Goal: Information Seeking & Learning: Learn about a topic

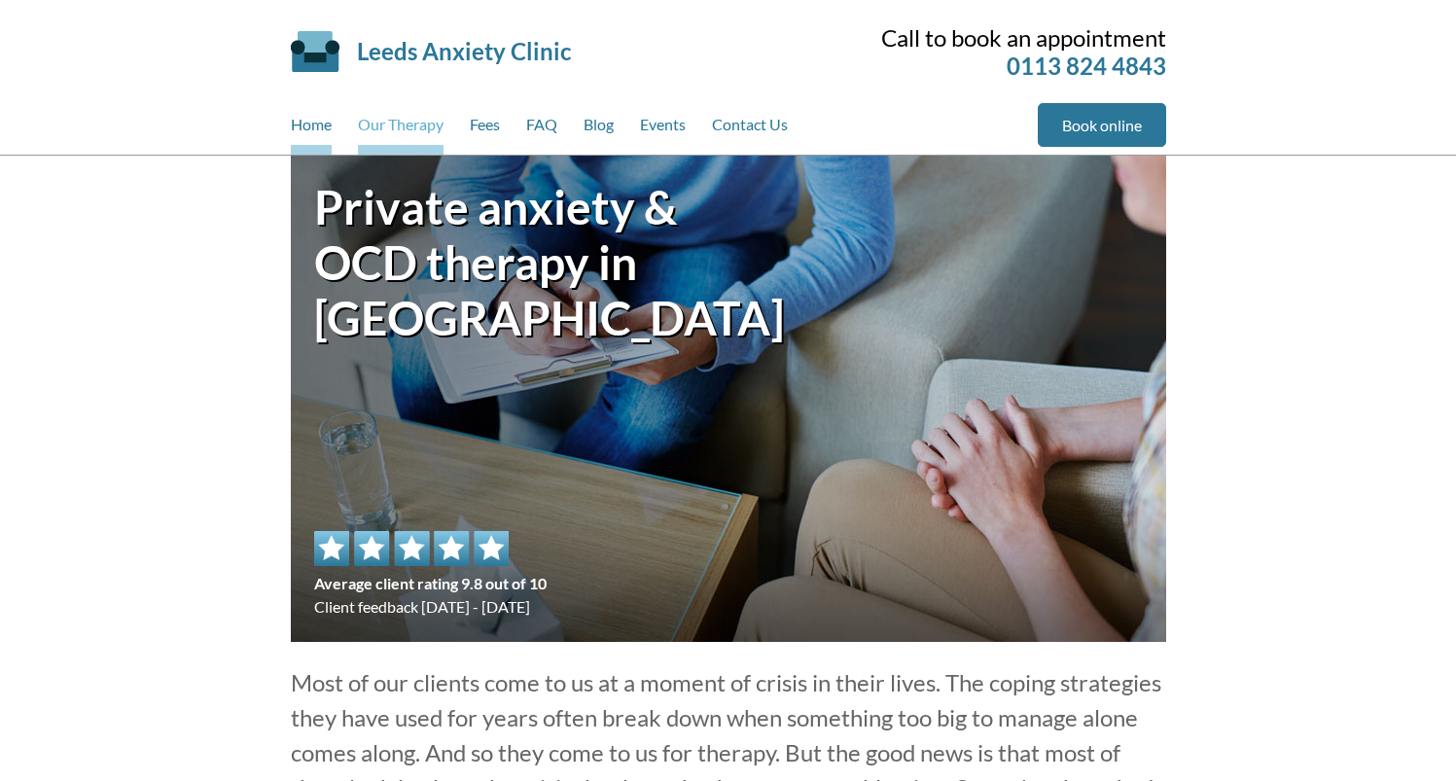
click at [426, 132] on link "Our Therapy" at bounding box center [401, 129] width 86 height 52
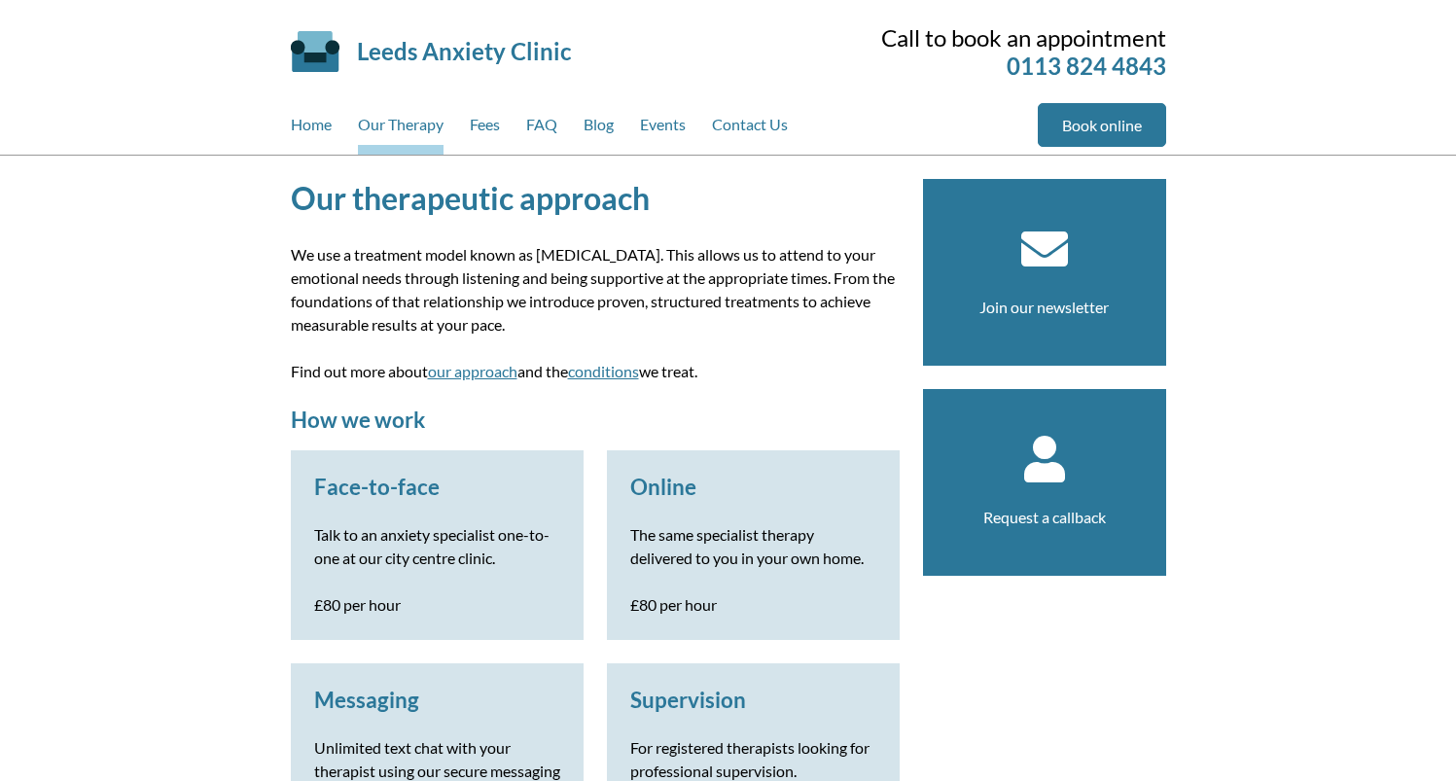
click at [553, 275] on p "We use a treatment model known as integrative psychotherapy. This allows us to …" at bounding box center [595, 289] width 609 height 93
click at [490, 134] on link "Fees" at bounding box center [485, 129] width 30 height 52
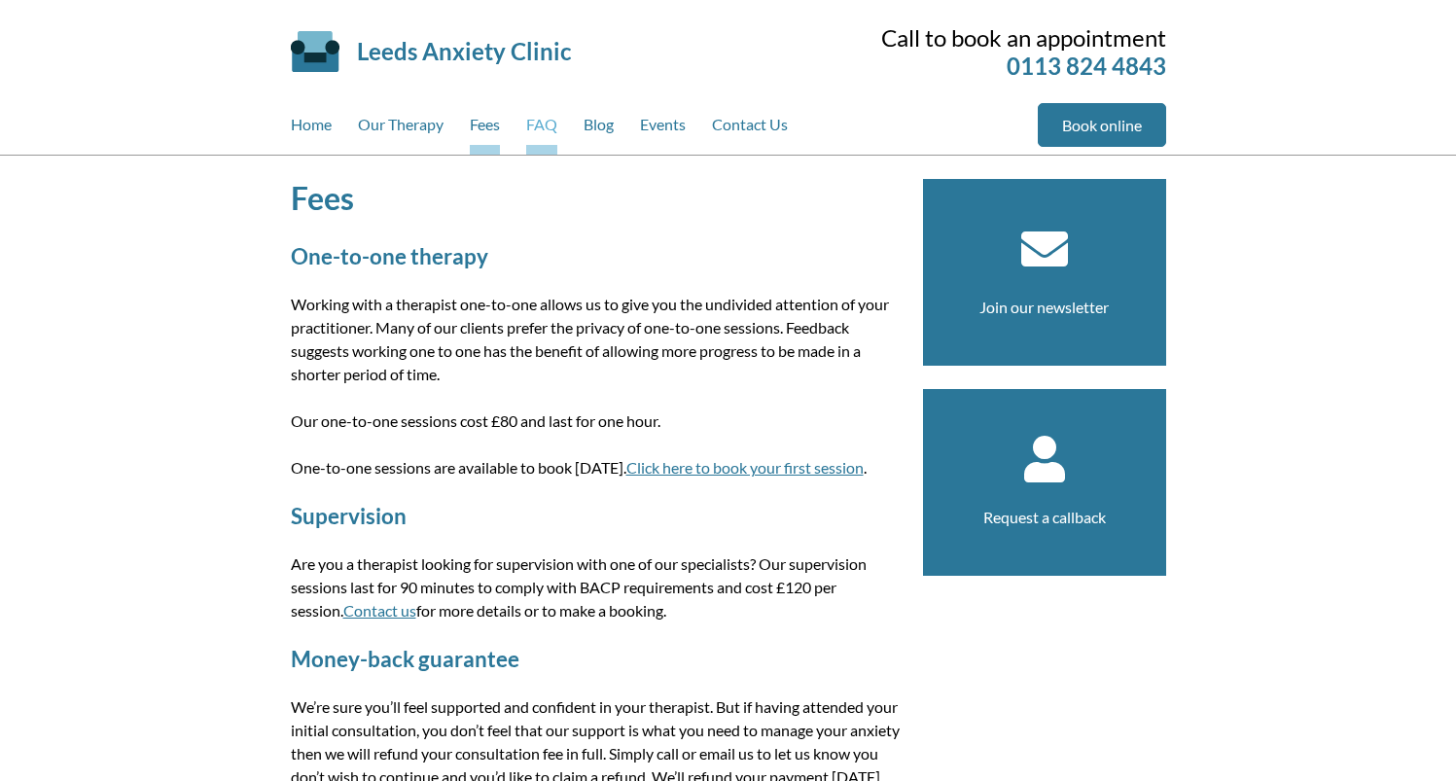
click at [531, 134] on link "FAQ" at bounding box center [541, 129] width 31 height 52
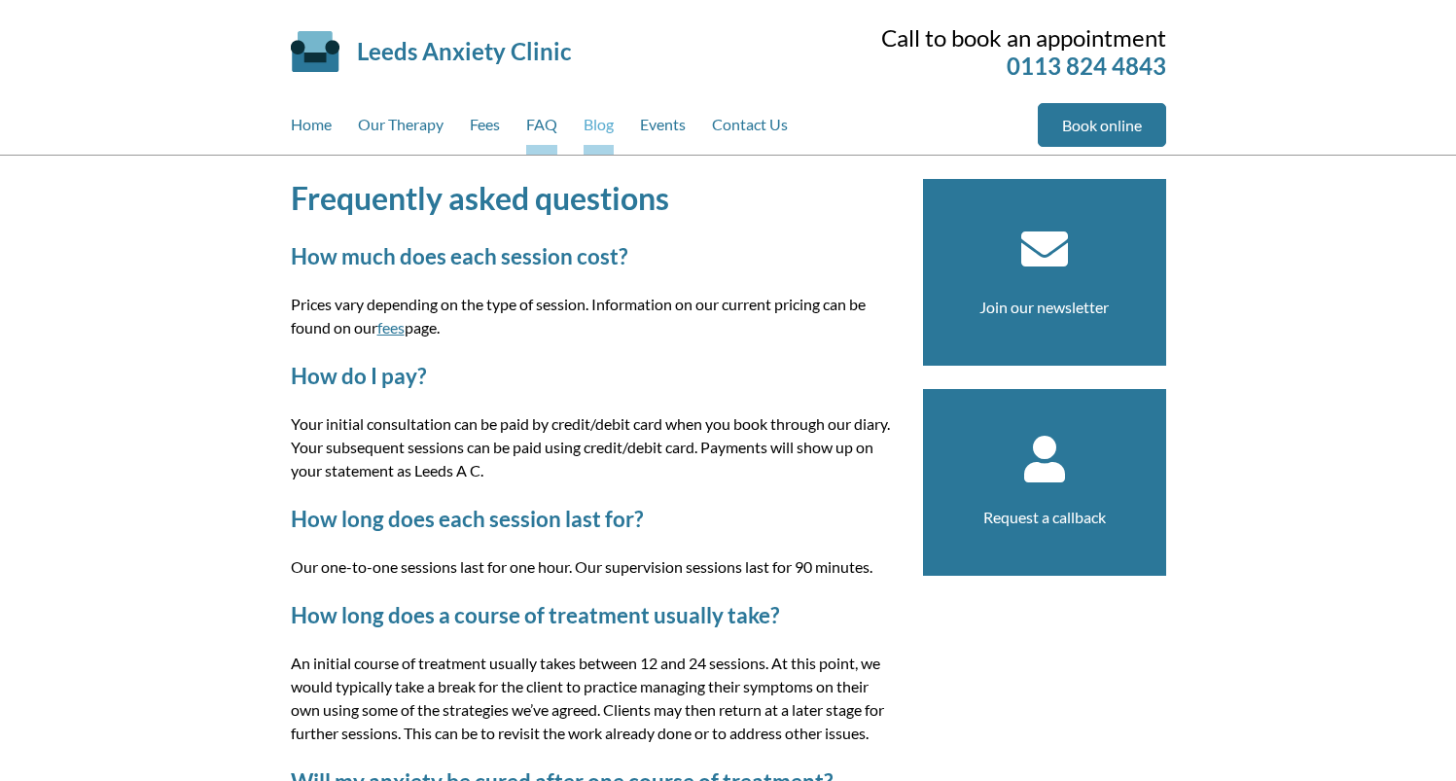
click at [607, 135] on link "Blog" at bounding box center [598, 129] width 30 height 52
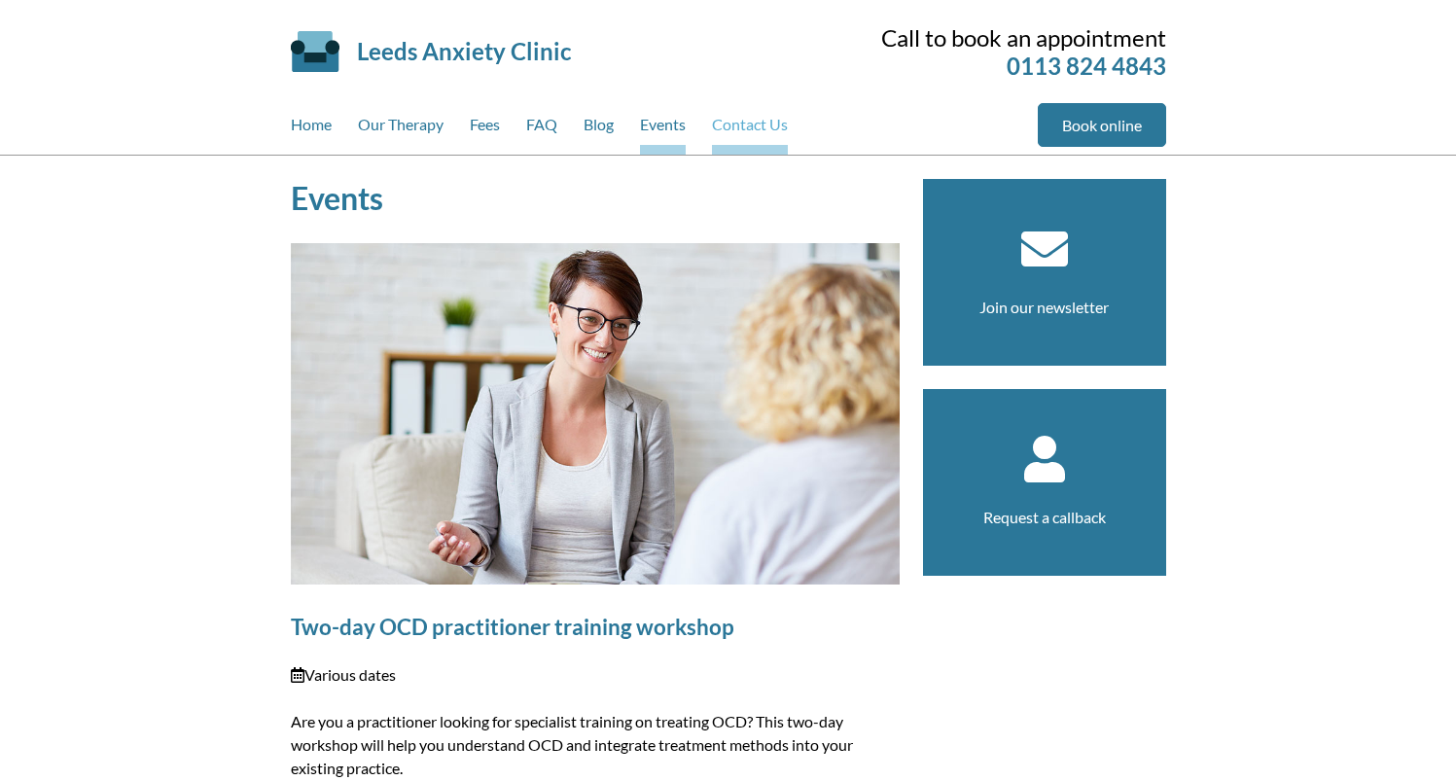
click at [749, 130] on link "Contact Us" at bounding box center [750, 129] width 76 height 52
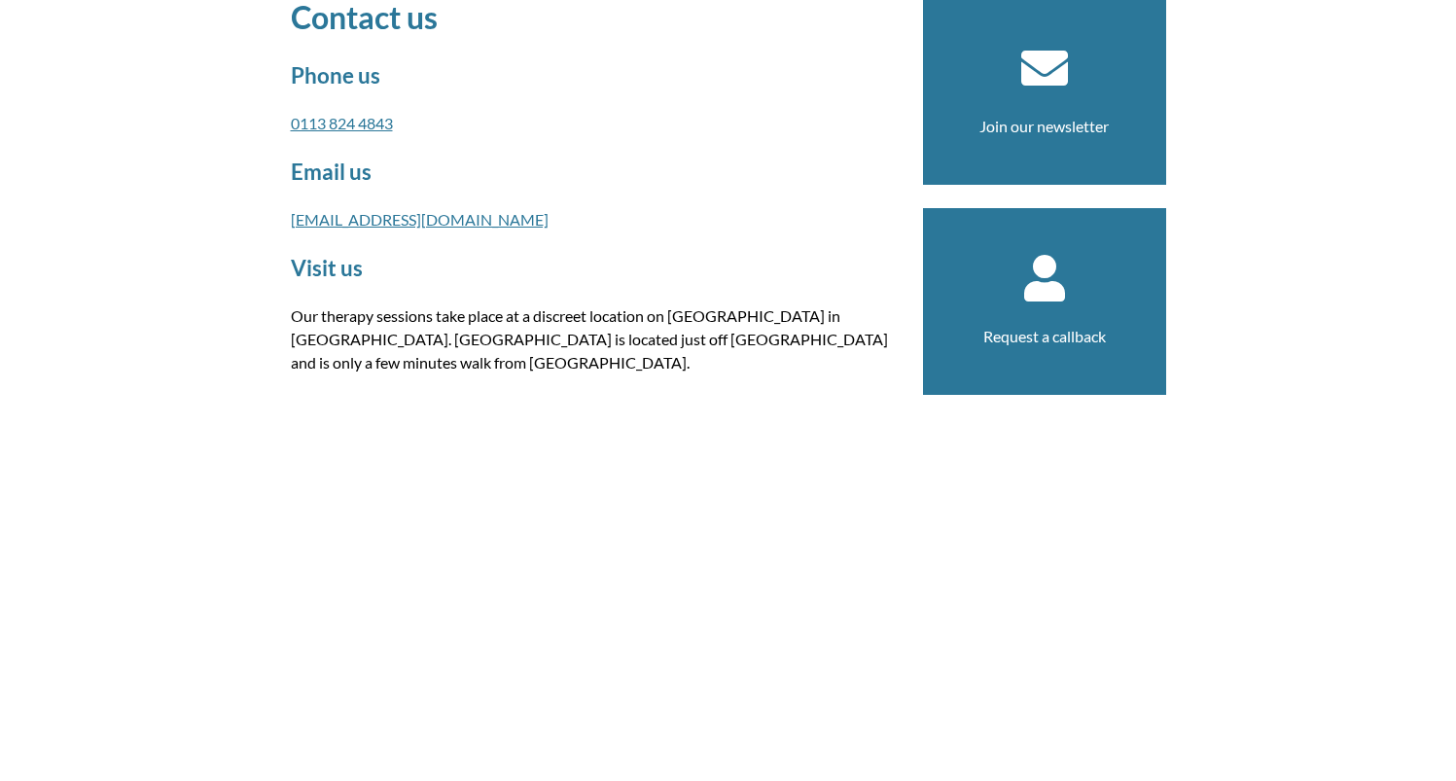
scroll to position [873, 0]
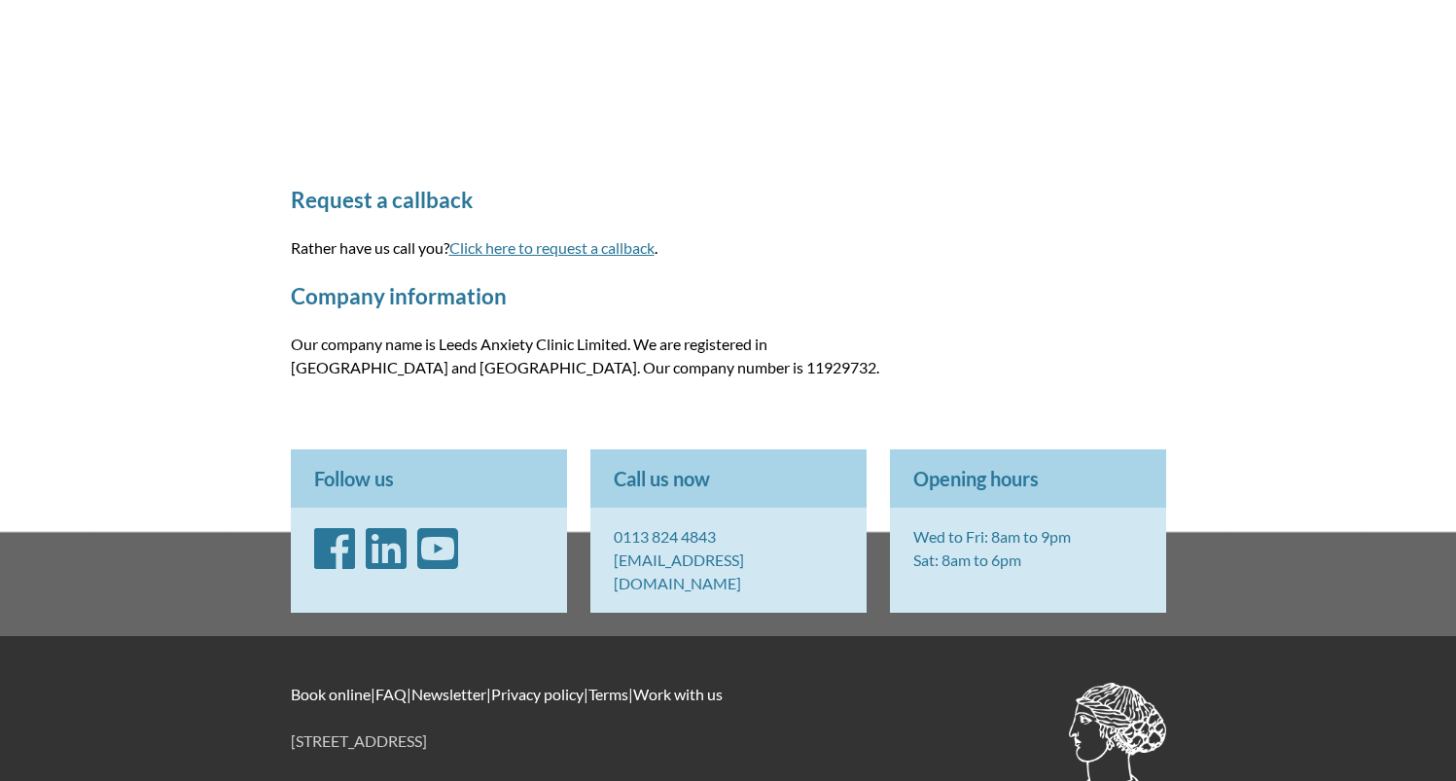
drag, startPoint x: 685, startPoint y: 697, endPoint x: 695, endPoint y: 674, distance: 25.7
click at [685, 697] on div "Book online | FAQ | Newsletter | Privacy policy | Terms | Work with us [STREET_…" at bounding box center [728, 741] width 922 height 210
click at [455, 685] on link "Newsletter" at bounding box center [448, 694] width 75 height 18
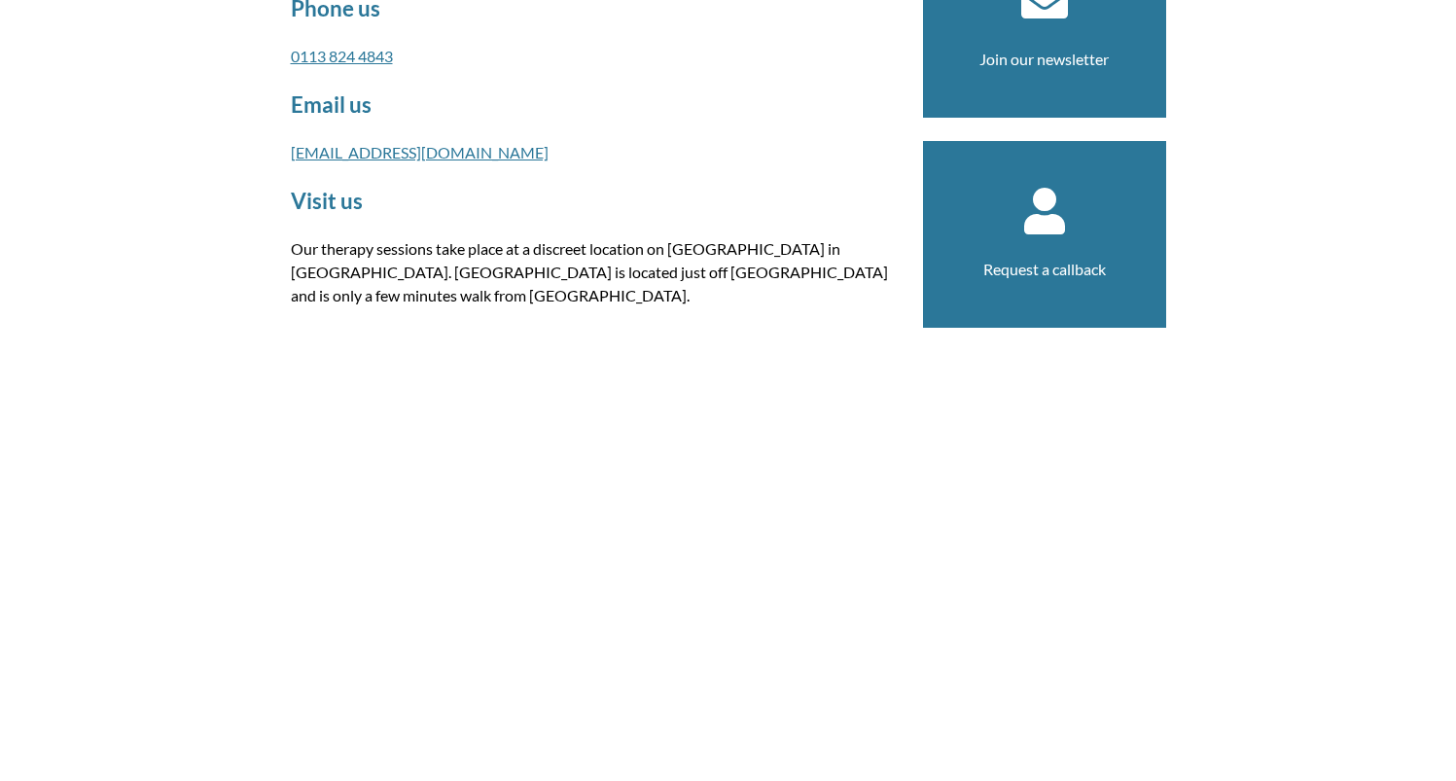
scroll to position [0, 0]
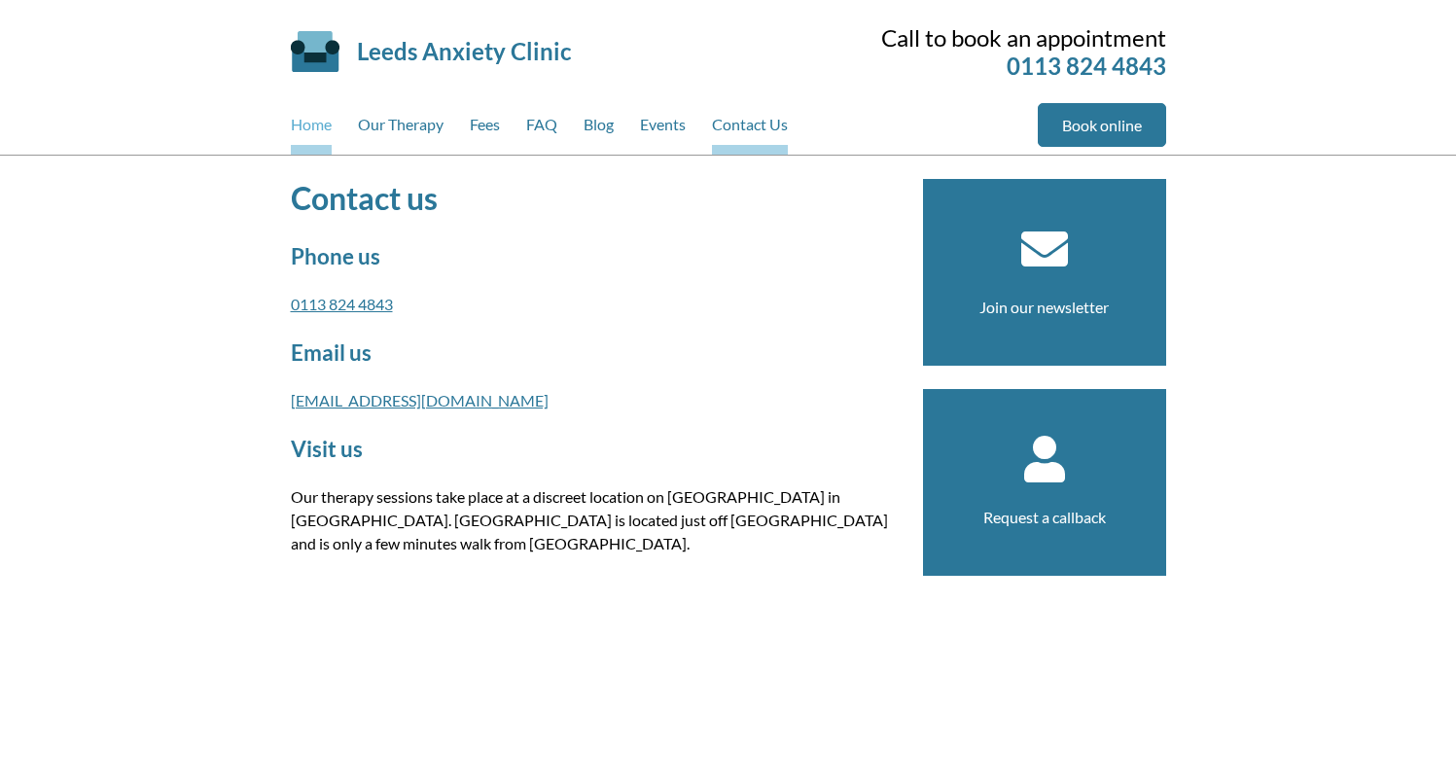
click at [306, 126] on link "Home" at bounding box center [311, 129] width 41 height 52
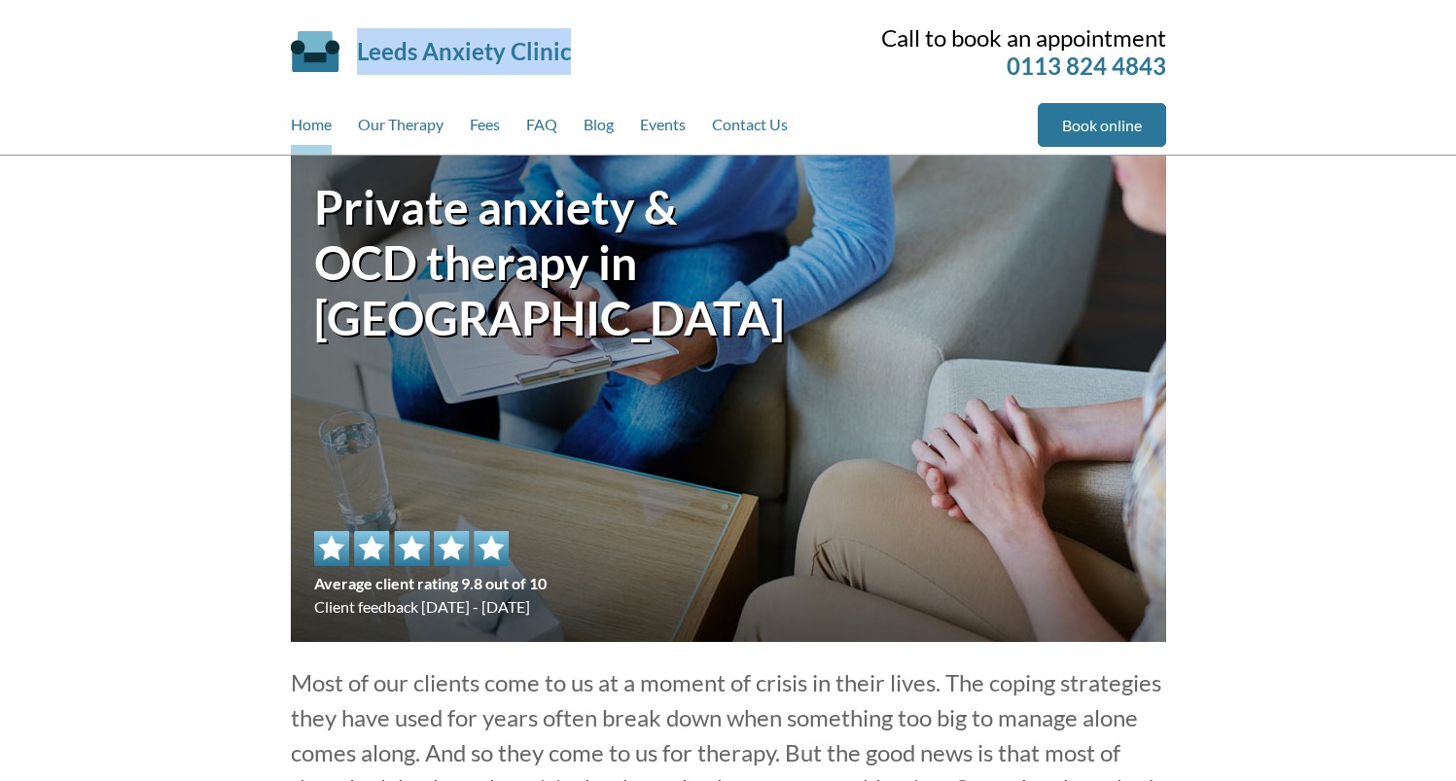
drag, startPoint x: 588, startPoint y: 53, endPoint x: 356, endPoint y: 54, distance: 232.4
click at [356, 54] on div "Leeds Anxiety Clinic Skip to main content" at bounding box center [532, 51] width 482 height 93
copy link "Leeds Anxiety Clinic"
click at [1067, 121] on link "Book online" at bounding box center [1102, 125] width 128 height 44
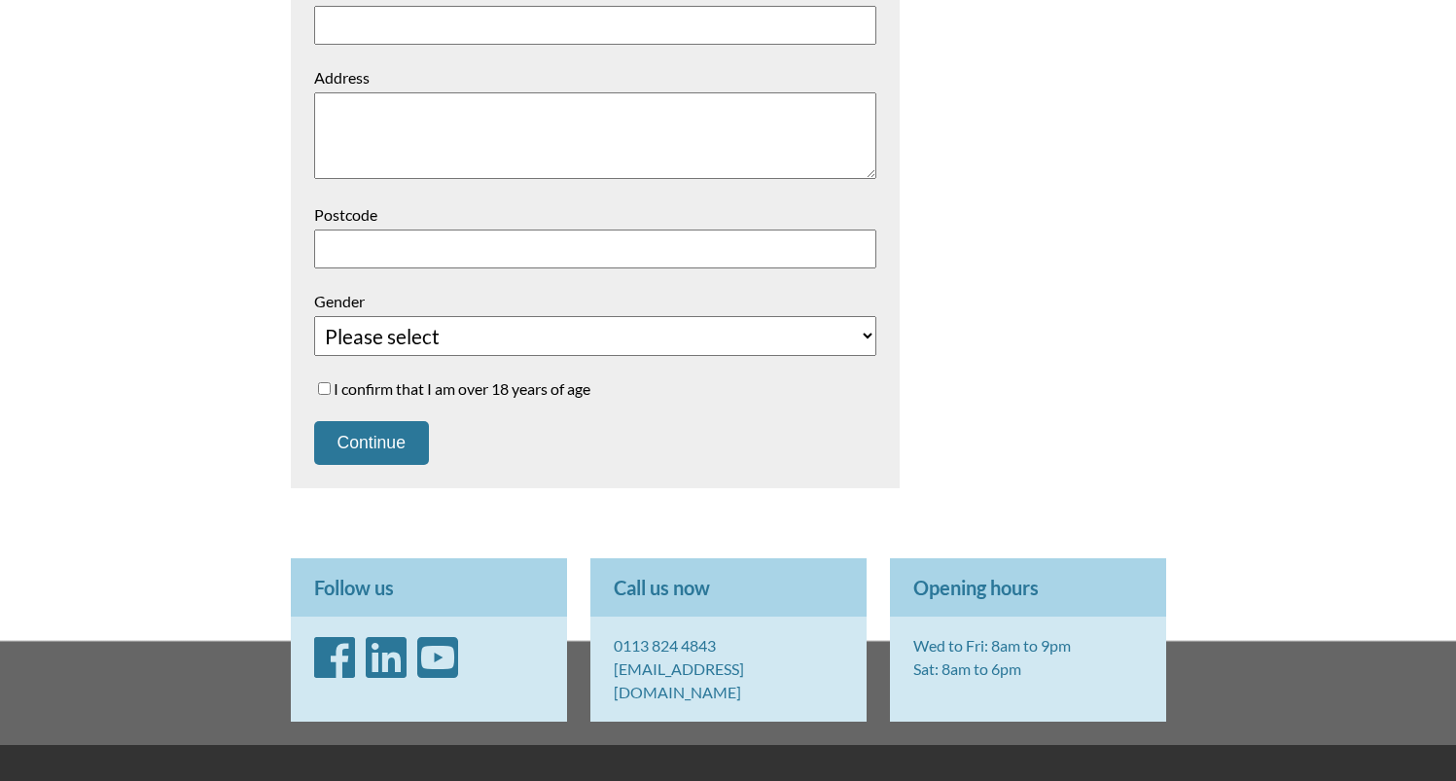
scroll to position [16, 0]
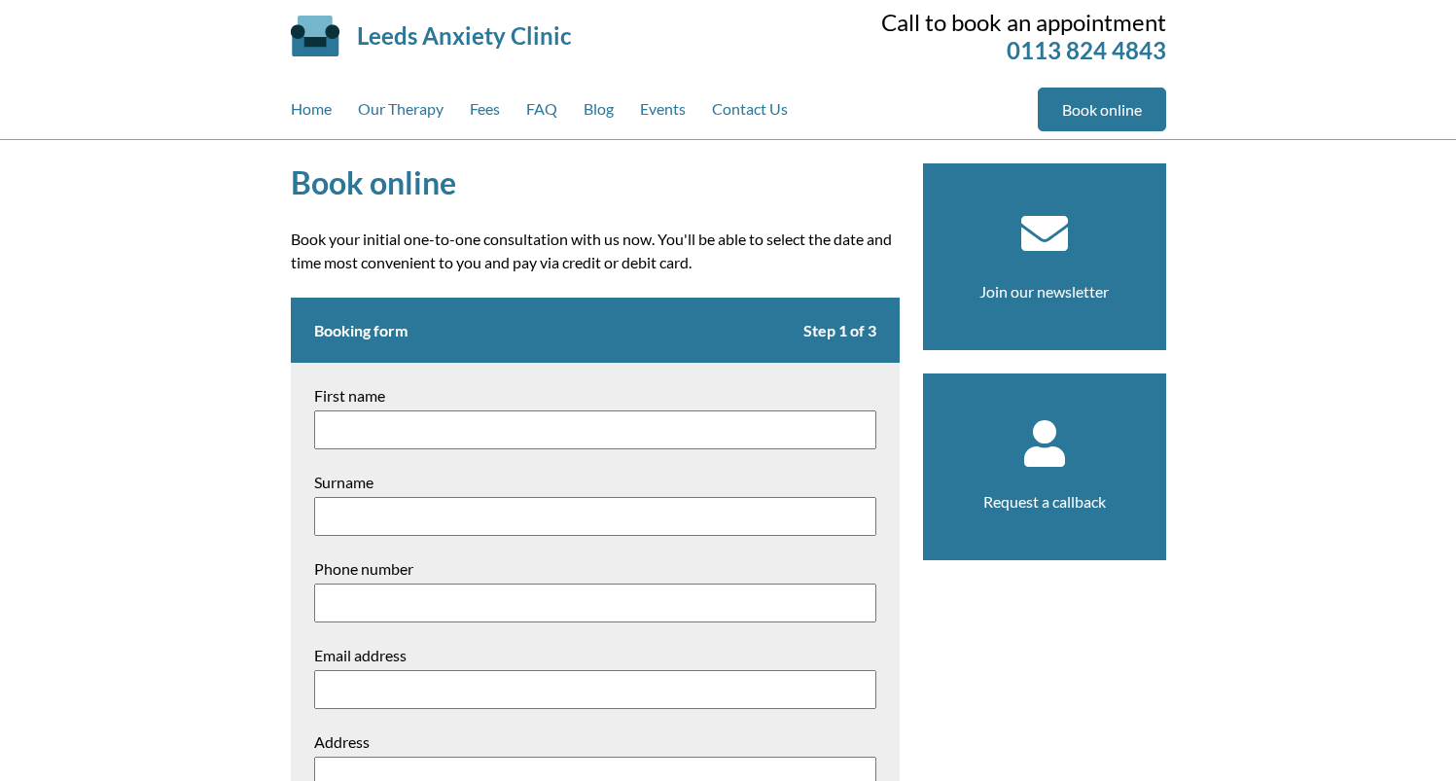
click at [1064, 251] on icon at bounding box center [1044, 233] width 196 height 47
click at [1056, 243] on icon at bounding box center [1044, 233] width 196 height 47
click at [1052, 286] on link "Join our newsletter" at bounding box center [1043, 291] width 129 height 18
click at [1033, 505] on link "Request a callback" at bounding box center [1044, 501] width 123 height 18
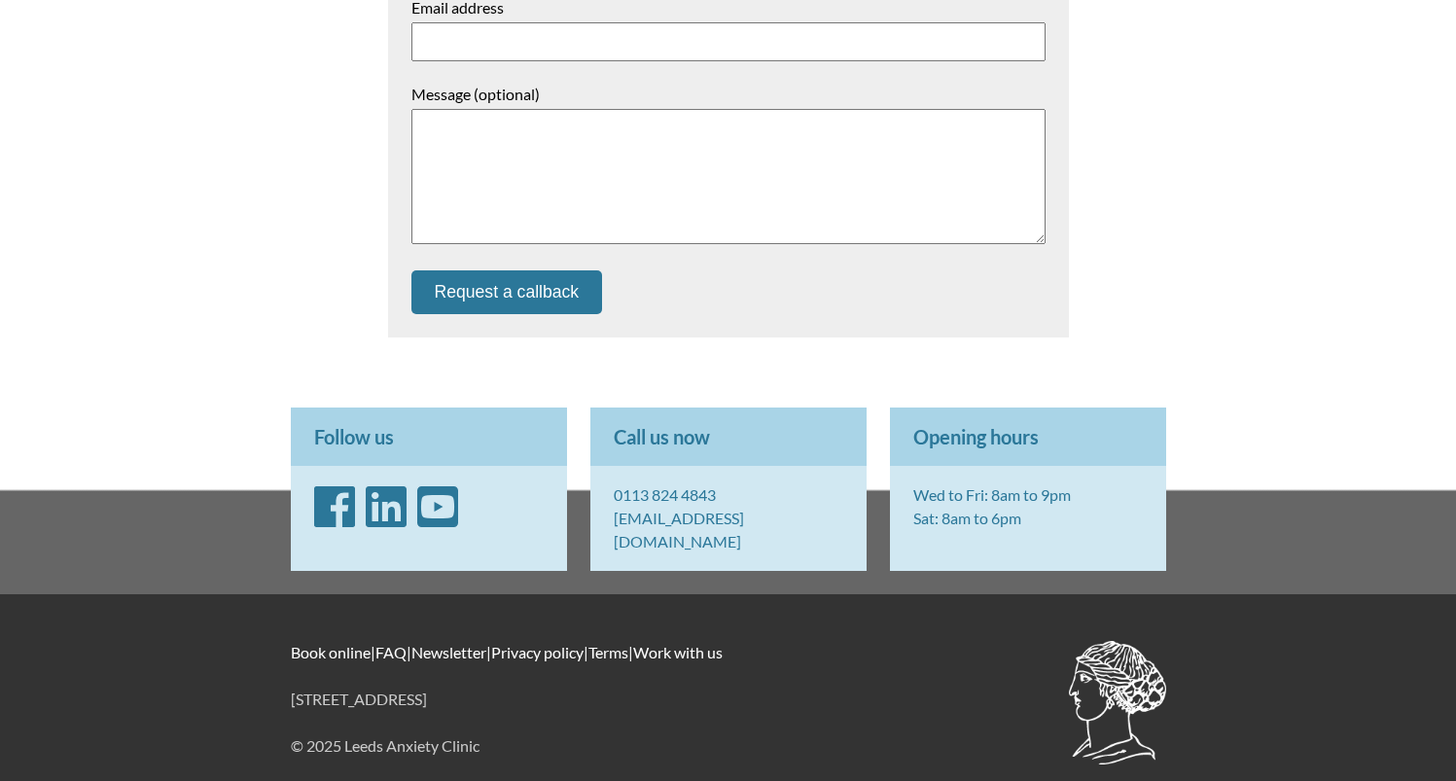
scroll to position [534, 0]
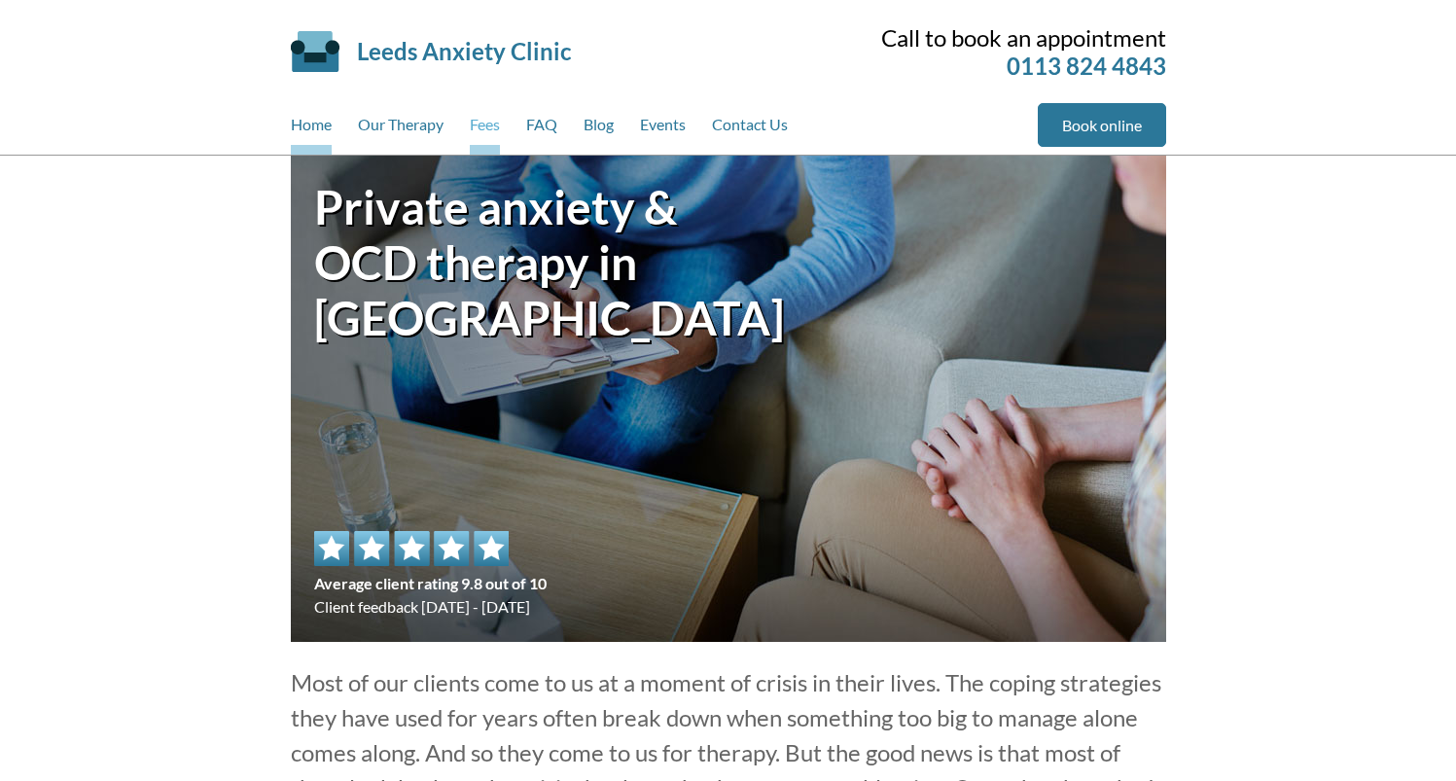
click at [483, 133] on link "Fees" at bounding box center [485, 129] width 30 height 52
click at [750, 124] on link "Contact Us" at bounding box center [750, 129] width 76 height 52
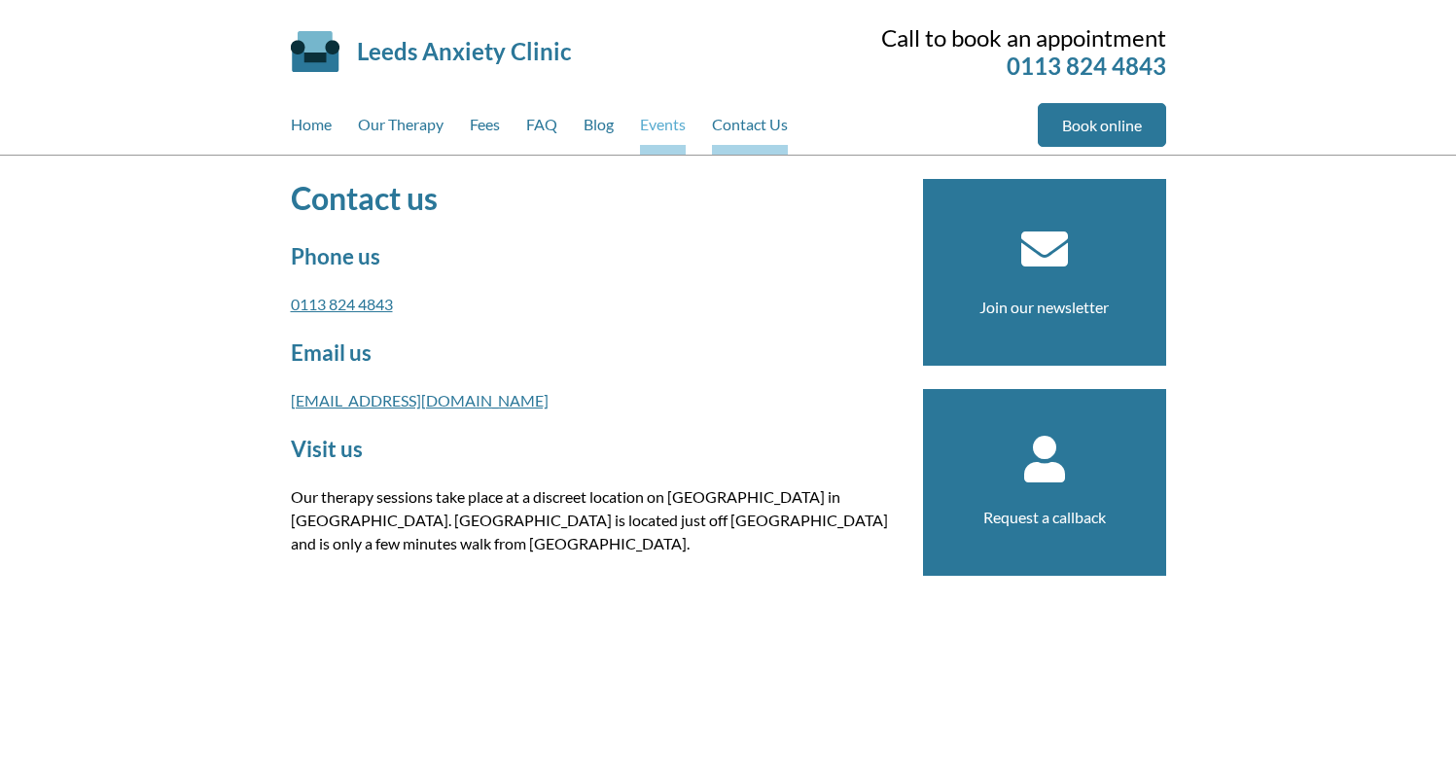
click at [678, 130] on link "Events" at bounding box center [663, 129] width 46 height 52
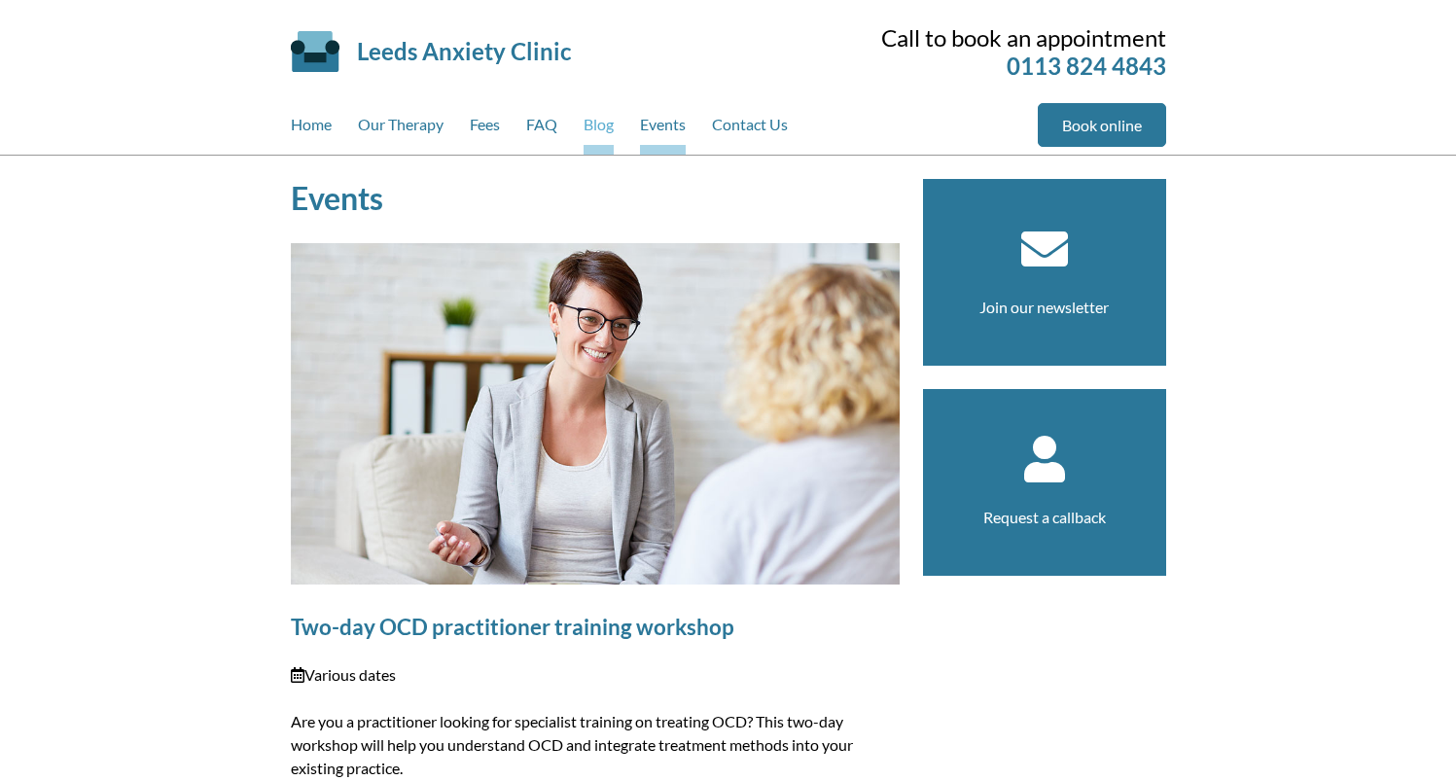
click at [604, 127] on link "Blog" at bounding box center [598, 129] width 30 height 52
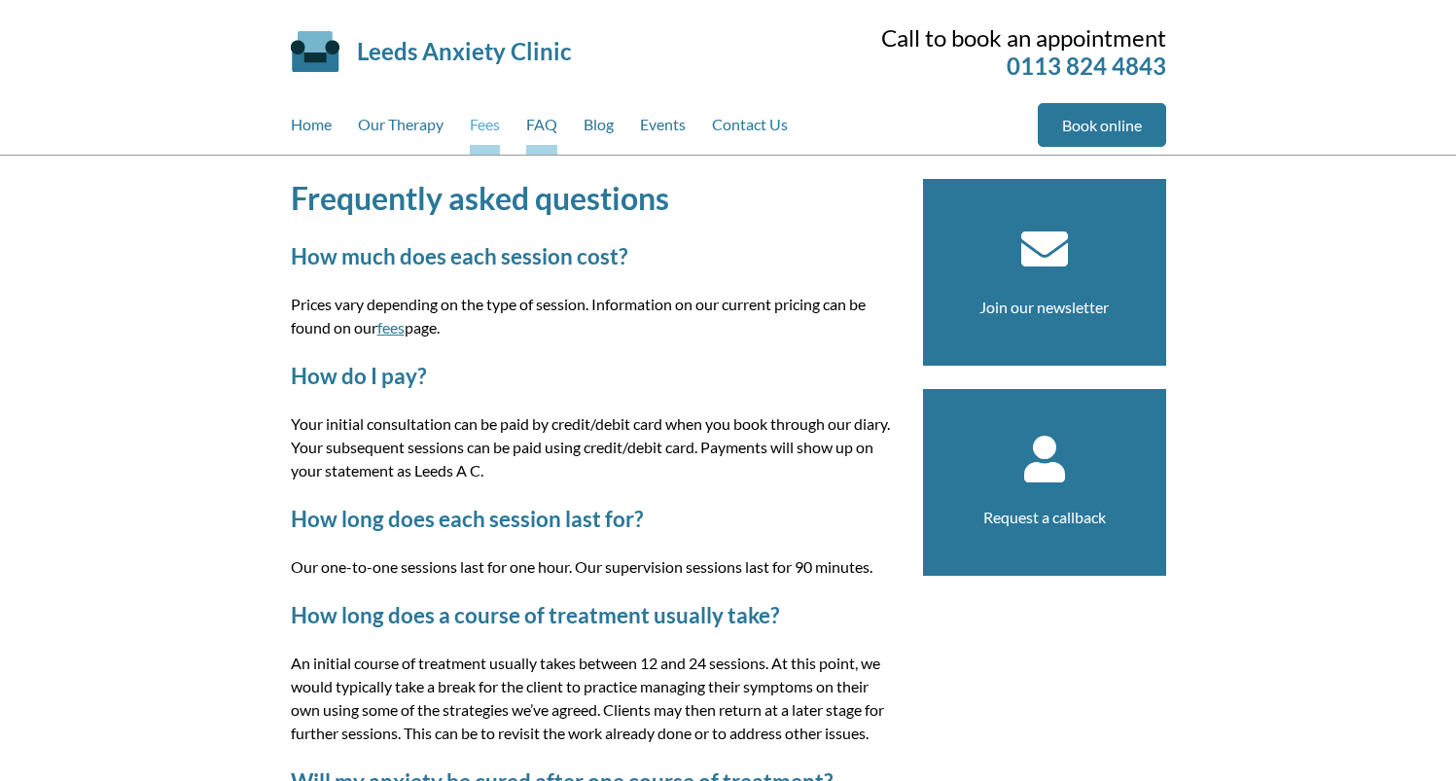
click at [493, 130] on link "Fees" at bounding box center [485, 129] width 30 height 52
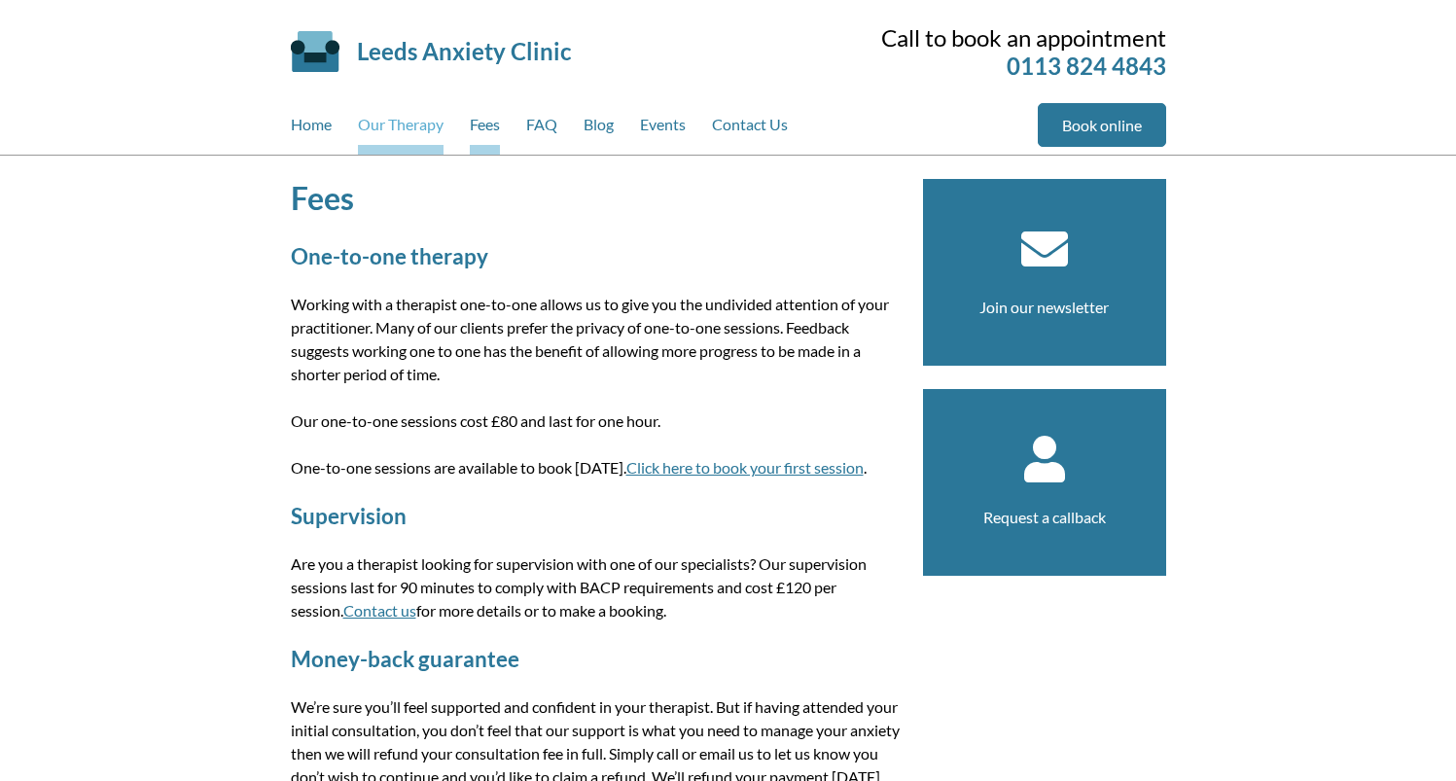
click at [403, 130] on link "Our Therapy" at bounding box center [401, 129] width 86 height 52
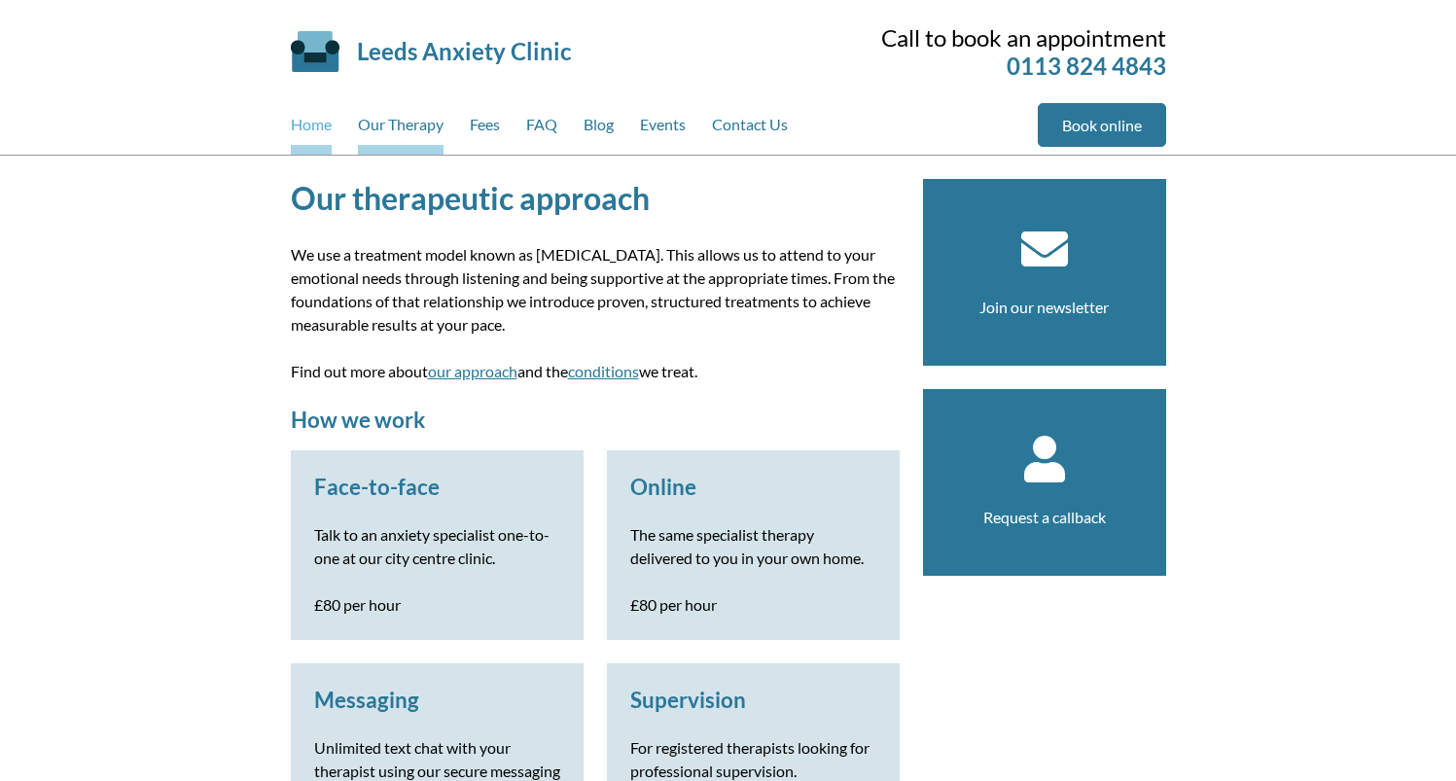
click at [321, 128] on link "Home" at bounding box center [311, 129] width 41 height 52
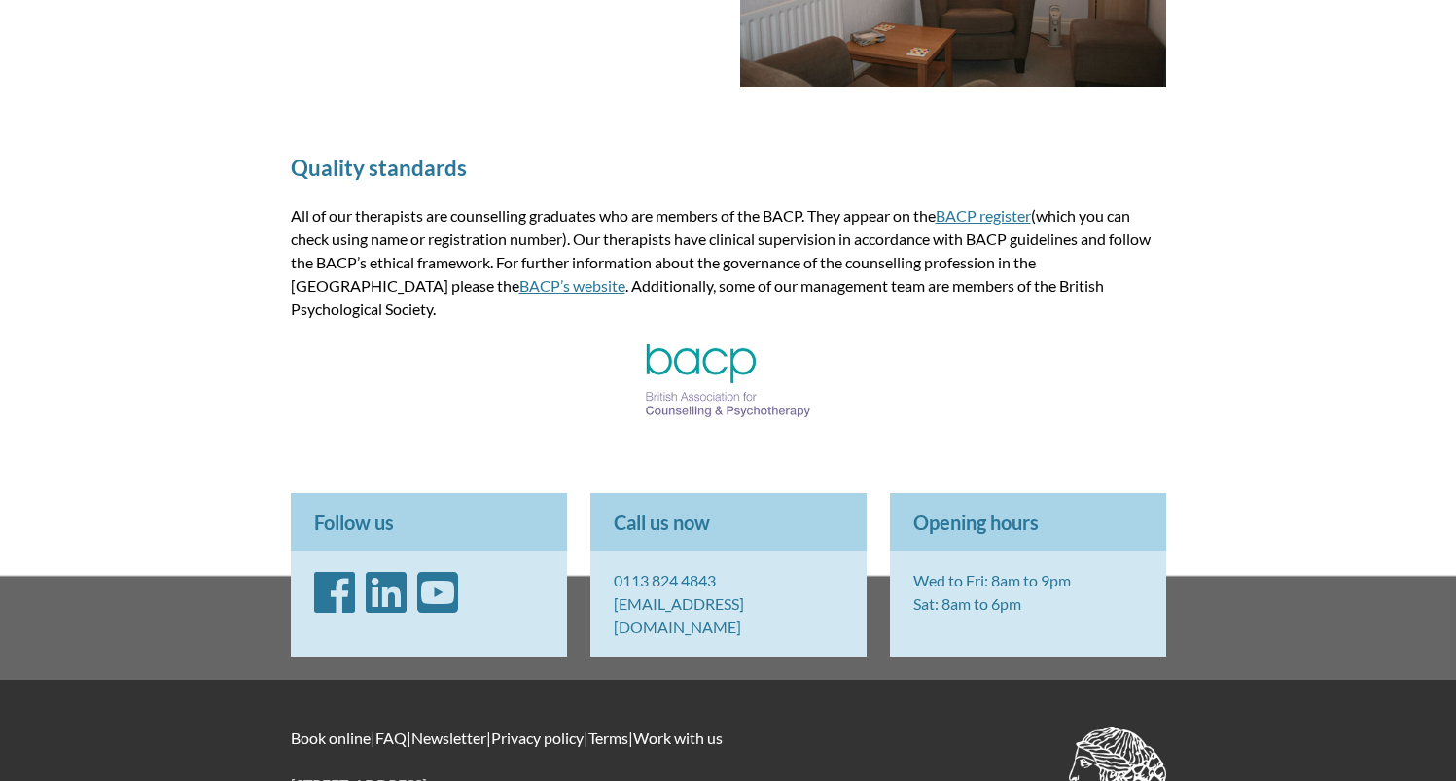
scroll to position [2634, 0]
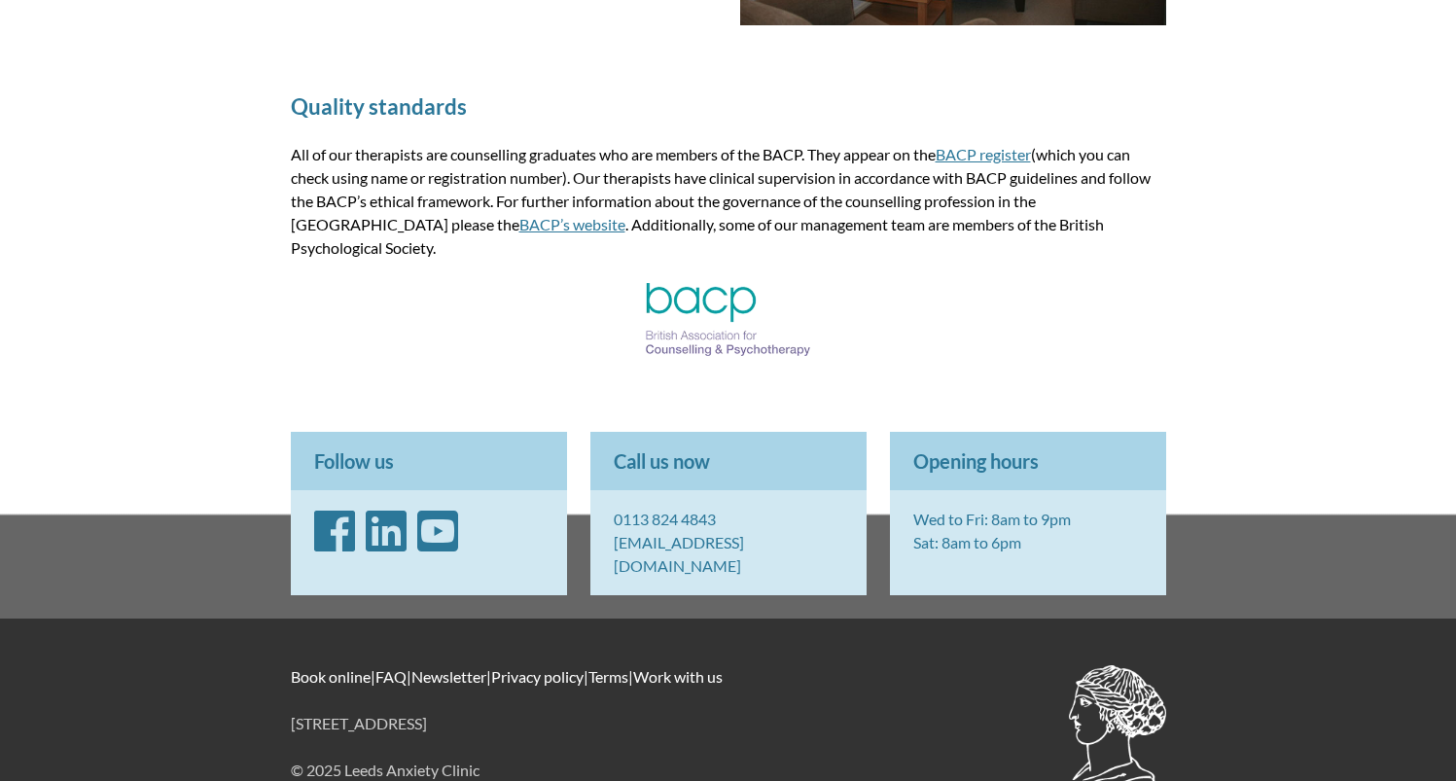
click at [1101, 675] on img at bounding box center [1117, 726] width 97 height 123
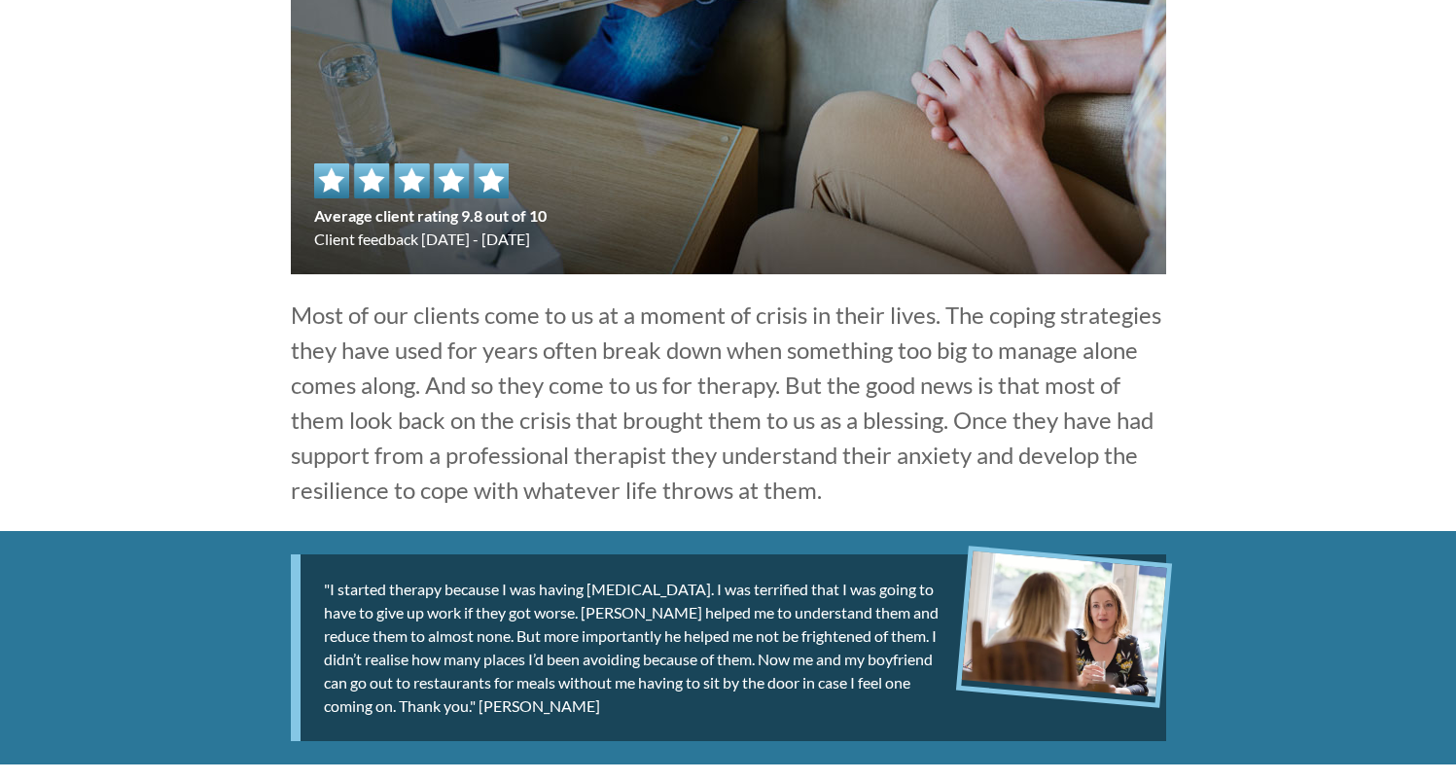
scroll to position [0, 0]
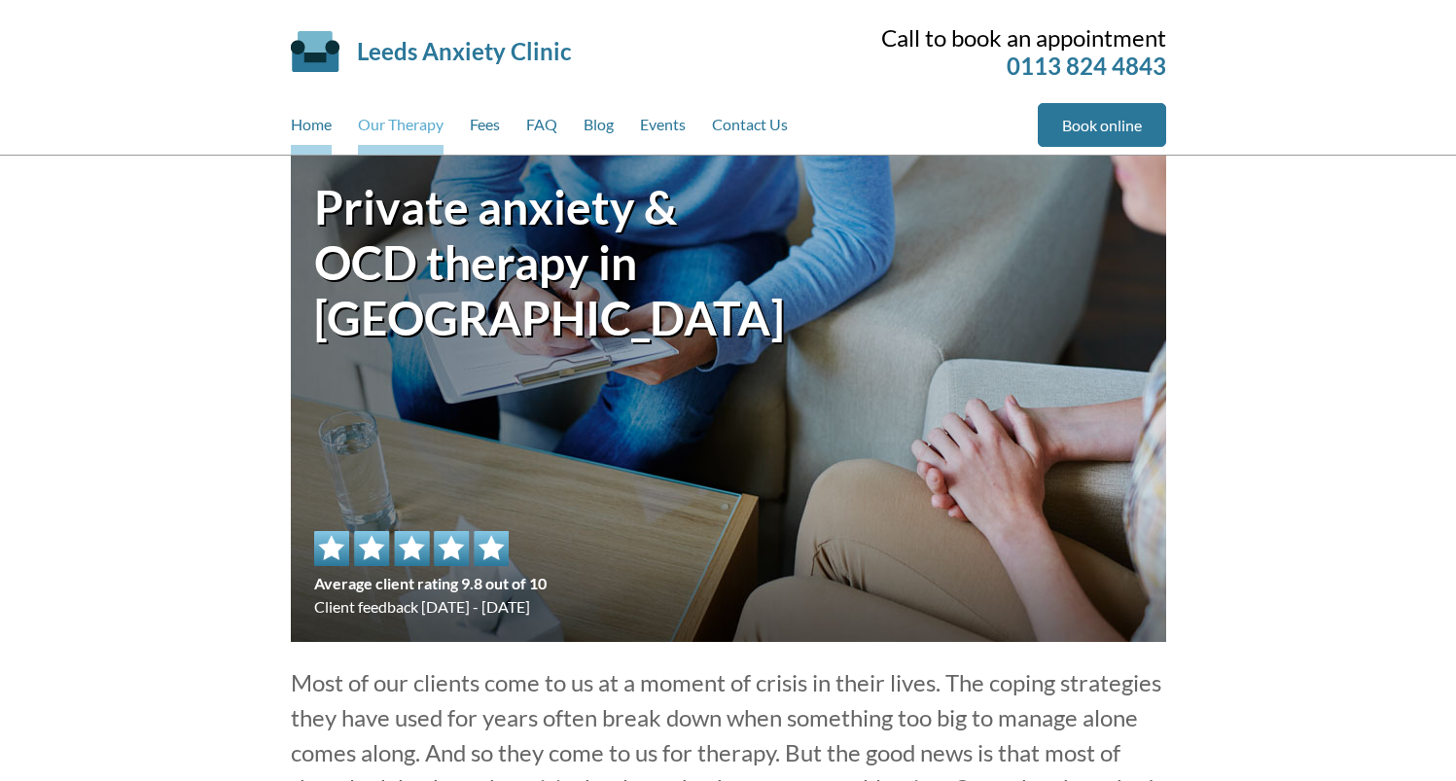
click at [434, 129] on link "Our Therapy" at bounding box center [401, 129] width 86 height 52
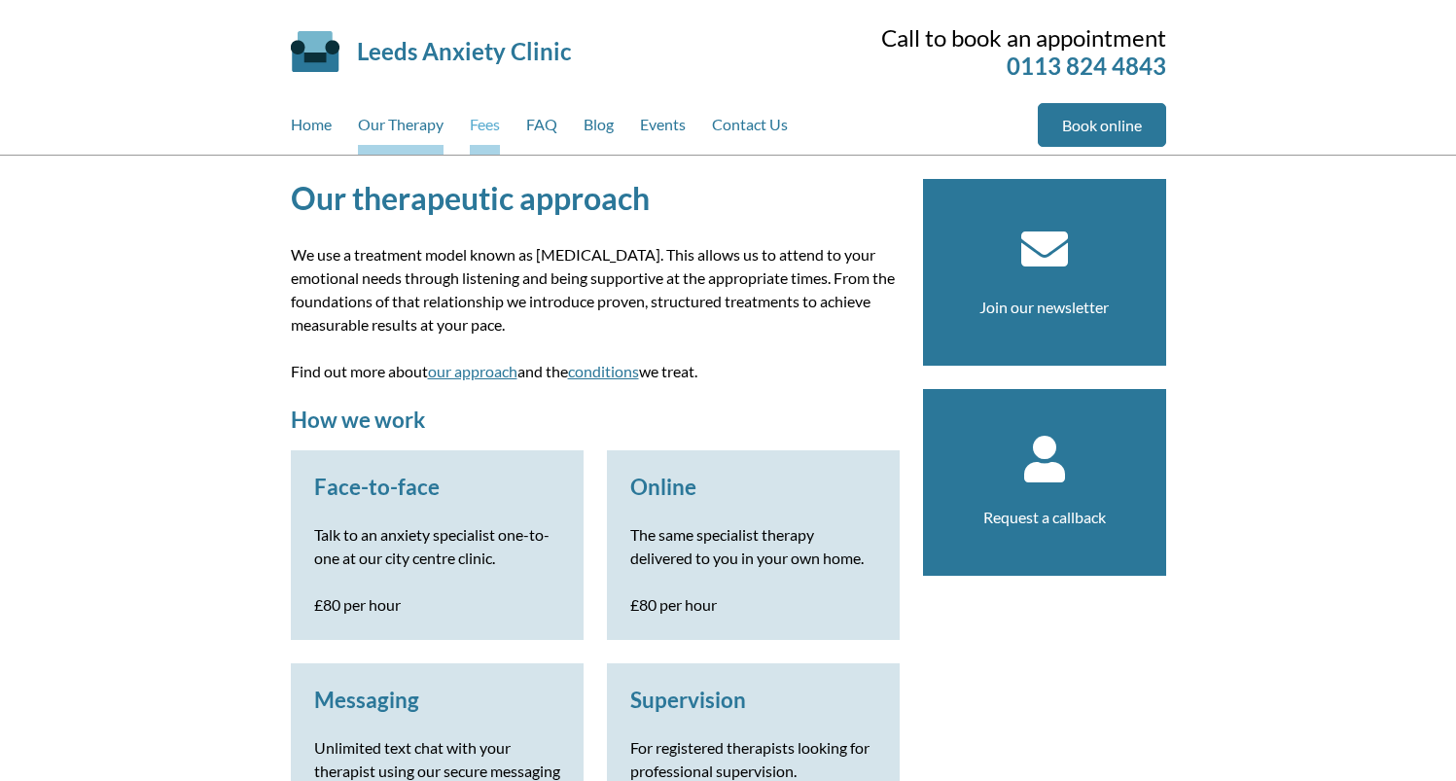
click at [495, 127] on link "Fees" at bounding box center [485, 129] width 30 height 52
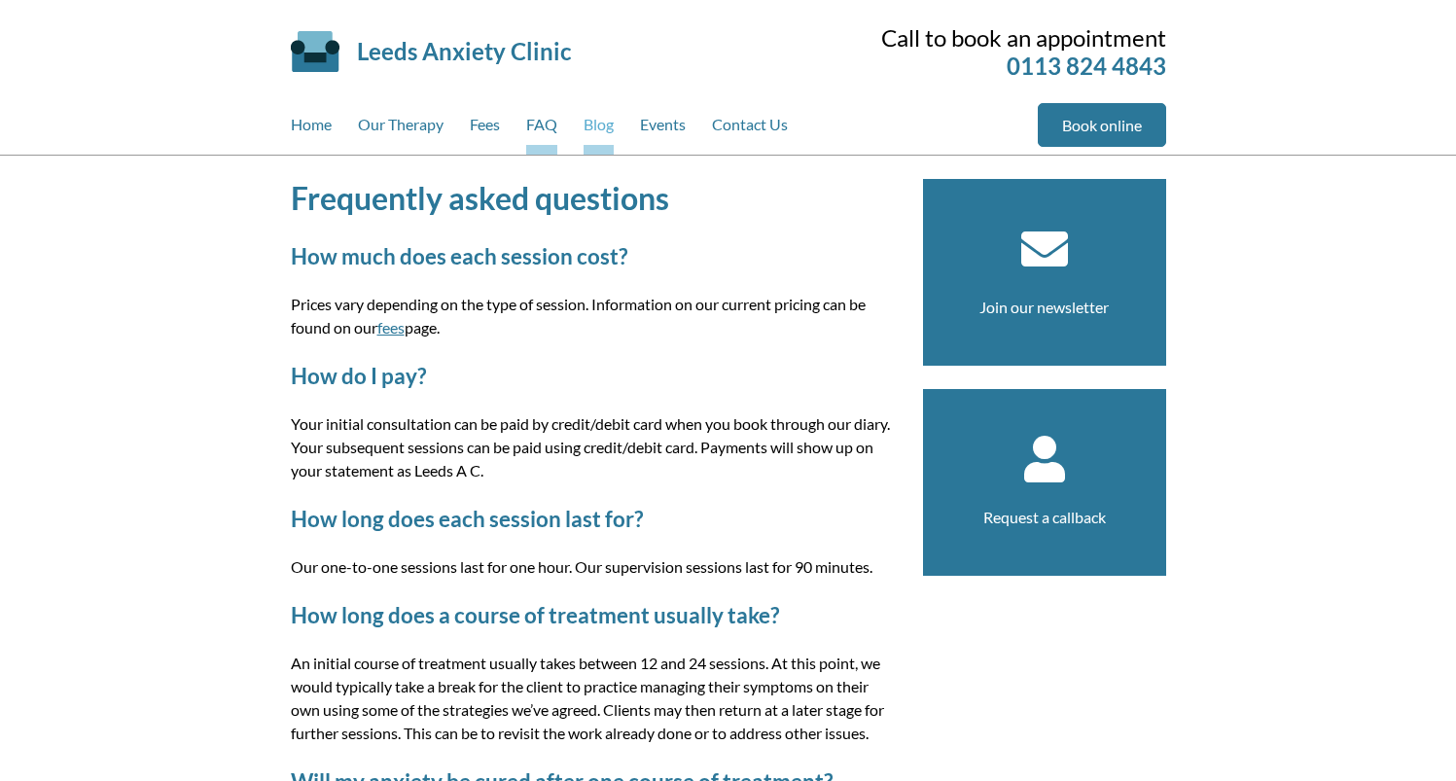
click at [608, 129] on link "Blog" at bounding box center [598, 129] width 30 height 52
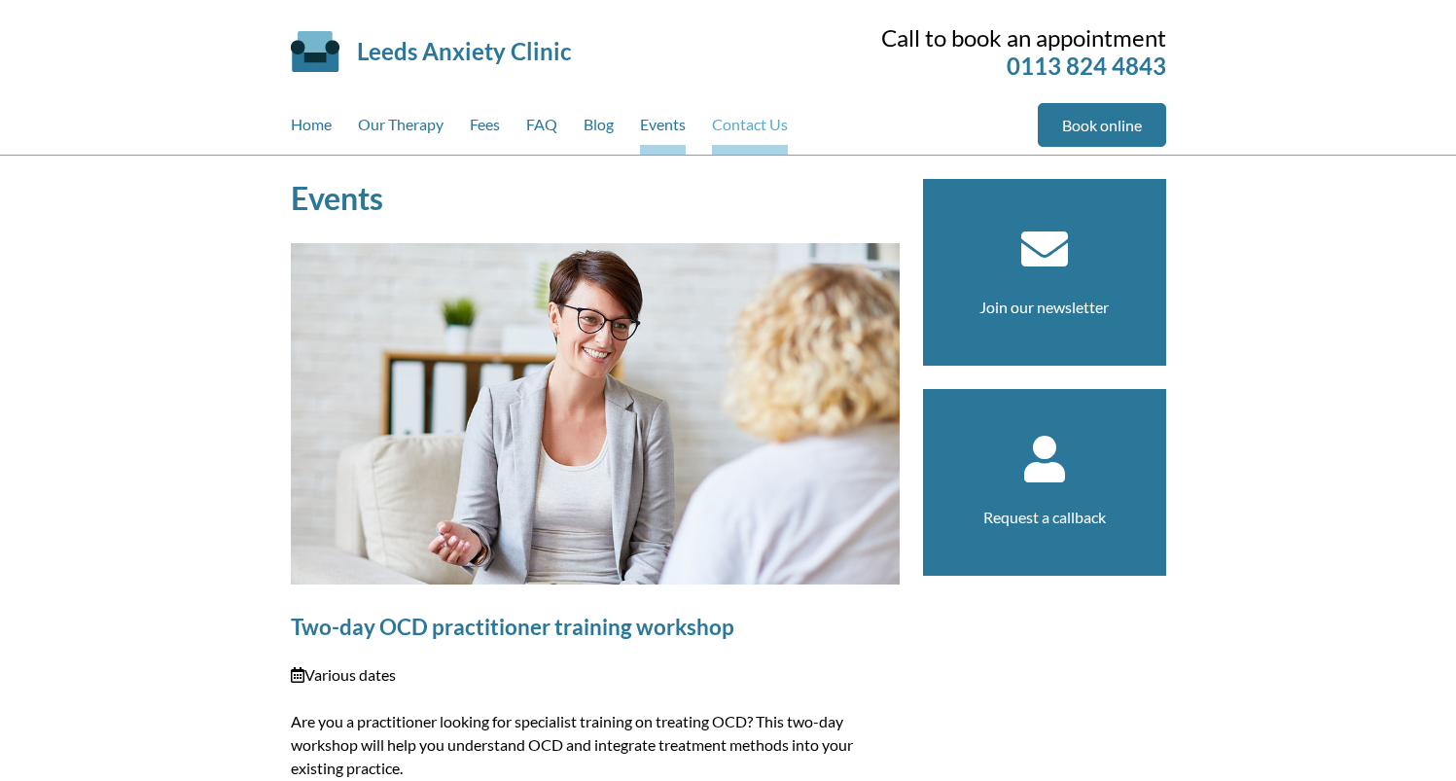
click at [722, 131] on link "Contact Us" at bounding box center [750, 129] width 76 height 52
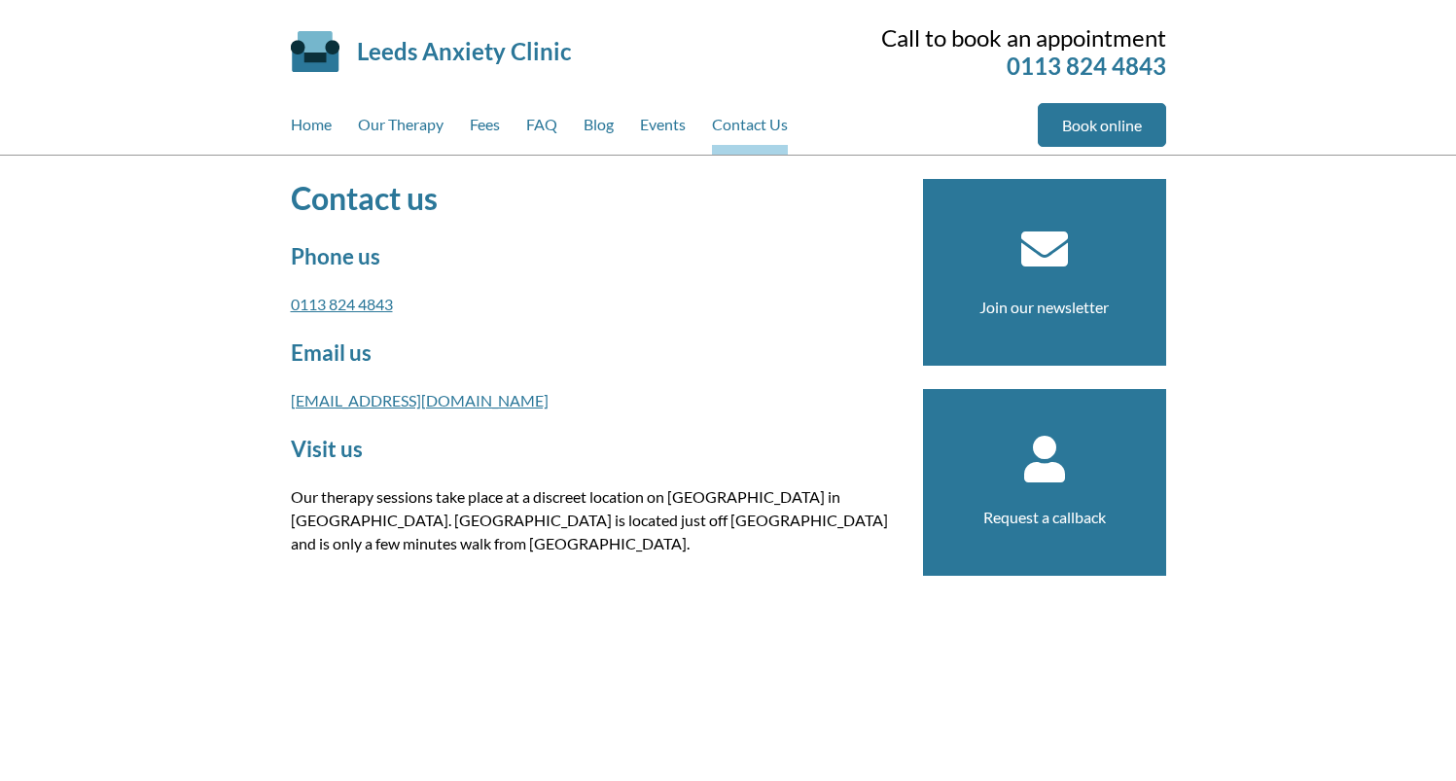
click at [330, 47] on div "Leeds Anxiety Clinic Skip to main content" at bounding box center [532, 51] width 482 height 93
click at [316, 49] on div "Leeds Anxiety Clinic Skip to main content" at bounding box center [532, 51] width 482 height 93
click at [362, 58] on link "Leeds Anxiety Clinic" at bounding box center [464, 51] width 214 height 28
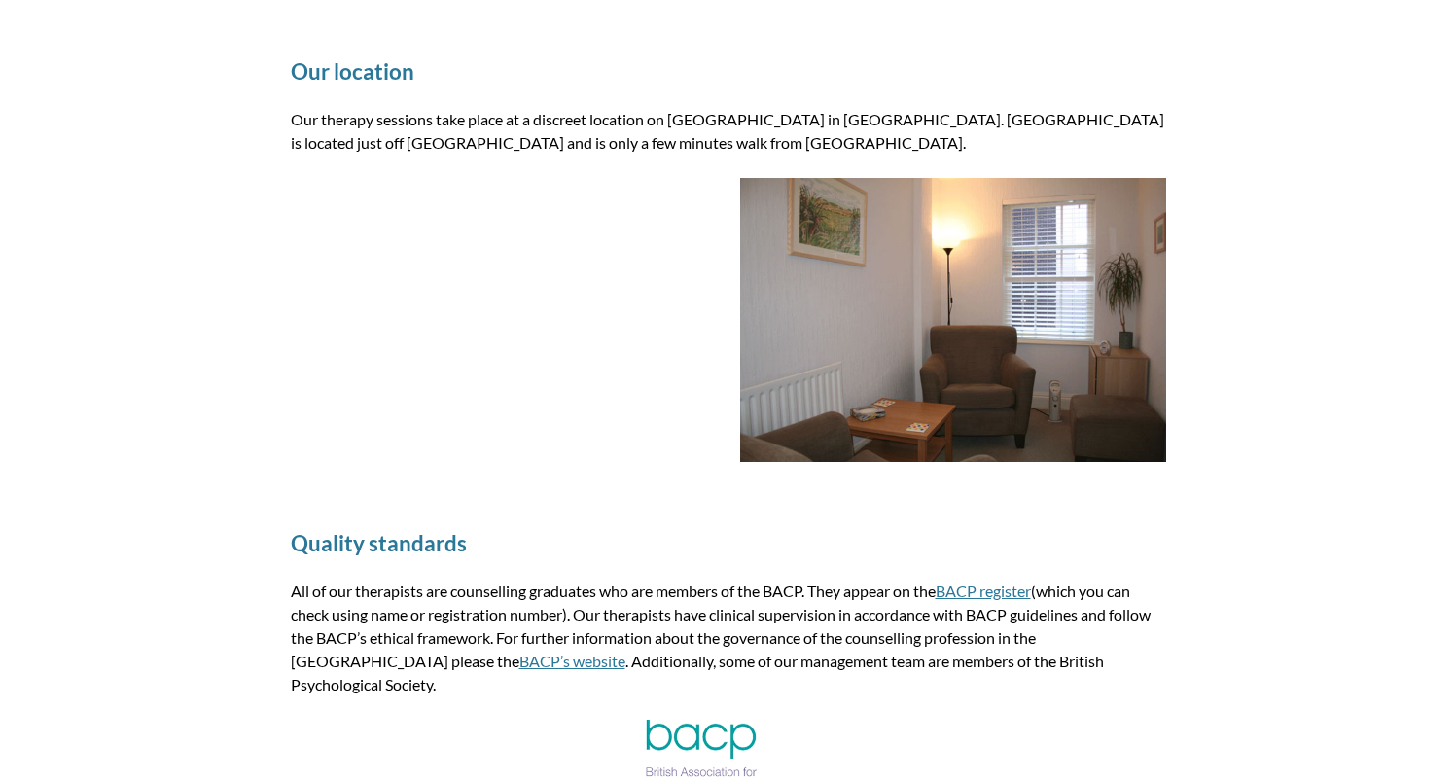
scroll to position [2296, 0]
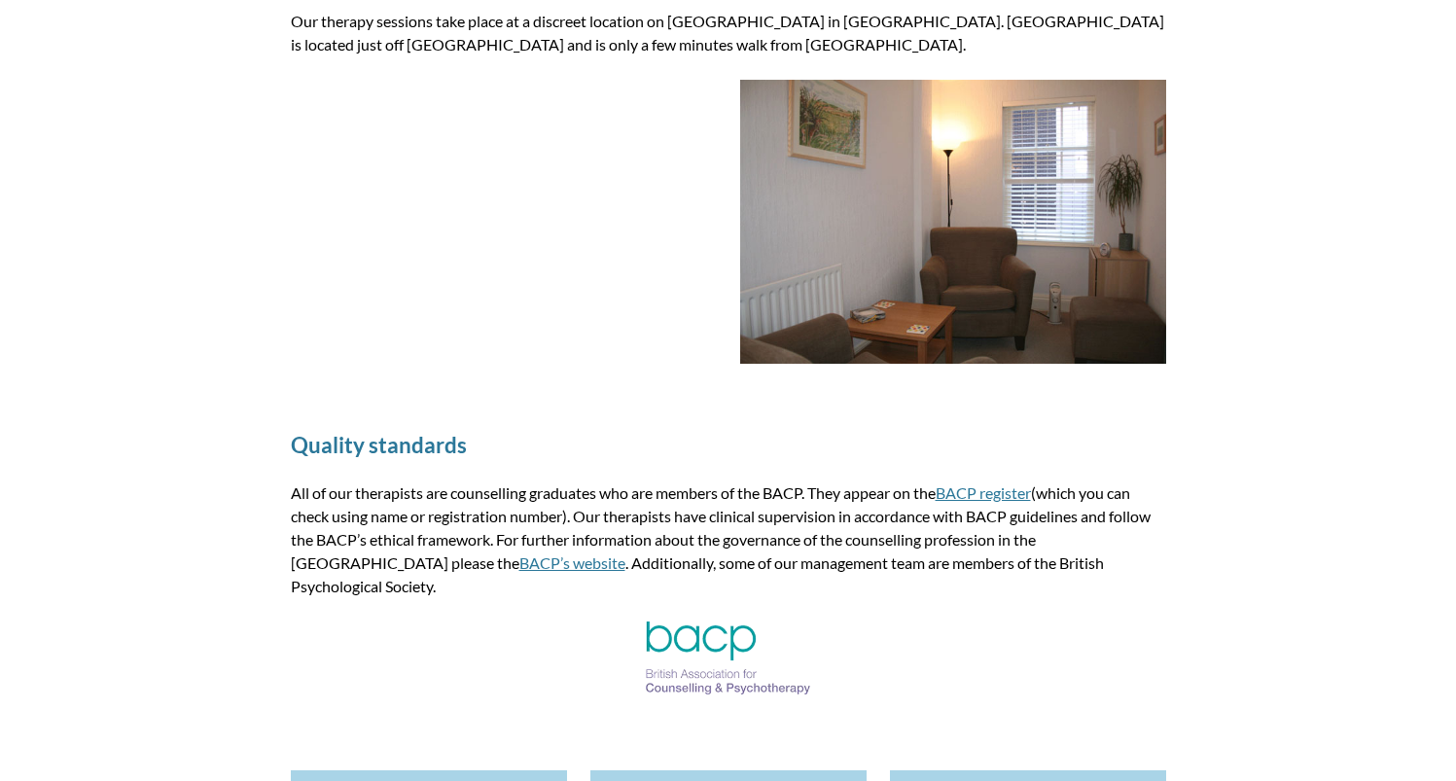
click at [519, 565] on link "BACP’s website" at bounding box center [572, 562] width 106 height 18
click at [989, 493] on link "BACP register" at bounding box center [982, 492] width 95 height 18
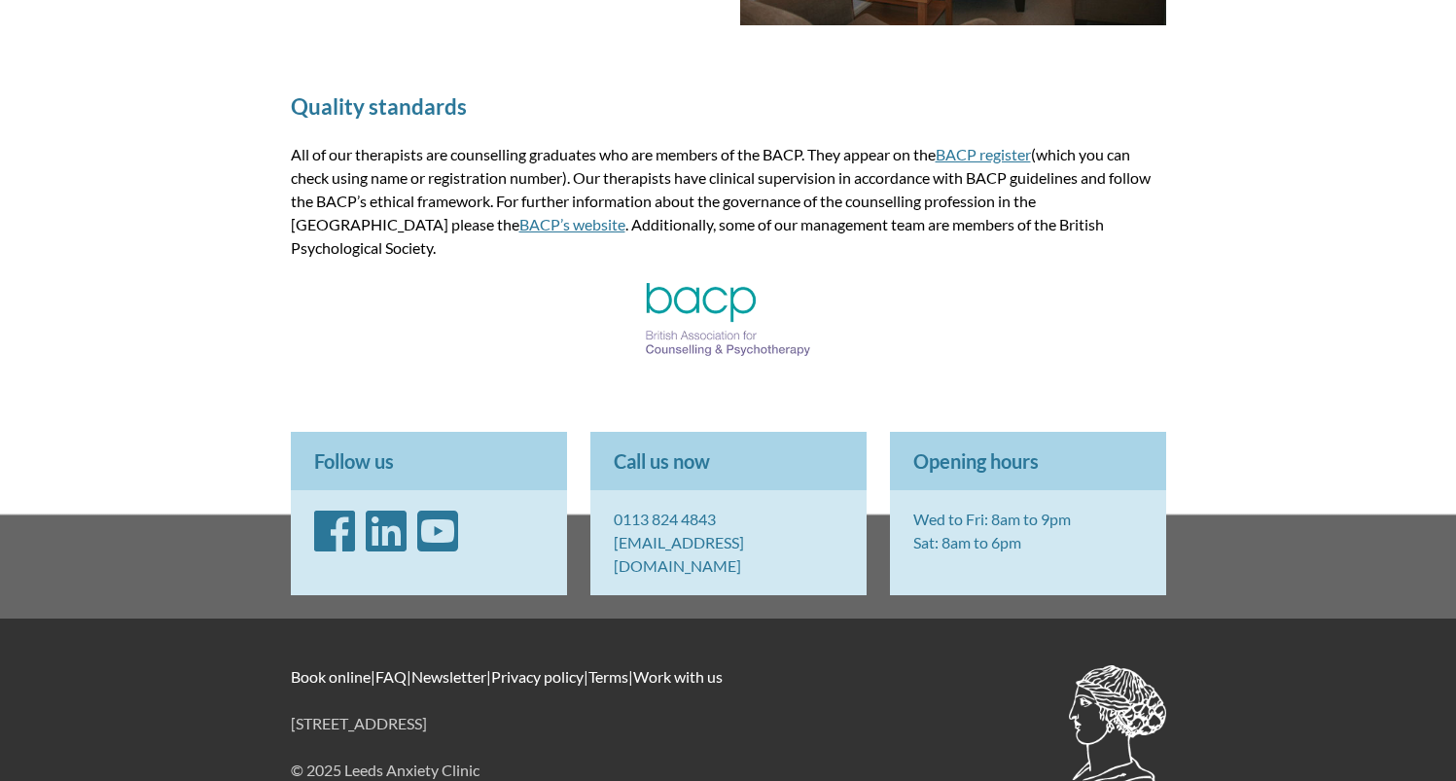
click at [748, 283] on img at bounding box center [728, 319] width 165 height 73
click at [726, 283] on img at bounding box center [728, 319] width 165 height 73
click at [443, 667] on link "Newsletter" at bounding box center [448, 676] width 75 height 18
click at [540, 667] on link "Privacy policy" at bounding box center [537, 676] width 92 height 18
click at [659, 665] on p "Book online | FAQ | Newsletter | Privacy policy | Terms | Work with us" at bounding box center [728, 676] width 875 height 23
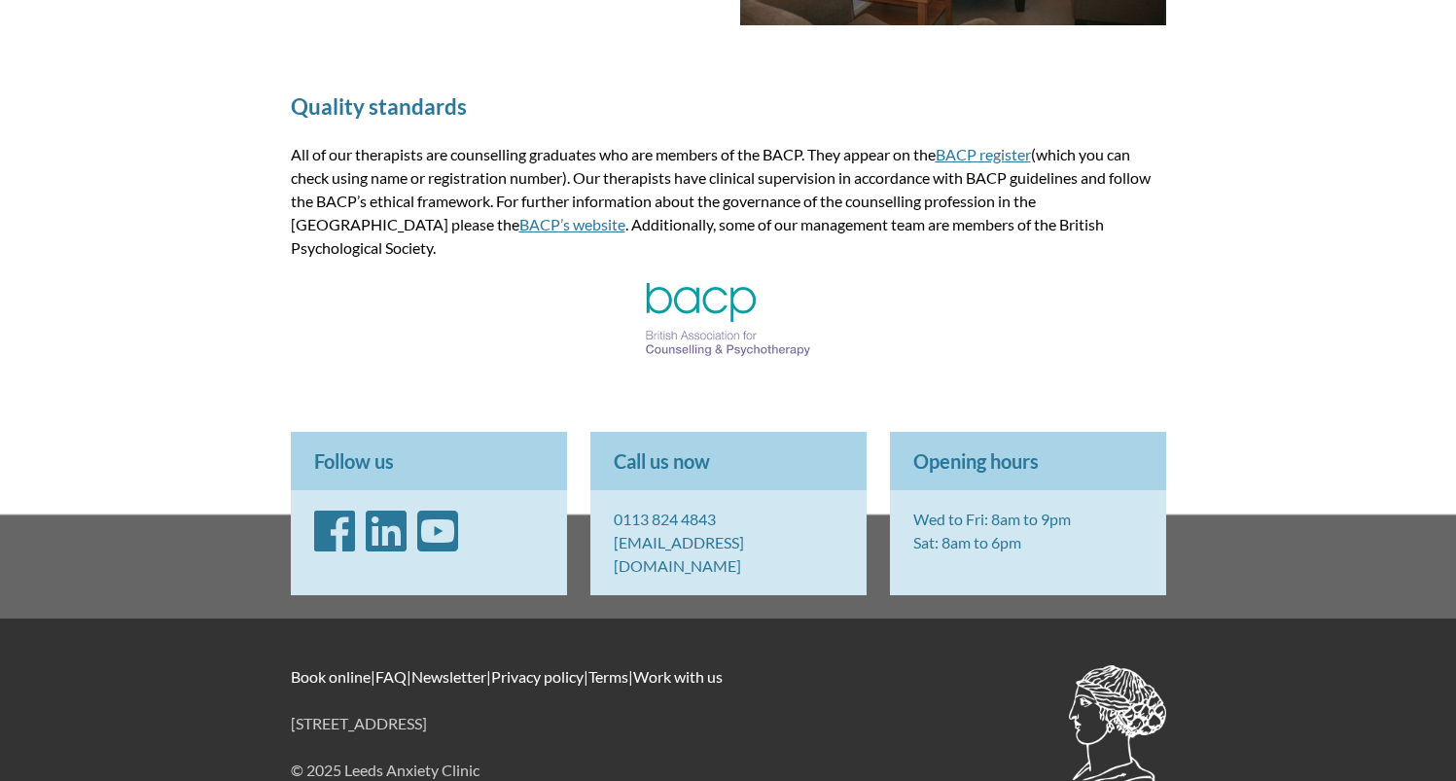
click at [628, 667] on link "Terms" at bounding box center [608, 676] width 40 height 18
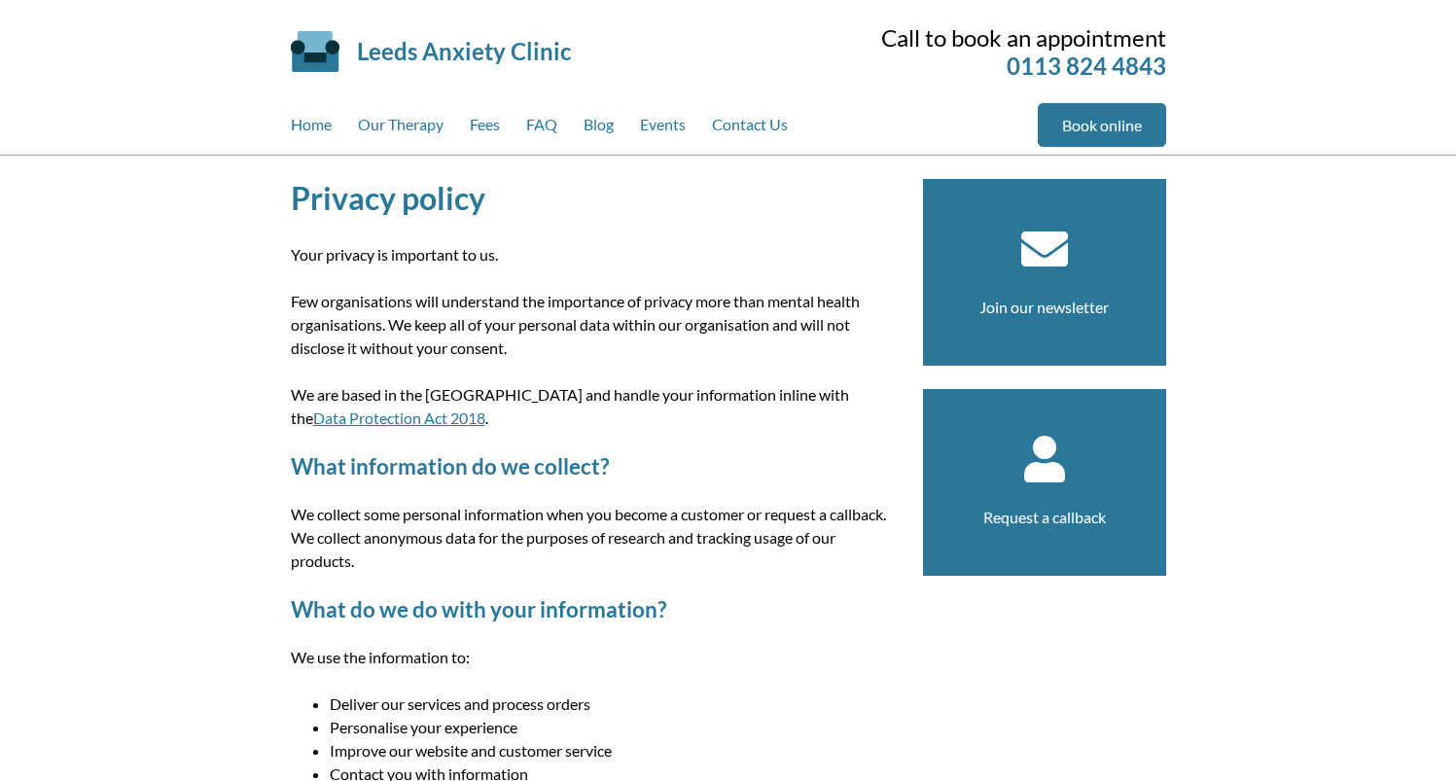
scroll to position [661, 0]
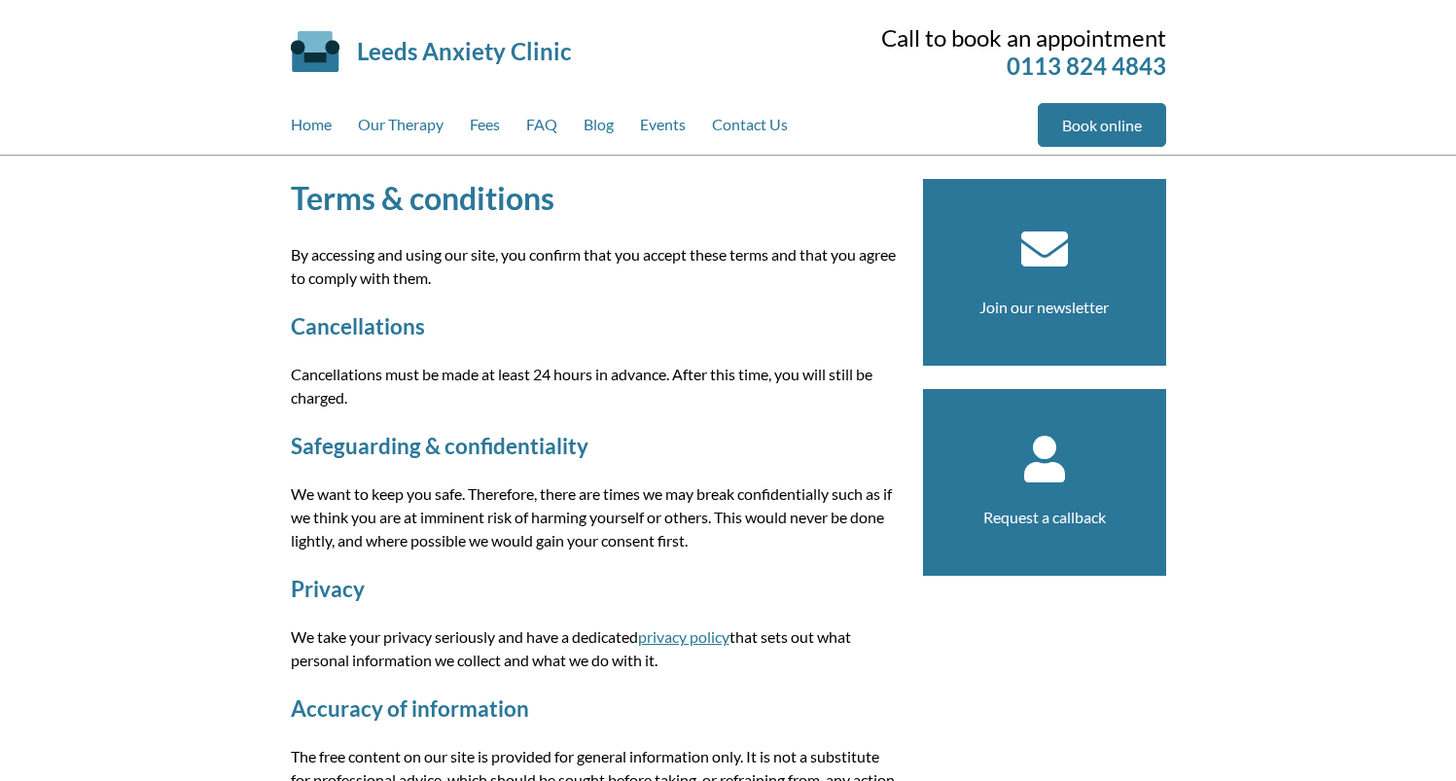
click at [1297, 156] on div "Terms & conditions By accessing and using our site, you confirm that you accept…" at bounding box center [728, 687] width 1456 height 1062
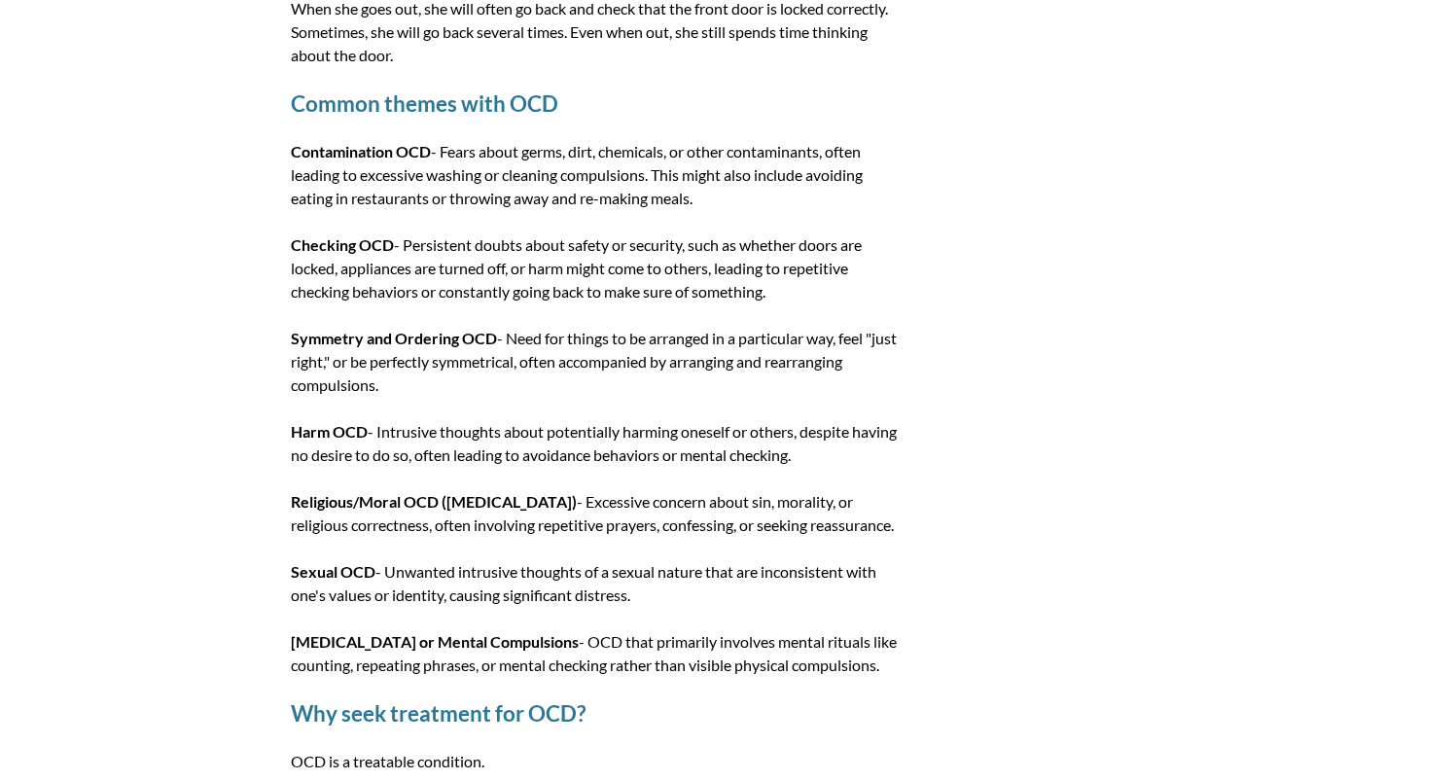
scroll to position [388, 0]
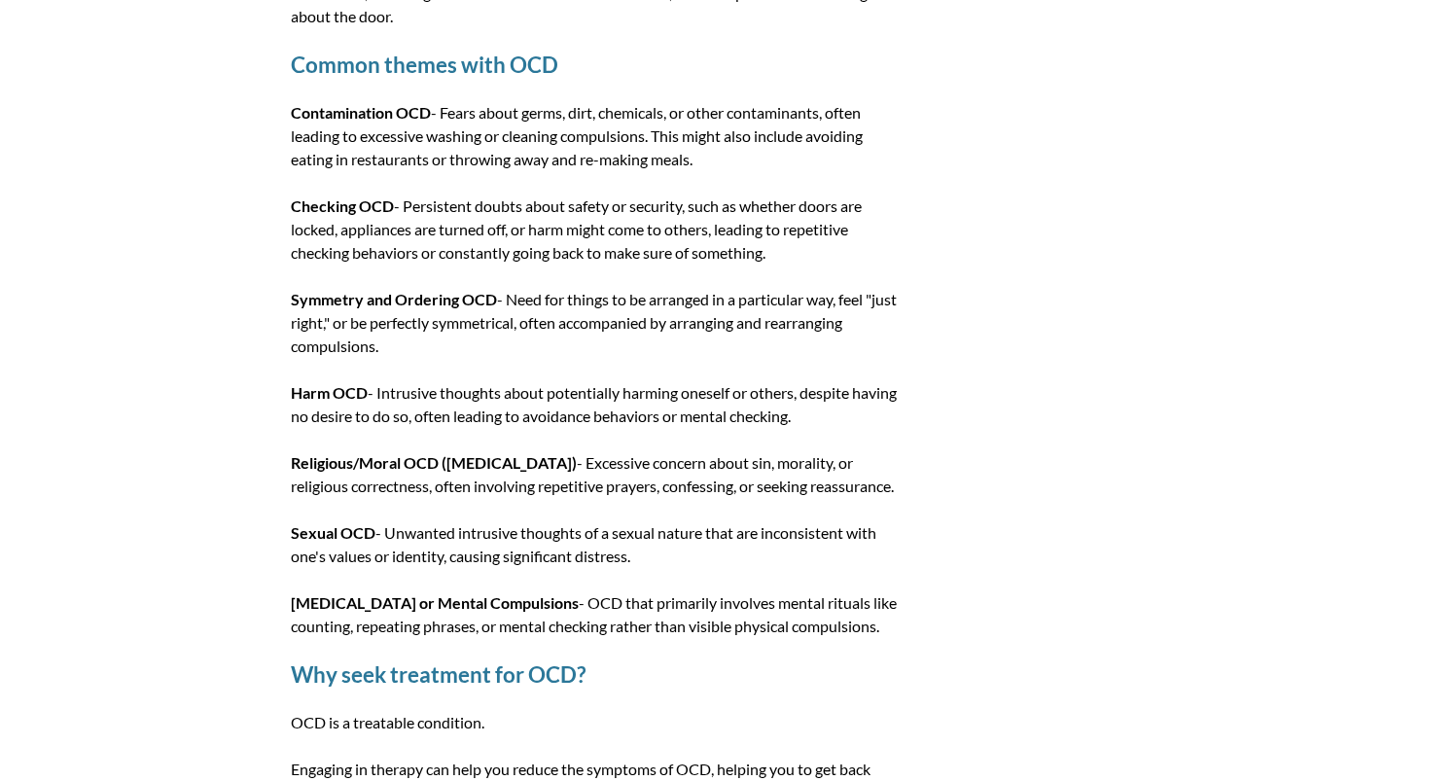
scroll to position [1514, 0]
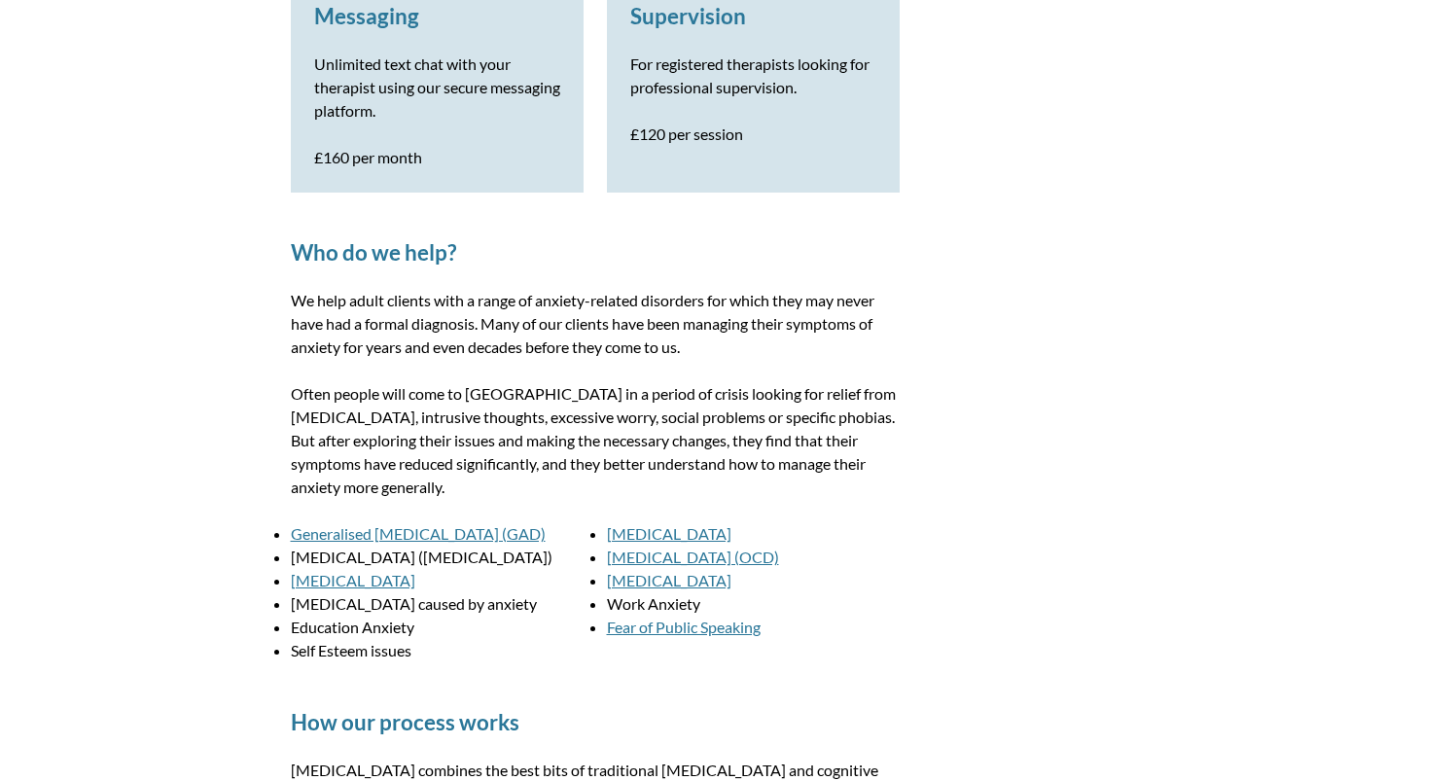
scroll to position [291, 0]
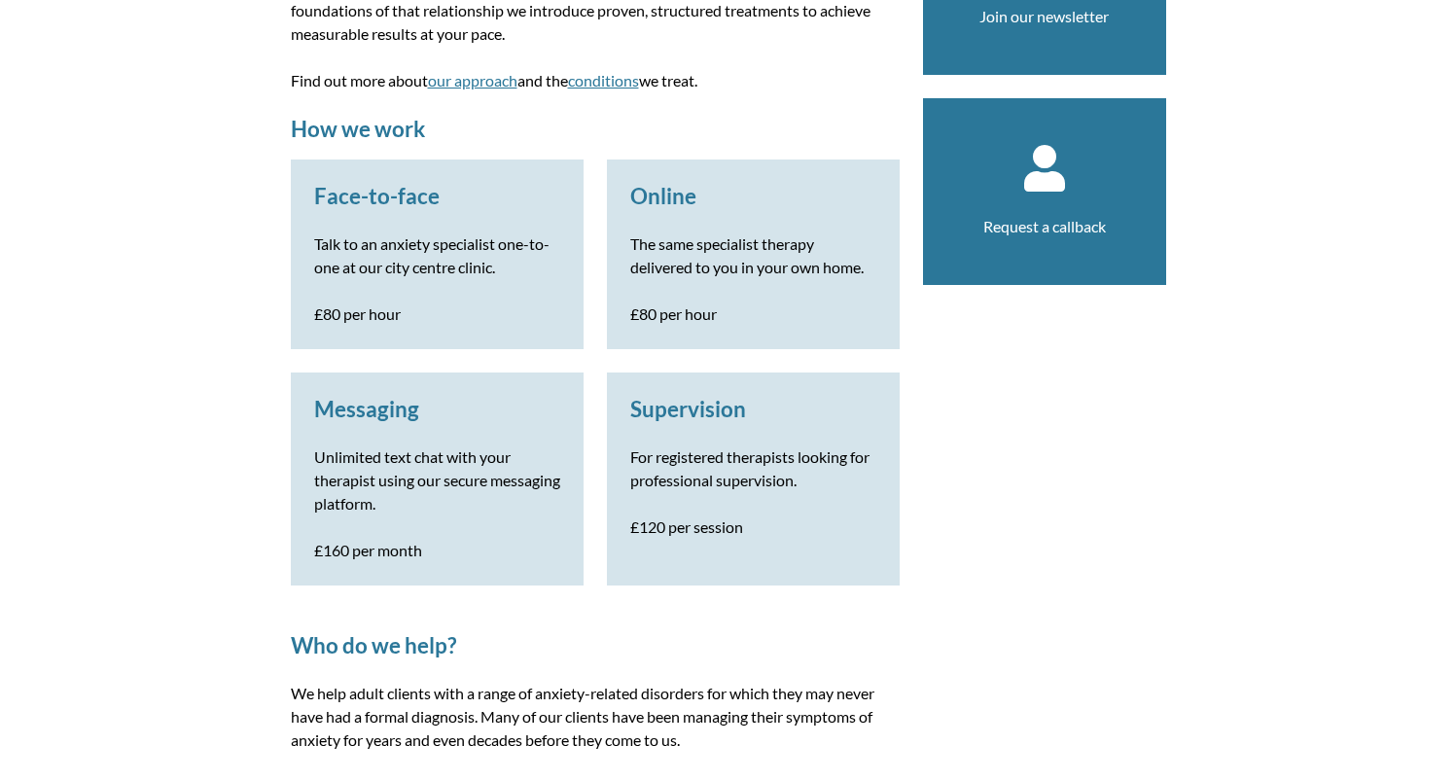
click at [716, 207] on h3 "Online" at bounding box center [753, 196] width 246 height 26
click at [711, 427] on link "Supervision For registered therapists looking for professional supervision. £12…" at bounding box center [753, 467] width 246 height 143
click at [410, 450] on p "Unlimited text chat with your therapist using our secure messaging platform." at bounding box center [437, 480] width 246 height 70
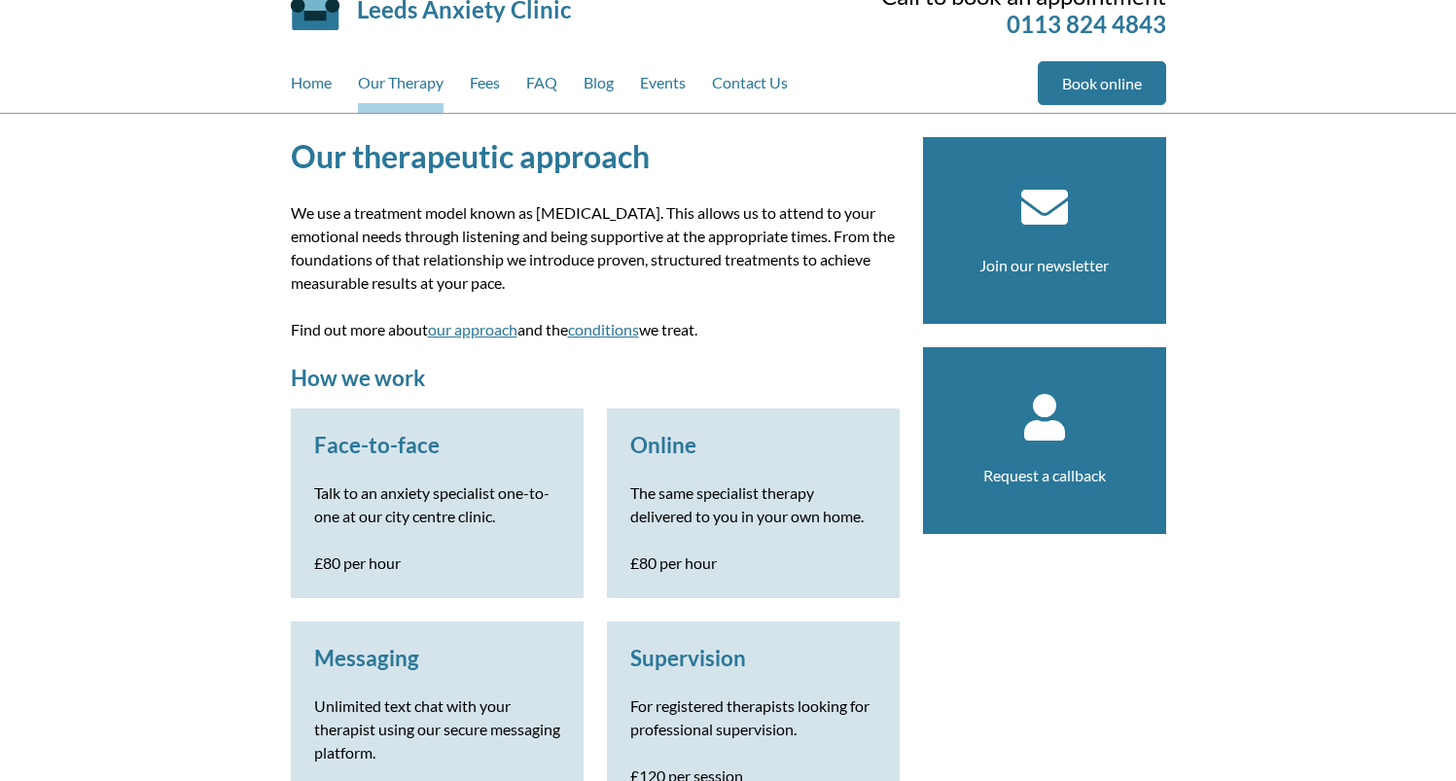
scroll to position [0, 0]
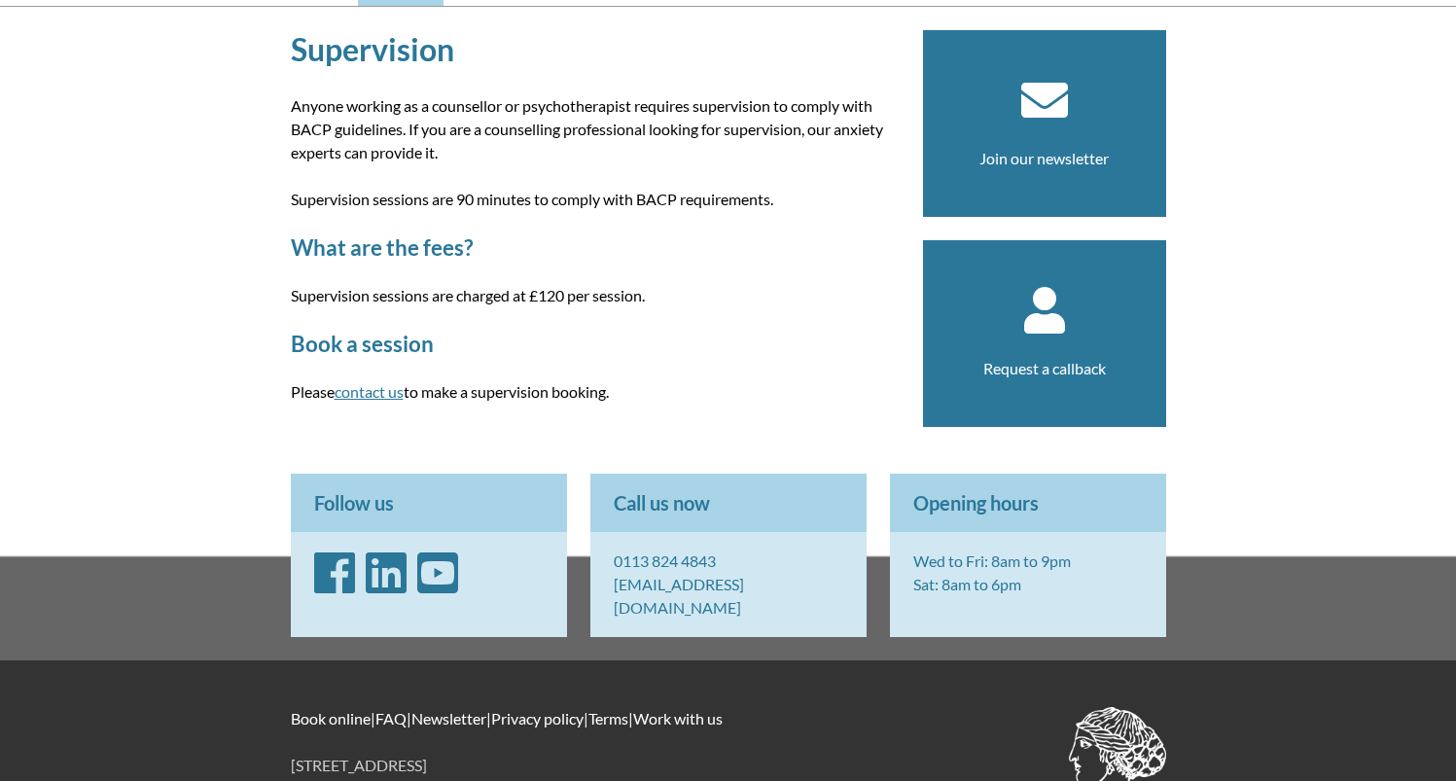
scroll to position [215, 0]
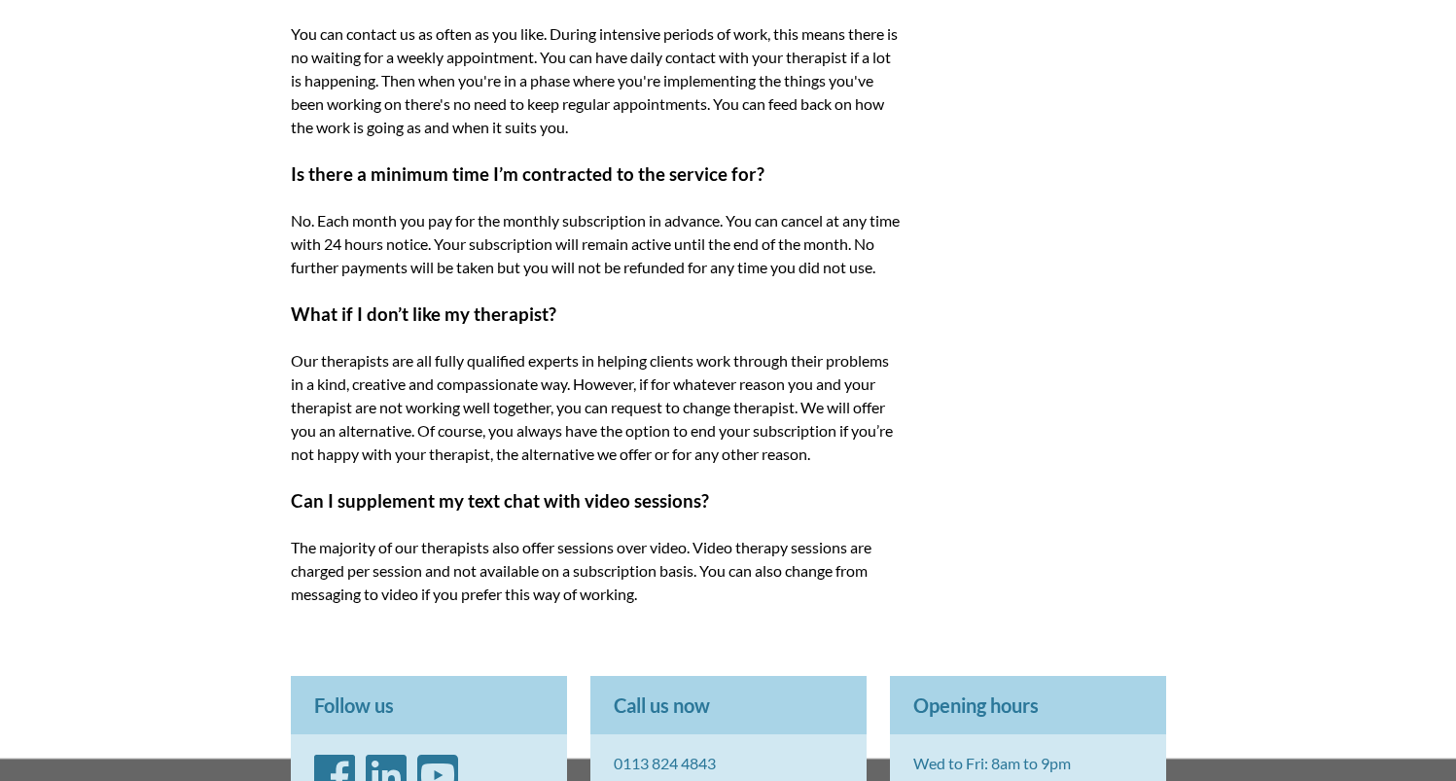
scroll to position [3833, 0]
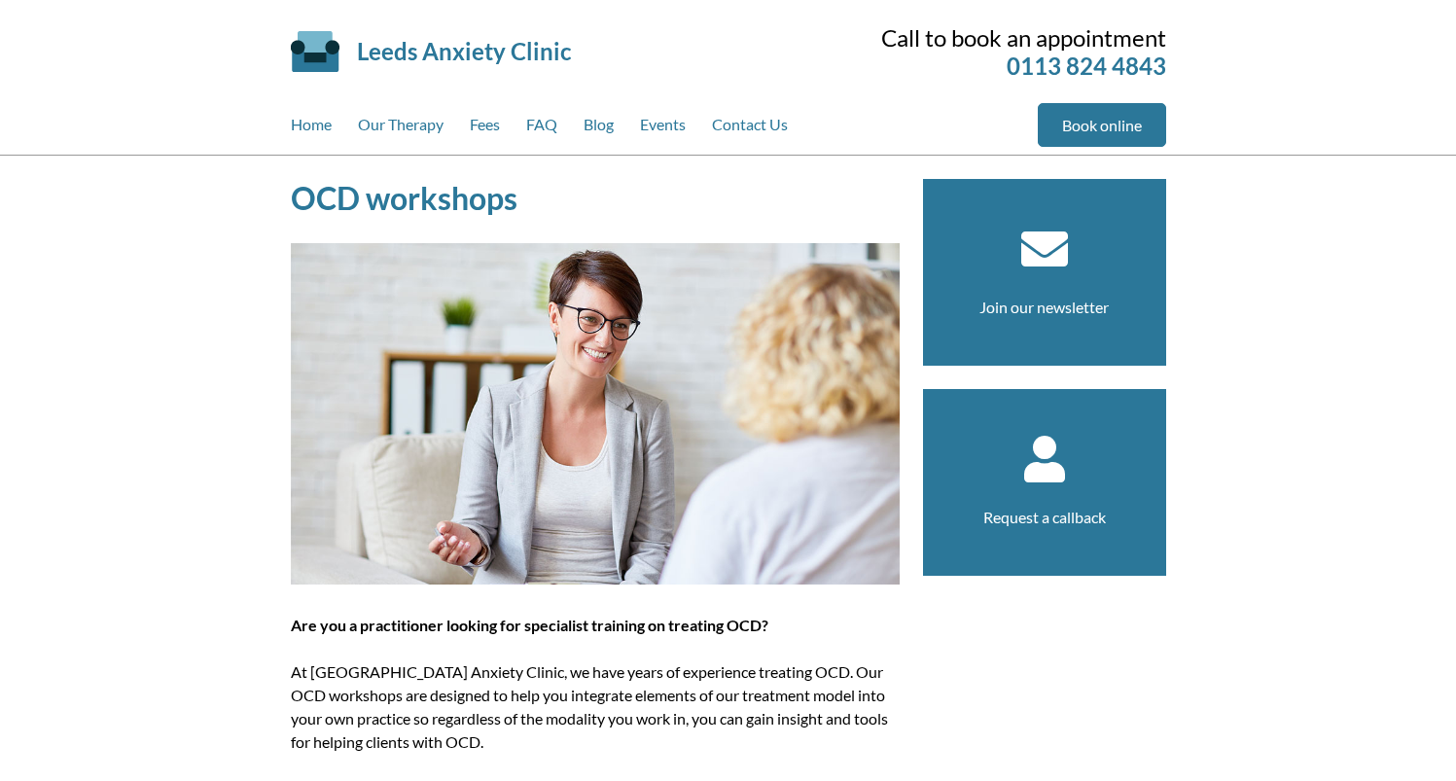
click at [1225, 97] on header "Leeds Anxiety Clinic Skip to main content Call to book an appointment 0113 824 …" at bounding box center [728, 78] width 1456 height 156
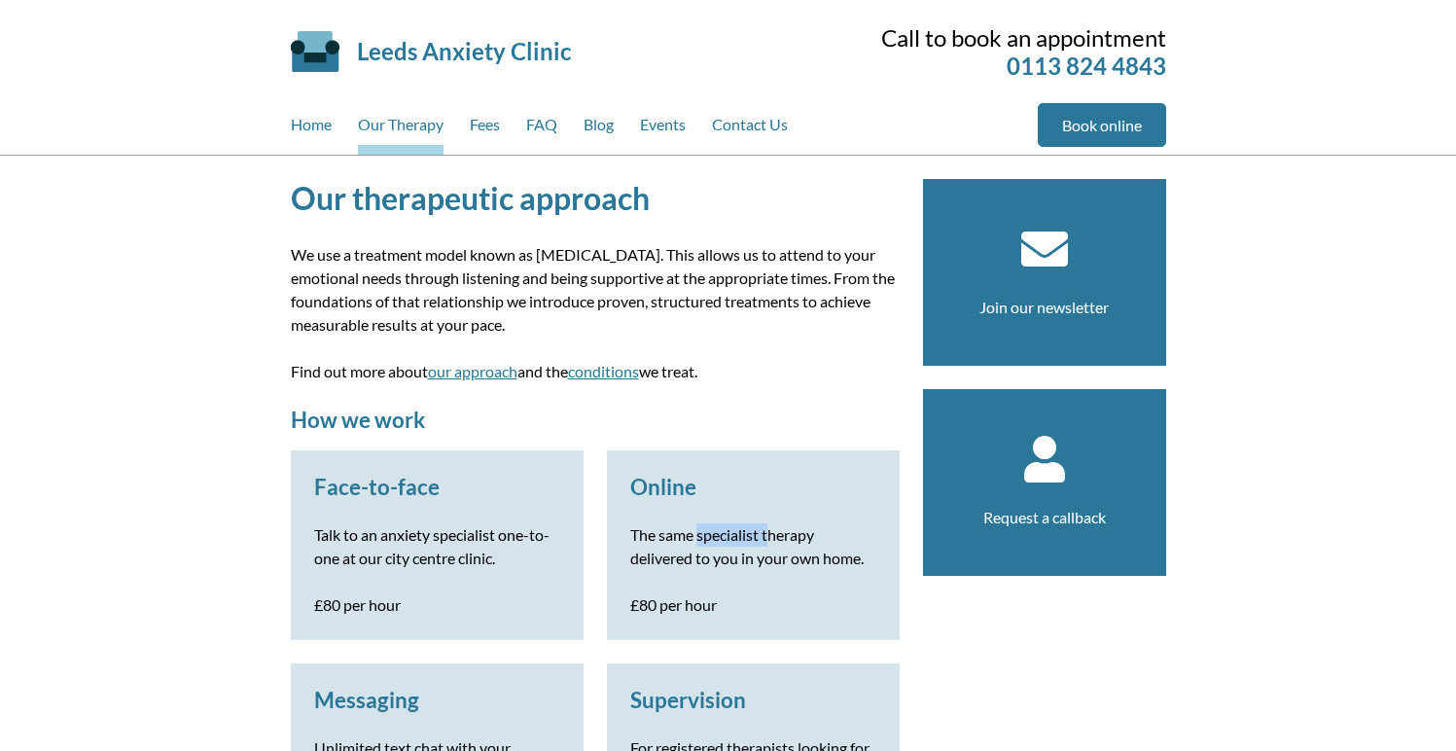
click at [852, 533] on p "The same specialist therapy delivered to you in your own home." at bounding box center [753, 546] width 246 height 47
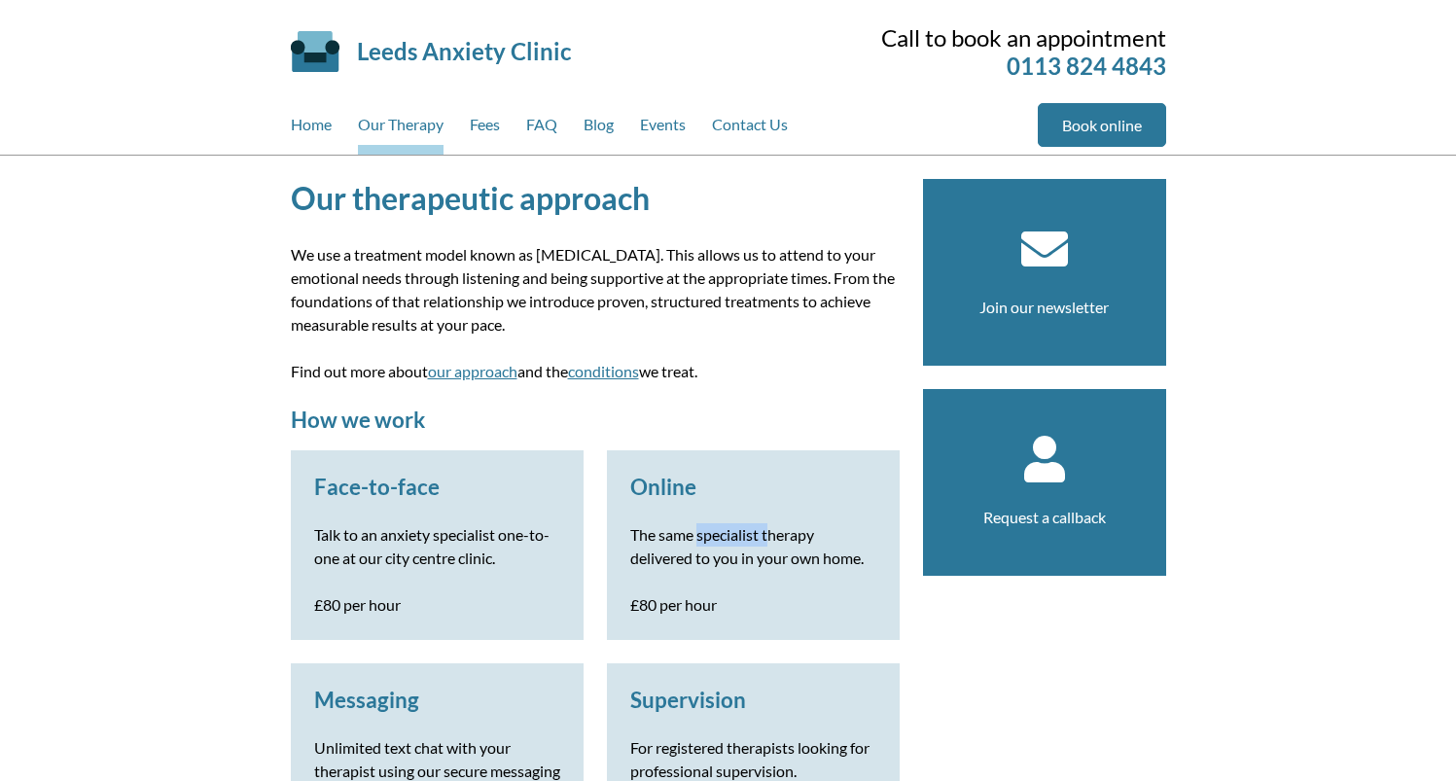
click at [714, 696] on h3 "Supervision" at bounding box center [753, 700] width 246 height 26
click at [427, 693] on h3 "Messaging" at bounding box center [437, 700] width 246 height 26
click at [464, 519] on div "Face-to-face Talk to an anxiety specialist one-to-one at our city centre clinic…" at bounding box center [437, 545] width 293 height 190
click at [432, 494] on h3 "Face-to-face" at bounding box center [437, 487] width 246 height 26
click at [799, 118] on div "Home Our Therapy Fees FAQ Blog Events Contact Us" at bounding box center [664, 129] width 747 height 52
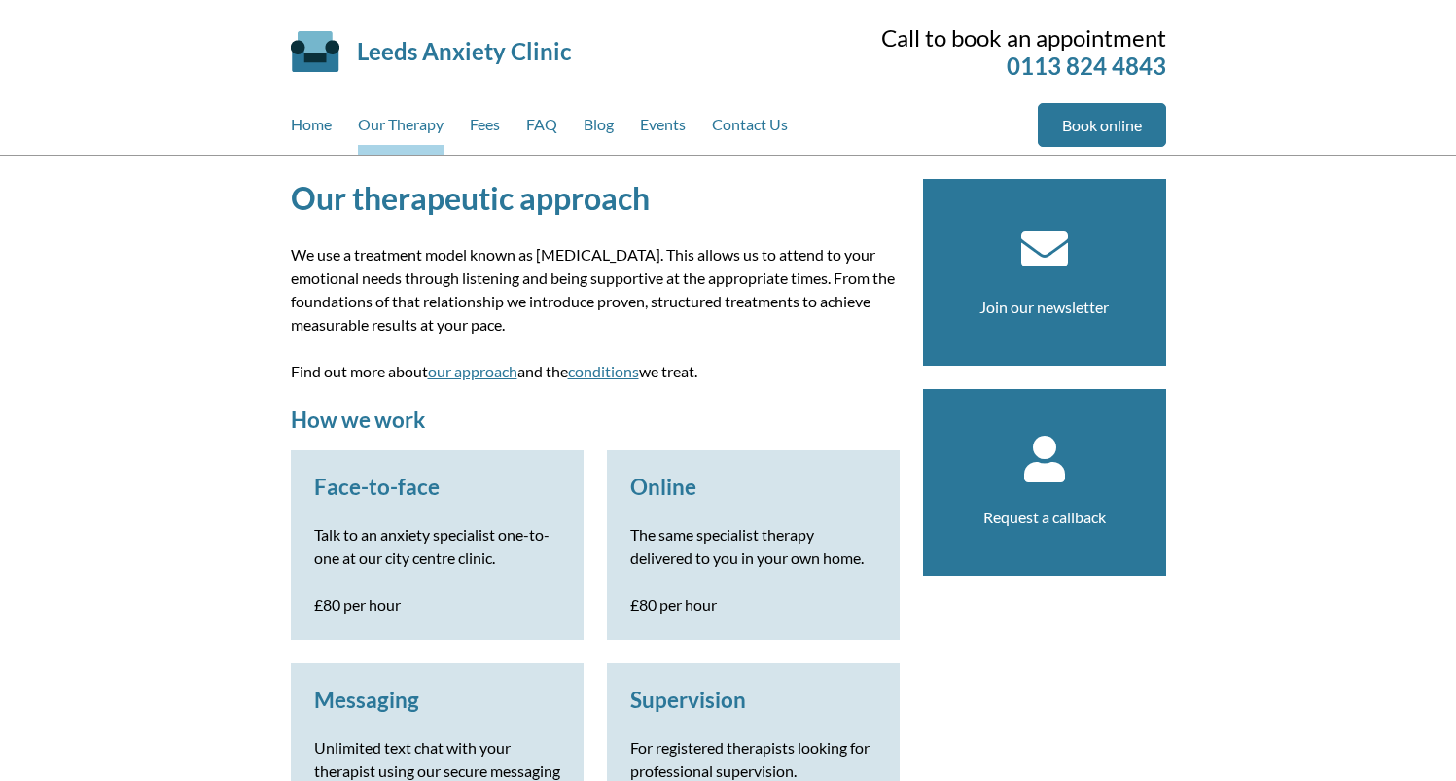
click at [454, 370] on link "our approach" at bounding box center [472, 371] width 89 height 18
click at [614, 369] on link "conditions" at bounding box center [603, 371] width 71 height 18
click at [328, 135] on link "Home" at bounding box center [311, 129] width 41 height 52
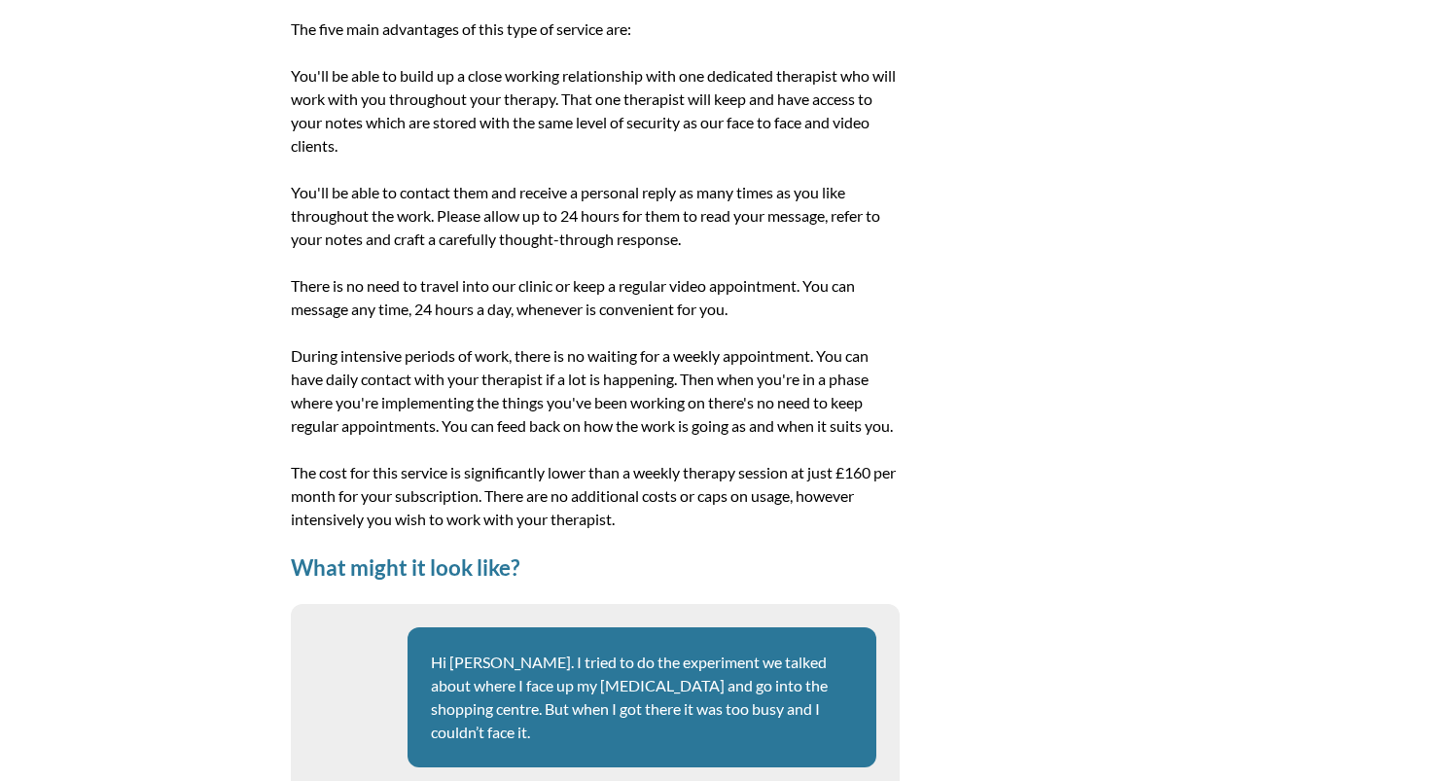
scroll to position [2260, 0]
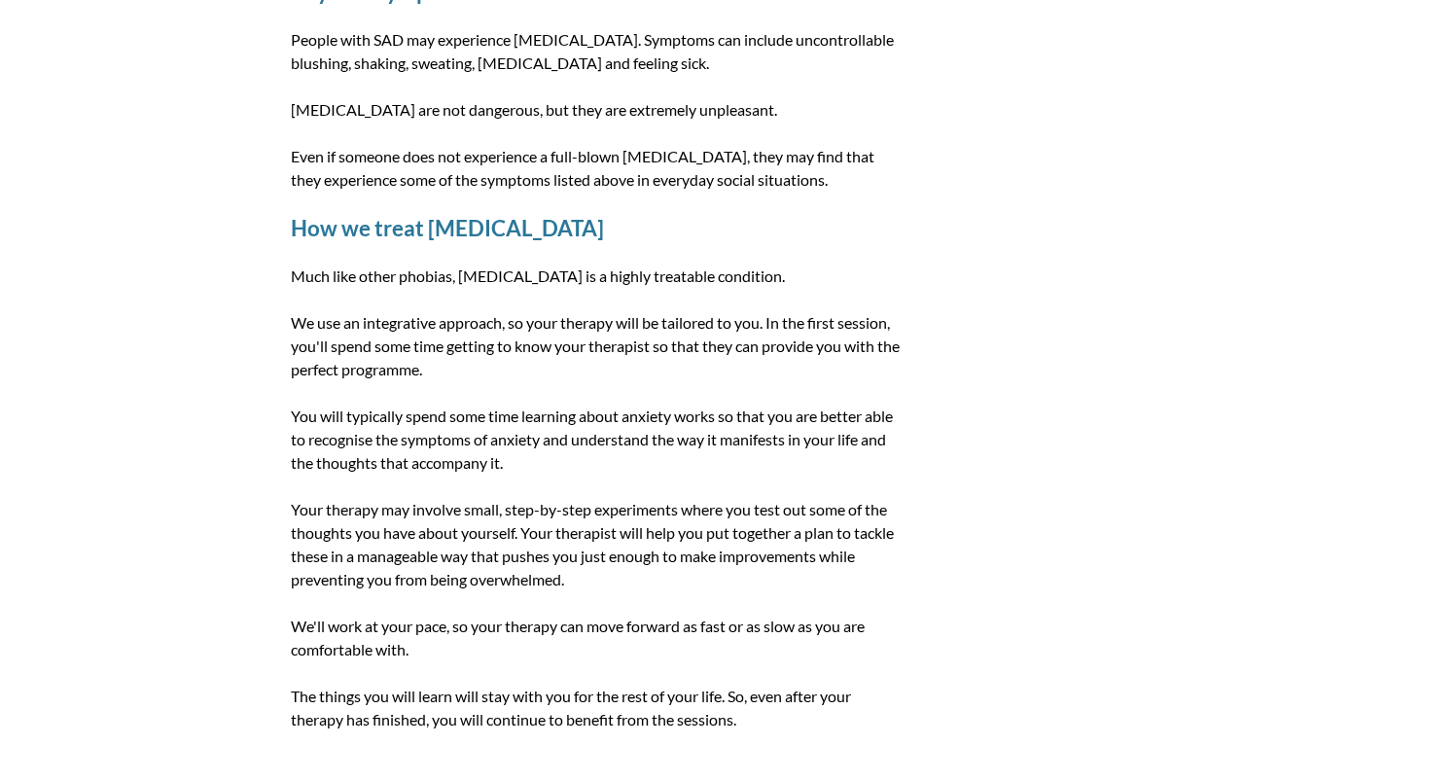
scroll to position [1361, 0]
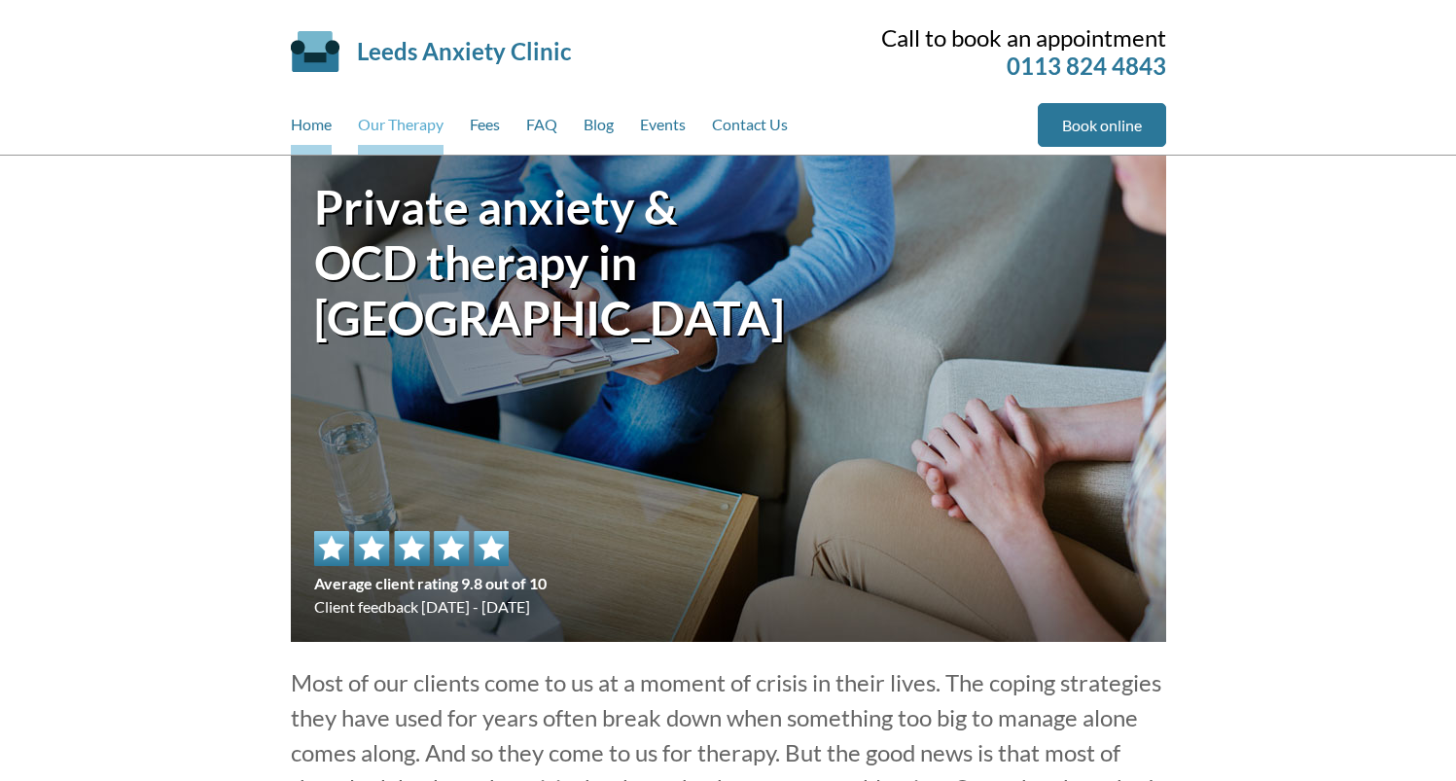
click at [405, 131] on link "Our Therapy" at bounding box center [401, 129] width 86 height 52
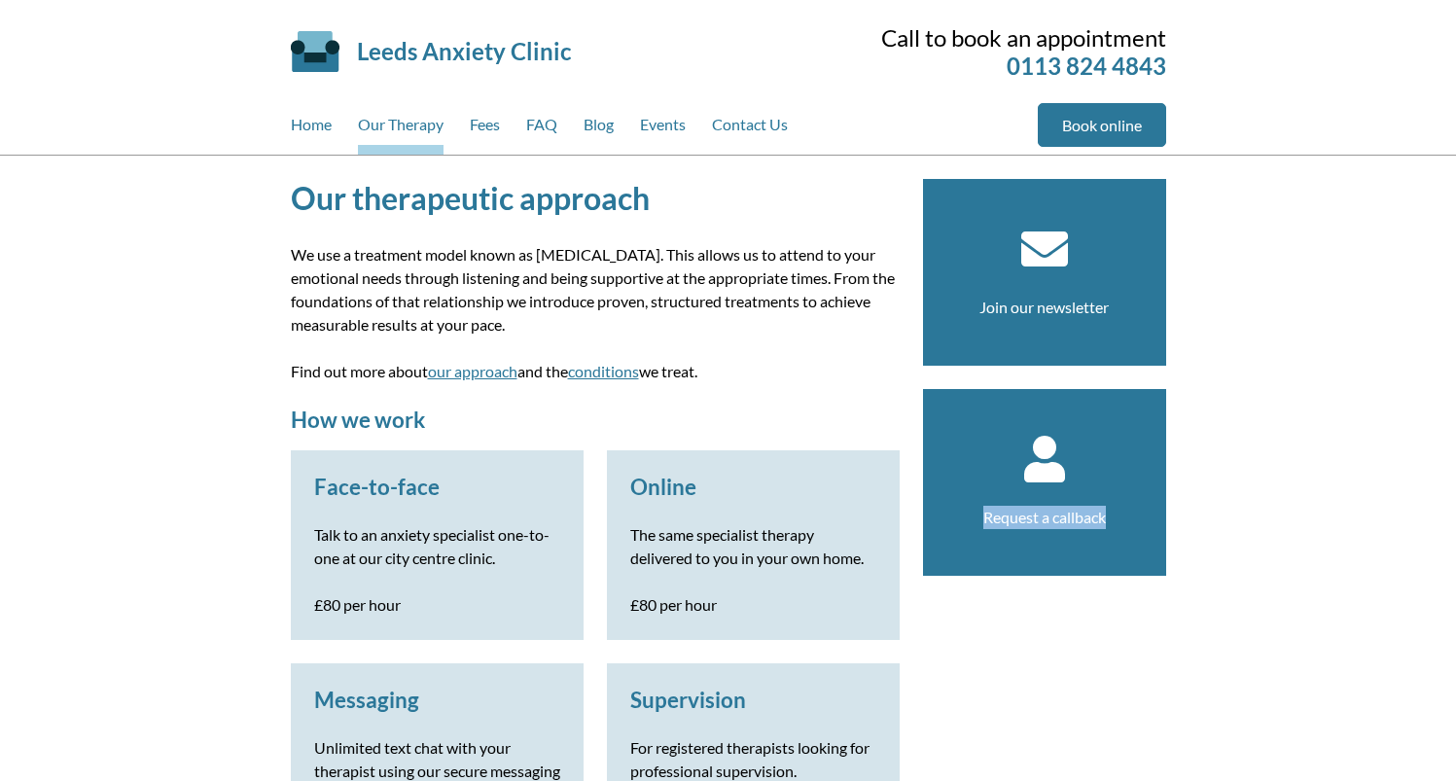
drag, startPoint x: 1117, startPoint y: 521, endPoint x: 1031, endPoint y: 522, distance: 86.5
click at [966, 522] on section "Request a callback" at bounding box center [1044, 482] width 243 height 187
copy link "Request a callback"
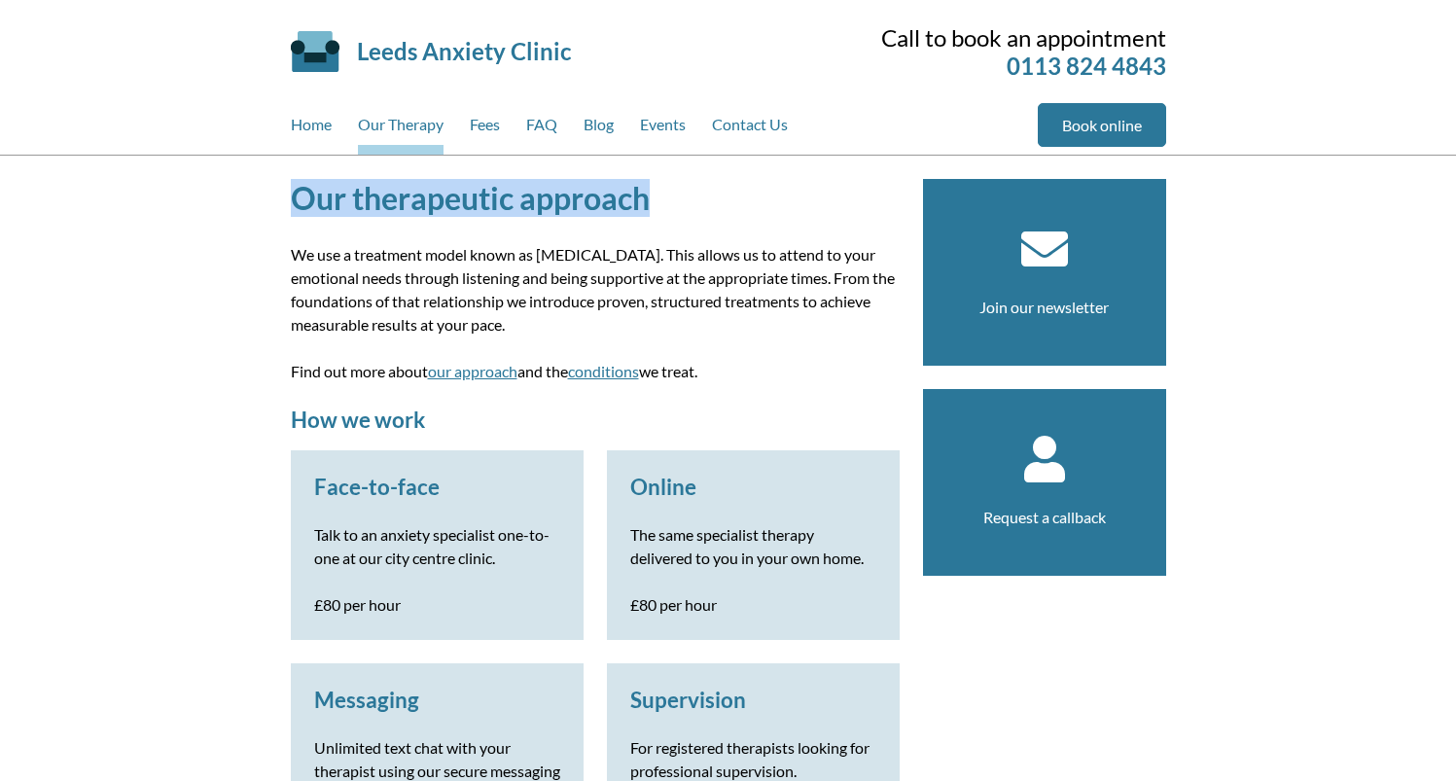
drag, startPoint x: 663, startPoint y: 197, endPoint x: 428, endPoint y: 189, distance: 235.5
copy h1 "Our therapeutic approach"
drag, startPoint x: 592, startPoint y: 328, endPoint x: 293, endPoint y: 248, distance: 309.9
click at [293, 248] on p "We use a treatment model known as [MEDICAL_DATA]. This allows us to attend to y…" at bounding box center [595, 289] width 609 height 93
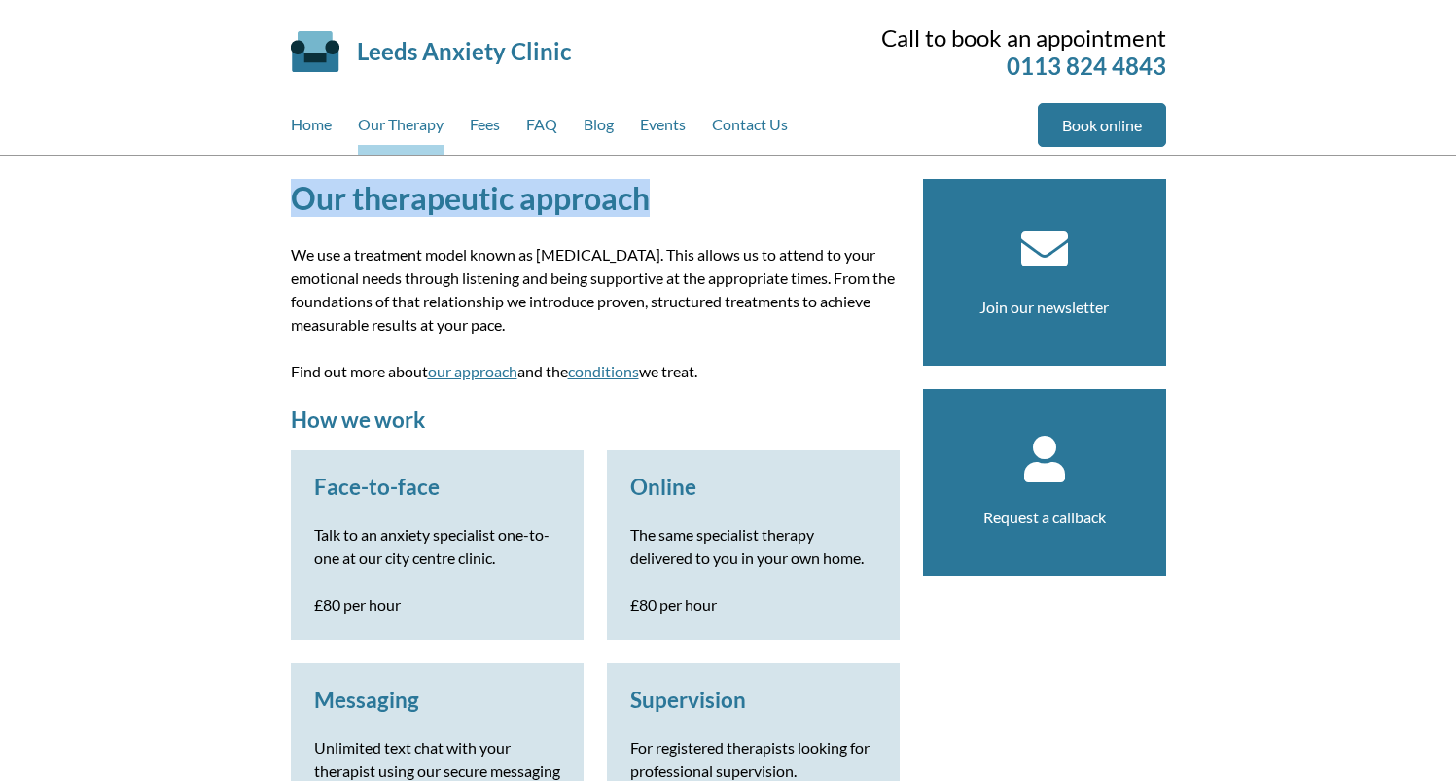
copy p "We use a treatment model known as [MEDICAL_DATA]. This allows us to attend to y…"
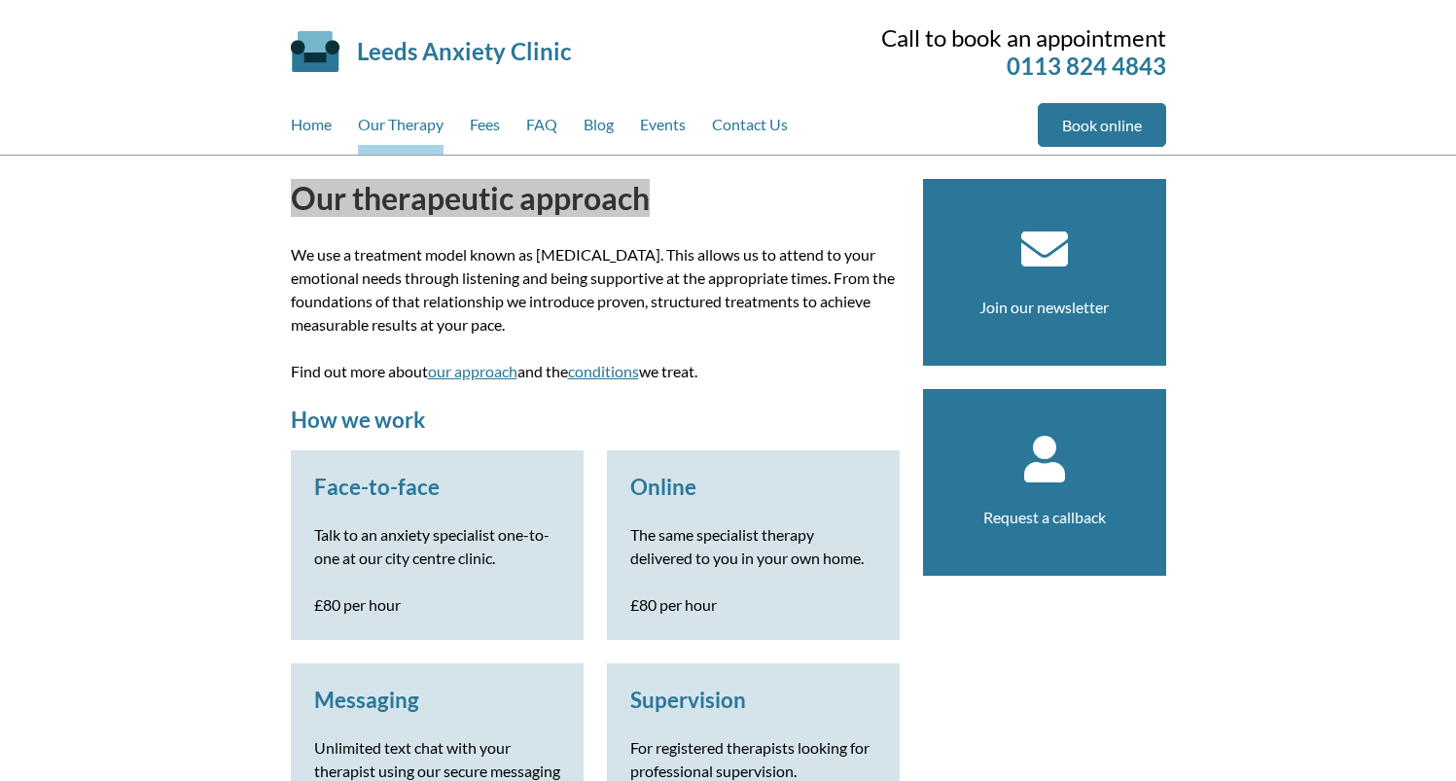
click at [593, 296] on p "We use a treatment model known as [MEDICAL_DATA]. This allows us to attend to y…" at bounding box center [595, 289] width 609 height 93
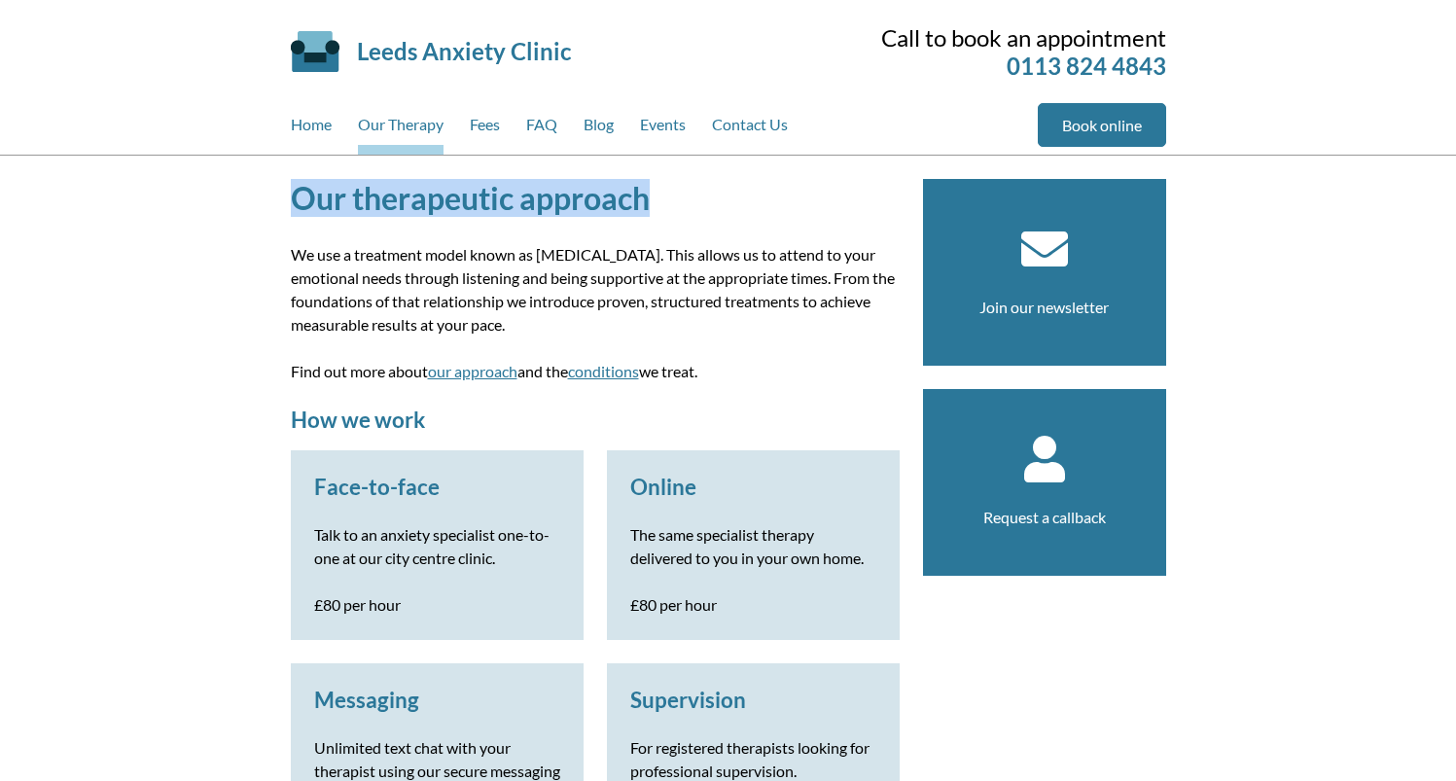
click at [617, 326] on p "We use a treatment model known as [MEDICAL_DATA]. This allows us to attend to y…" at bounding box center [595, 289] width 609 height 93
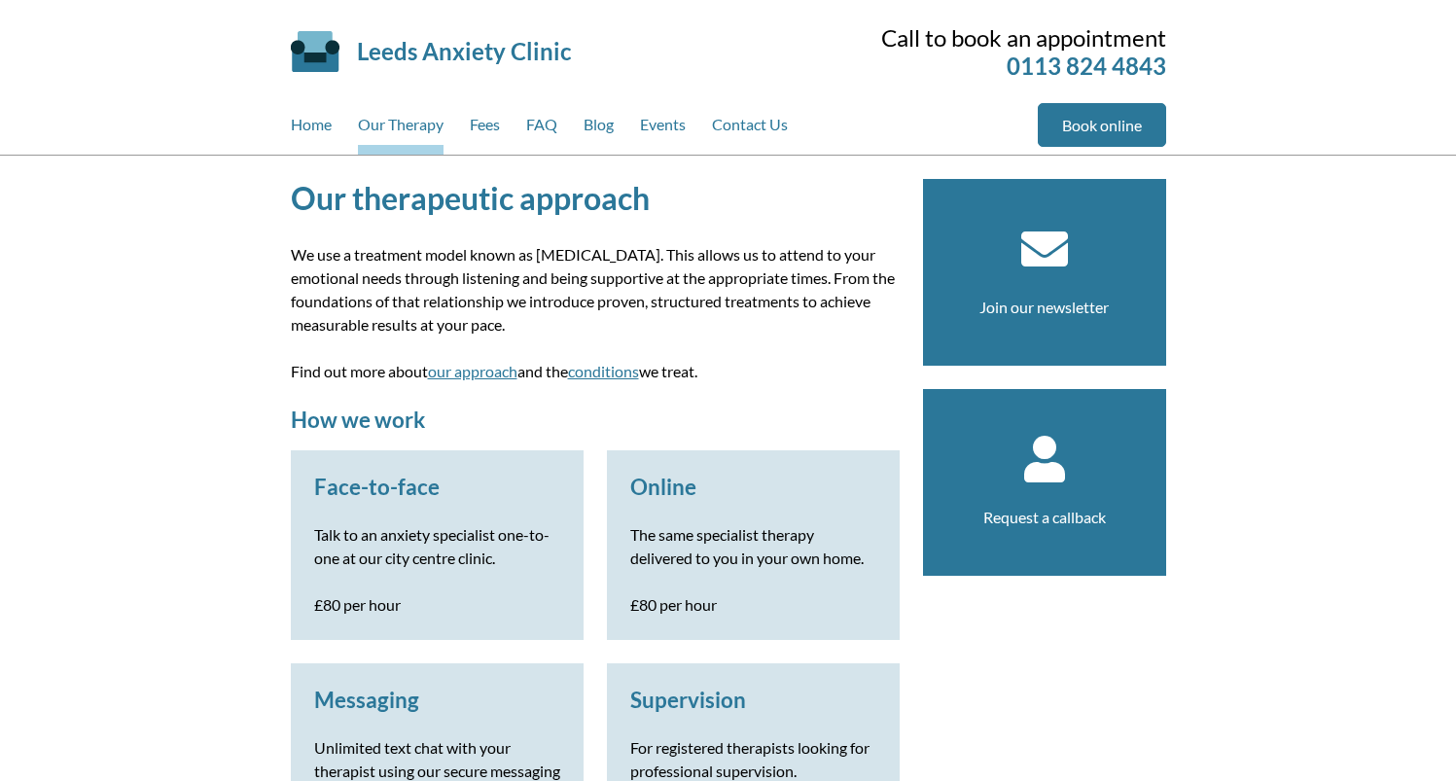
drag, startPoint x: 608, startPoint y: 327, endPoint x: 258, endPoint y: 256, distance: 357.2
copy p "We use a treatment model known as [MEDICAL_DATA]. This allows us to attend to y…"
click at [320, 373] on p "Find out more about our approach and the conditions we treat." at bounding box center [595, 371] width 609 height 23
drag, startPoint x: 519, startPoint y: 374, endPoint x: 431, endPoint y: 375, distance: 88.5
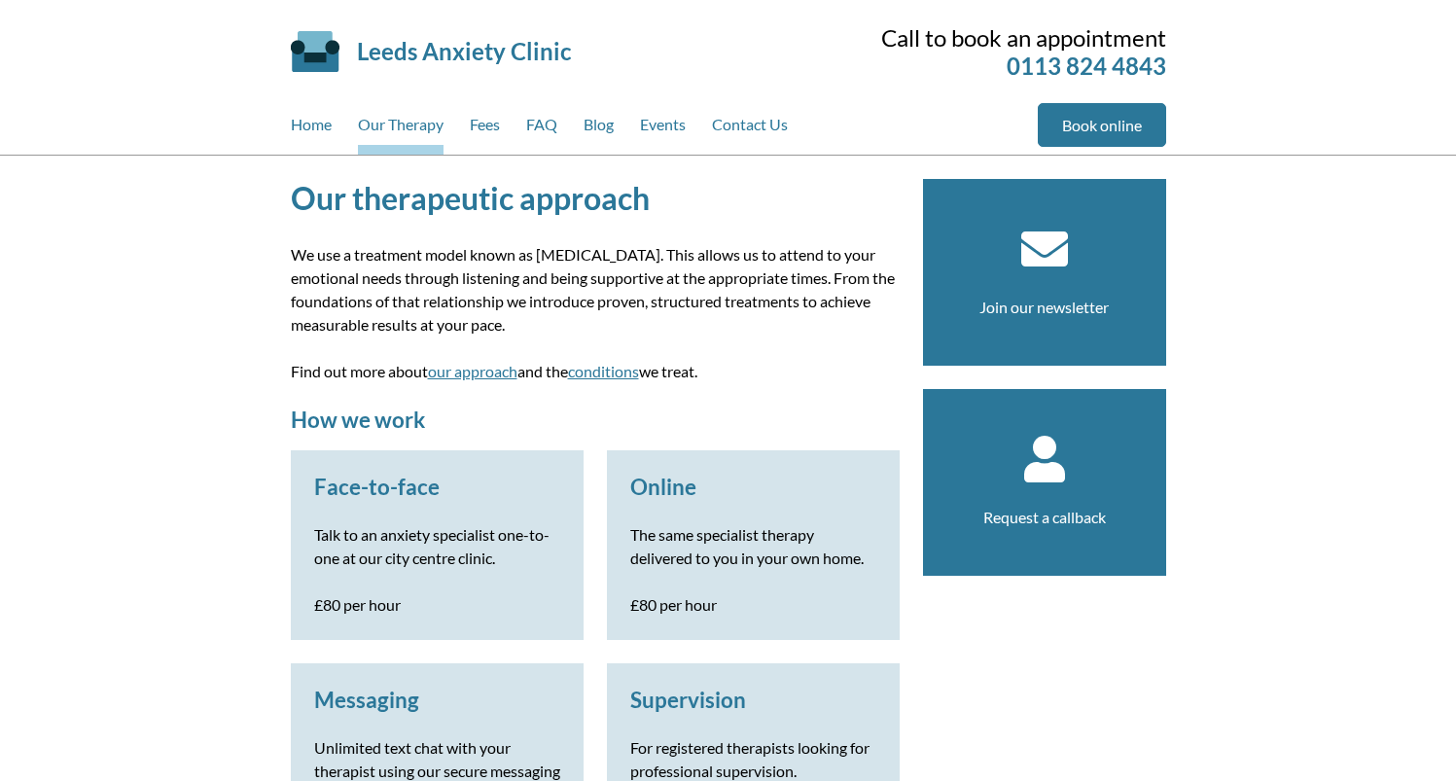
click at [431, 375] on p "Find out more about our approach and the conditions we treat." at bounding box center [595, 371] width 609 height 23
copy p "our approach"
drag, startPoint x: 652, startPoint y: 373, endPoint x: 579, endPoint y: 371, distance: 73.0
click at [580, 371] on p "Find out more about our approach and the conditions we treat." at bounding box center [595, 371] width 609 height 23
copy p "conditions"
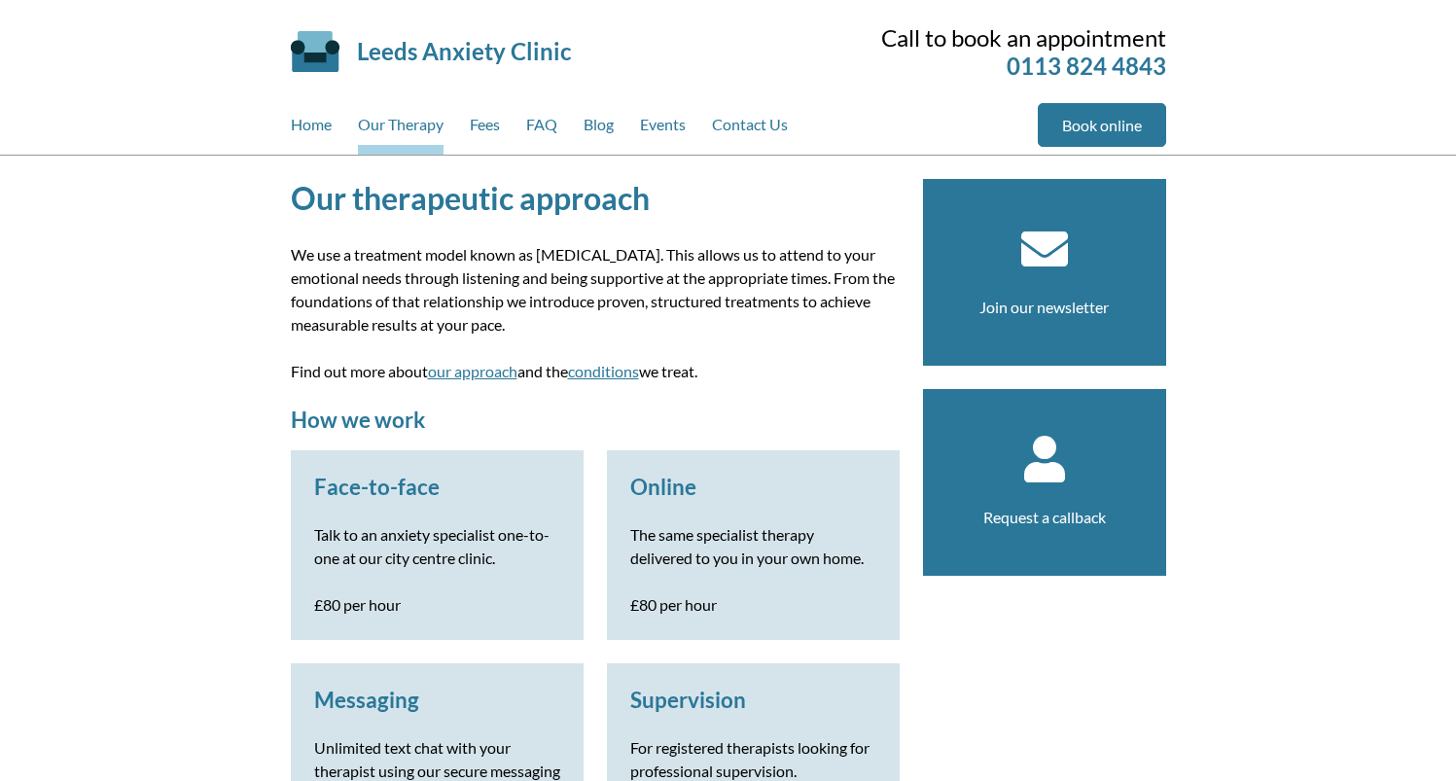
drag, startPoint x: 1379, startPoint y: 437, endPoint x: 681, endPoint y: 286, distance: 714.3
click at [681, 286] on p "We use a treatment model known as [MEDICAL_DATA]. This allows us to attend to y…" at bounding box center [595, 289] width 609 height 93
click at [732, 297] on p "We use a treatment model known as [MEDICAL_DATA]. This allows us to attend to y…" at bounding box center [595, 289] width 609 height 93
drag, startPoint x: 707, startPoint y: 372, endPoint x: 1081, endPoint y: 429, distance: 378.6
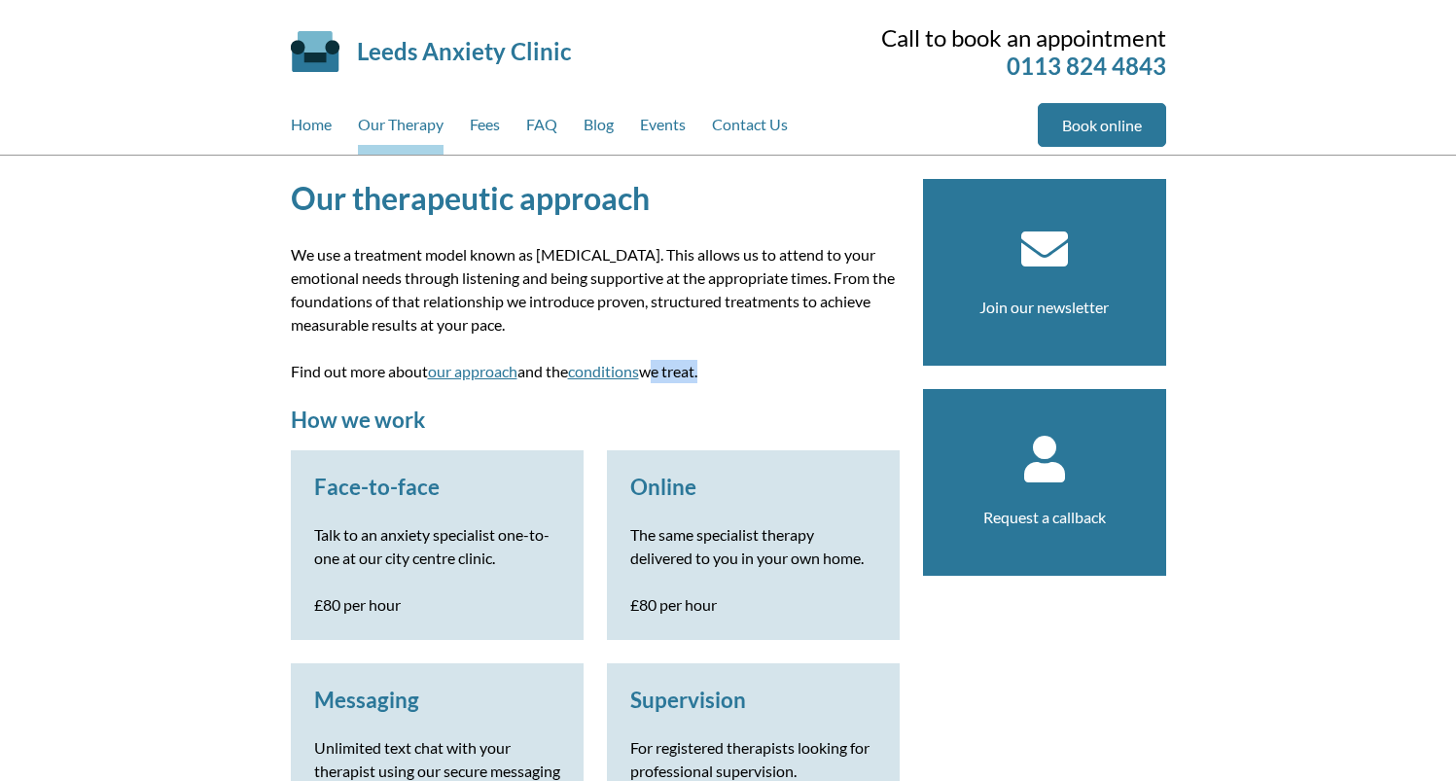
click at [655, 374] on p "Find out more about our approach and the conditions we treat." at bounding box center [595, 371] width 609 height 23
copy p "we treat"
drag, startPoint x: 426, startPoint y: 370, endPoint x: 282, endPoint y: 371, distance: 143.9
copy p "Find out more about"
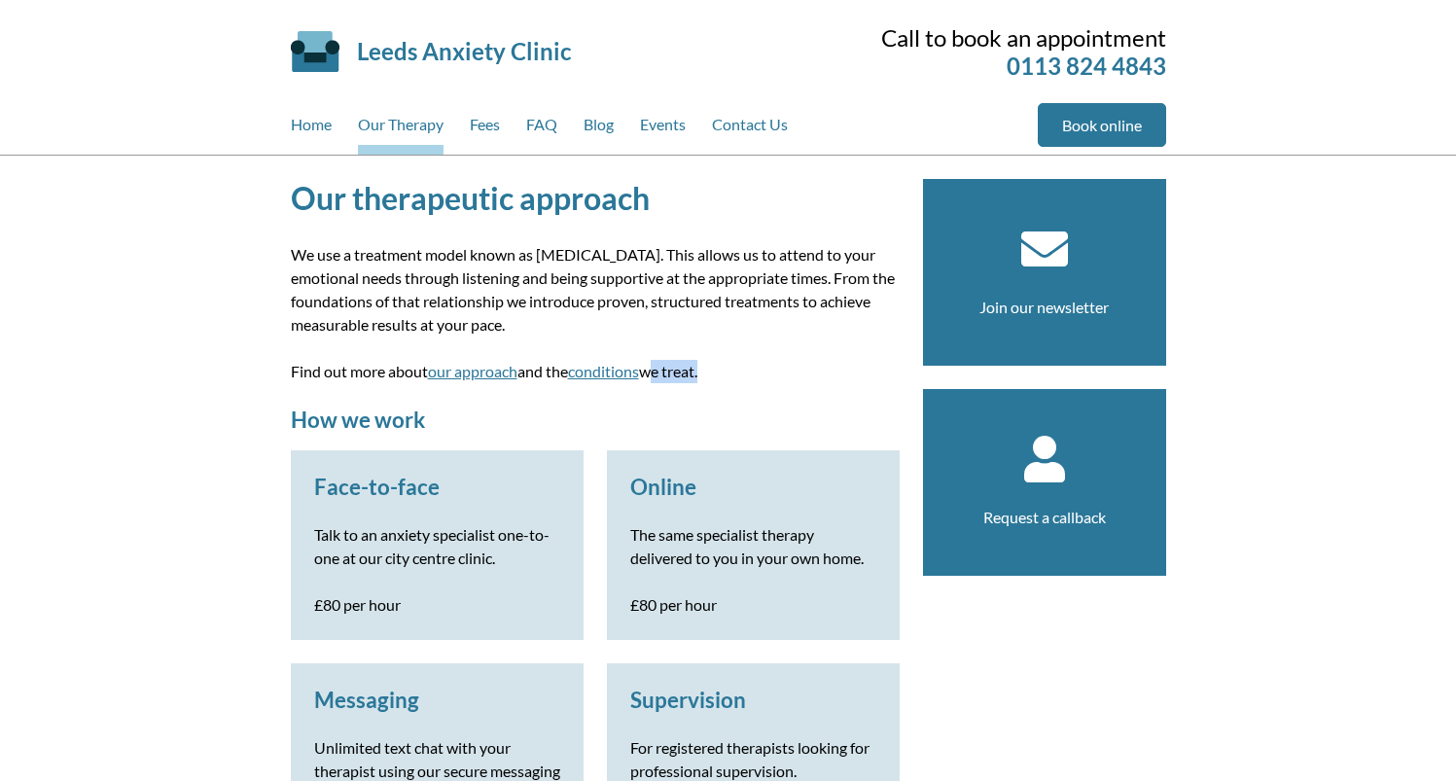
copy p "Find out more about"
drag, startPoint x: 443, startPoint y: 418, endPoint x: 690, endPoint y: 418, distance: 247.0
copy h2 "How we work"
click at [586, 418] on h2 "How we work" at bounding box center [595, 419] width 609 height 26
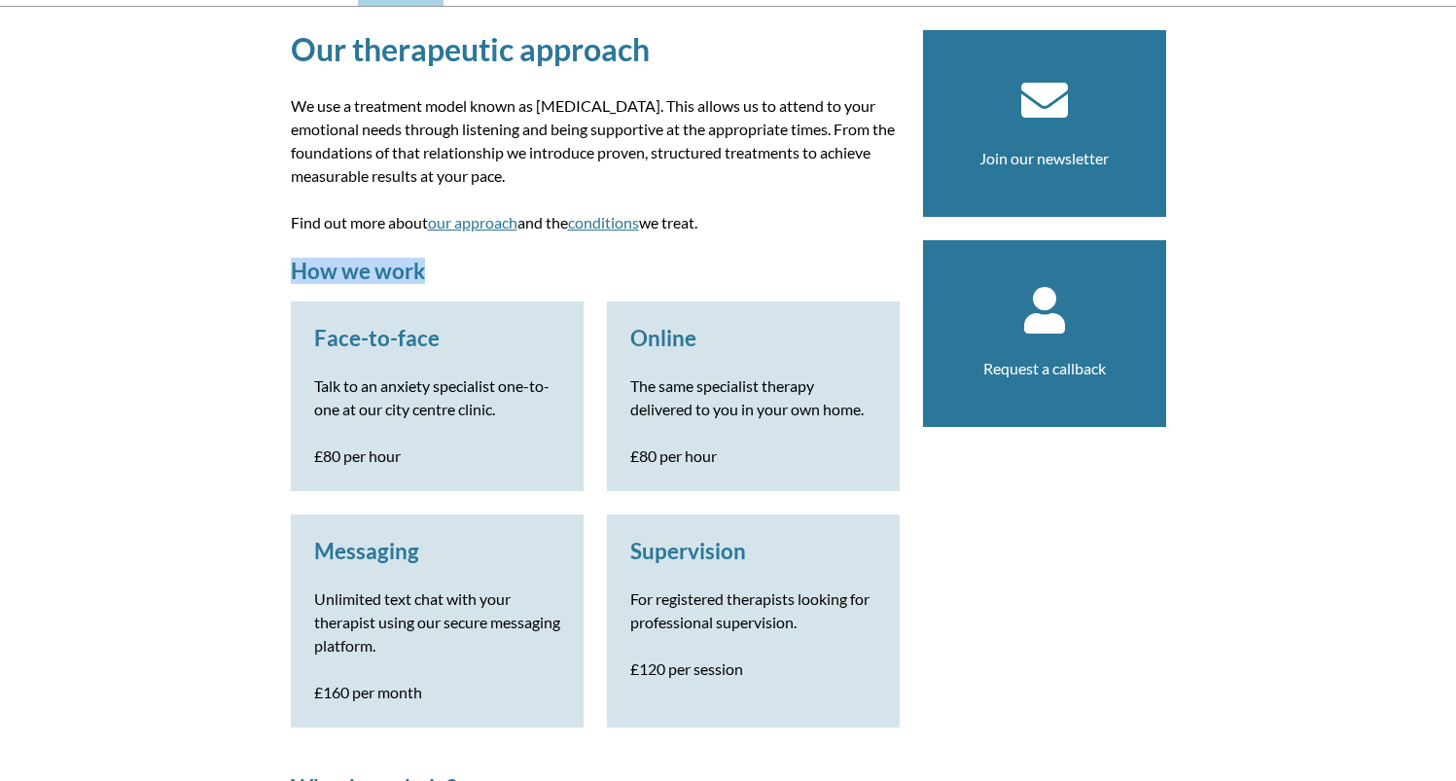
scroll to position [153, 0]
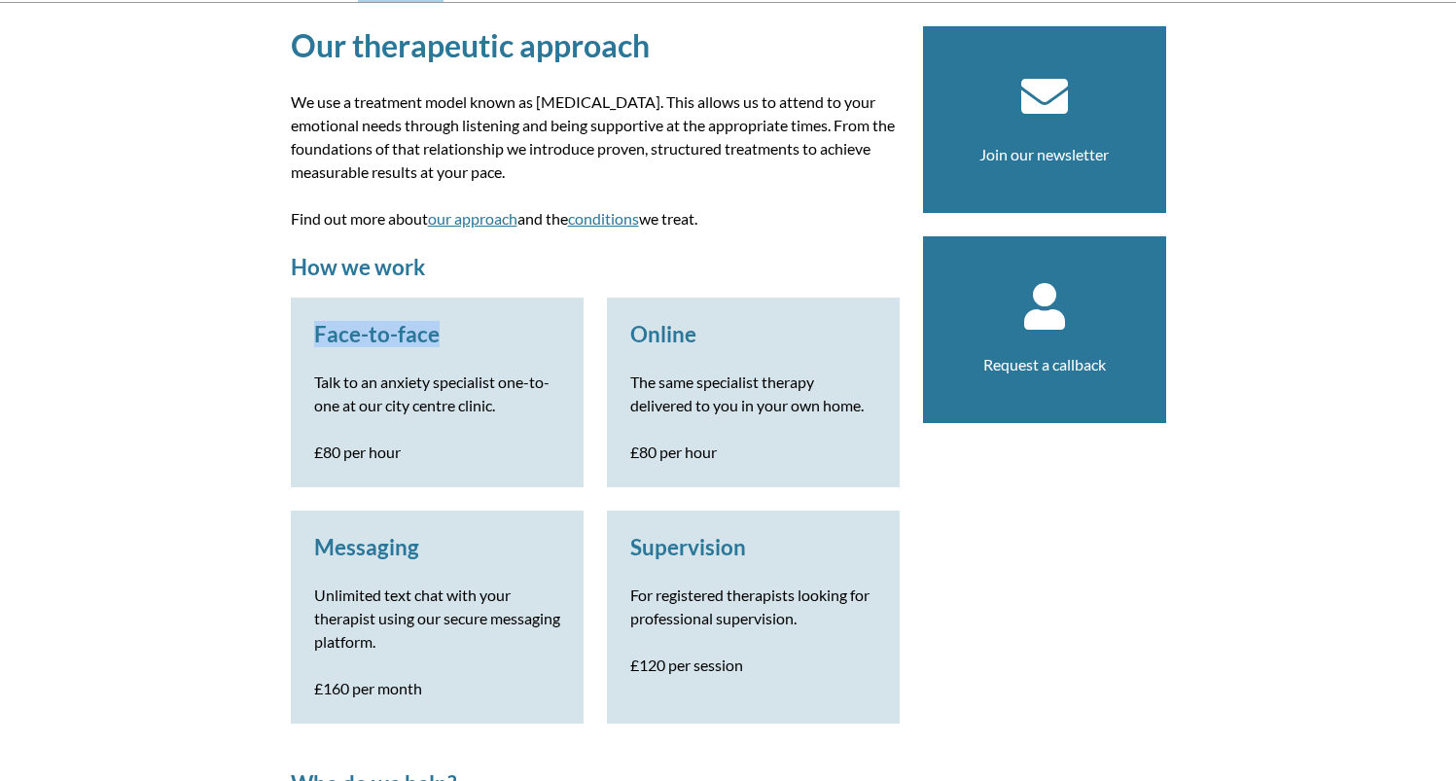
drag, startPoint x: 440, startPoint y: 338, endPoint x: 317, endPoint y: 339, distance: 122.5
click at [317, 339] on h3 "Face-to-face" at bounding box center [437, 334] width 246 height 26
drag, startPoint x: 479, startPoint y: 403, endPoint x: 301, endPoint y: 376, distance: 179.9
click at [301, 376] on div "Face-to-face Talk to an anxiety specialist one-to-one at our city centre clinic…" at bounding box center [437, 393] width 293 height 190
click at [407, 451] on p "£80 per hour" at bounding box center [437, 451] width 246 height 23
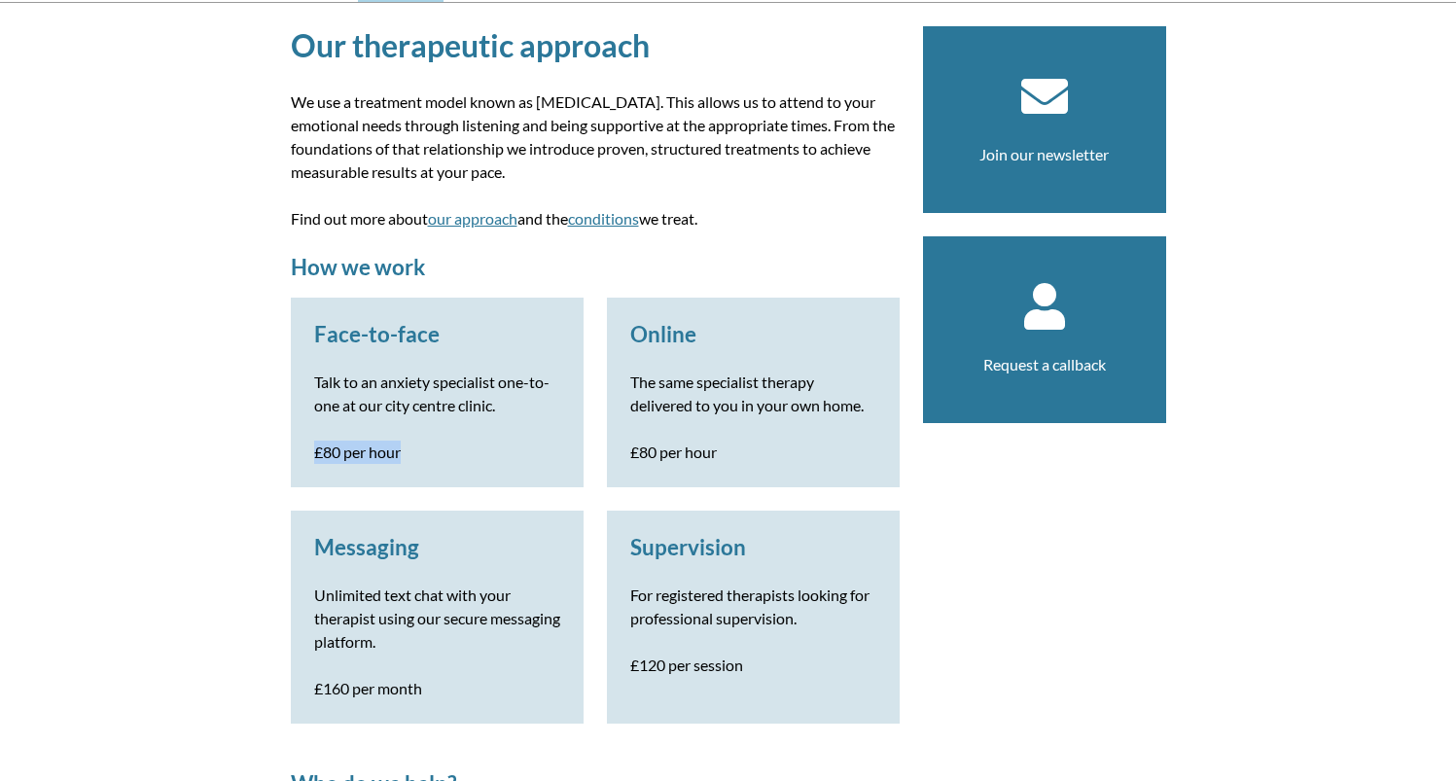
drag, startPoint x: 345, startPoint y: 451, endPoint x: 314, endPoint y: 454, distance: 31.3
click at [314, 454] on p "£80 per hour" at bounding box center [437, 451] width 246 height 23
click at [327, 452] on p "£80 per hour" at bounding box center [437, 451] width 246 height 23
click at [624, 358] on div "Online The same specialist therapy delivered to you in your own home. £80 per h…" at bounding box center [753, 393] width 293 height 190
drag, startPoint x: 681, startPoint y: 335, endPoint x: 985, endPoint y: 357, distance: 305.2
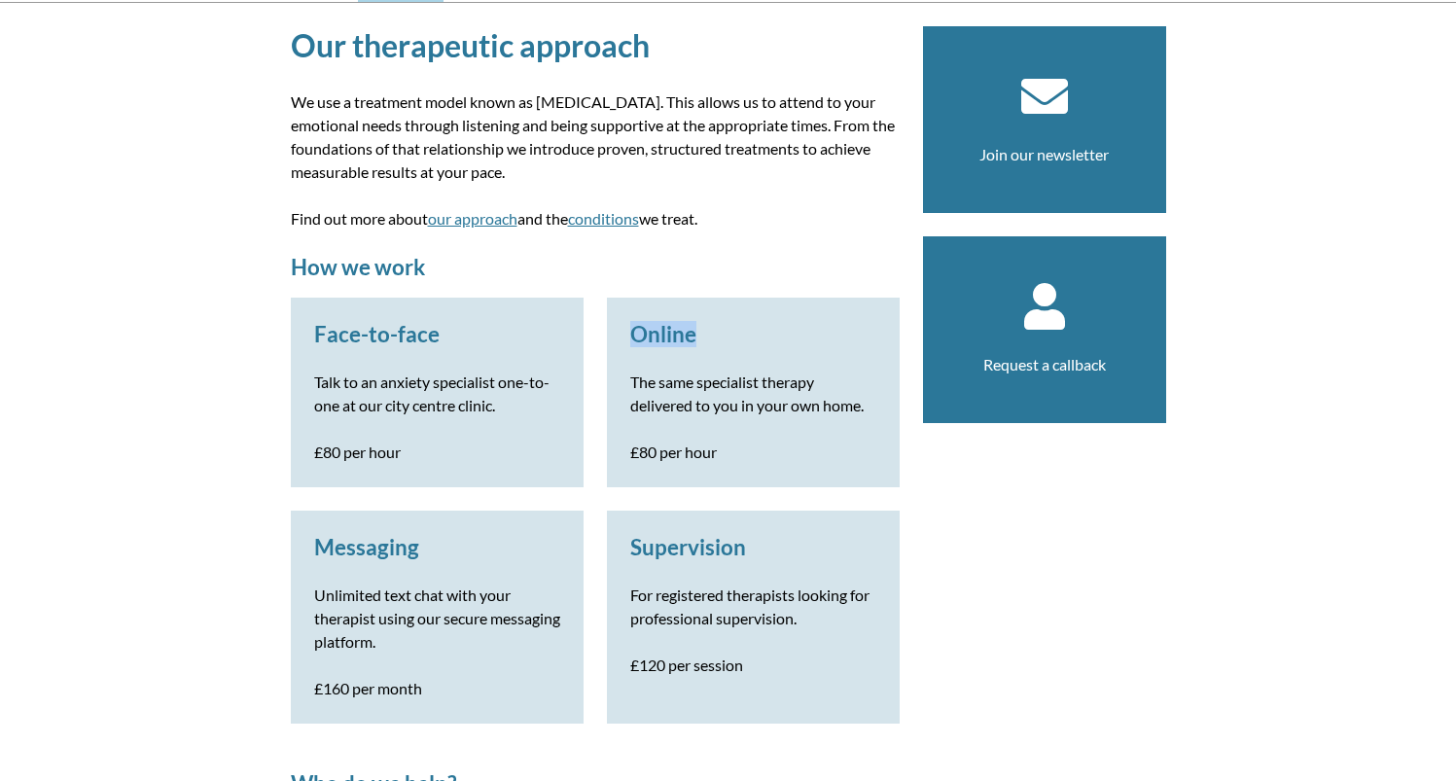
click at [756, 336] on div "Online The same specialist therapy delivered to you in your own home. £80 per h…" at bounding box center [753, 393] width 293 height 190
drag, startPoint x: 416, startPoint y: 549, endPoint x: 396, endPoint y: 549, distance: 20.4
drag, startPoint x: 346, startPoint y: 547, endPoint x: 436, endPoint y: 549, distance: 89.5
drag, startPoint x: 1435, startPoint y: 537, endPoint x: 627, endPoint y: 540, distance: 808.1
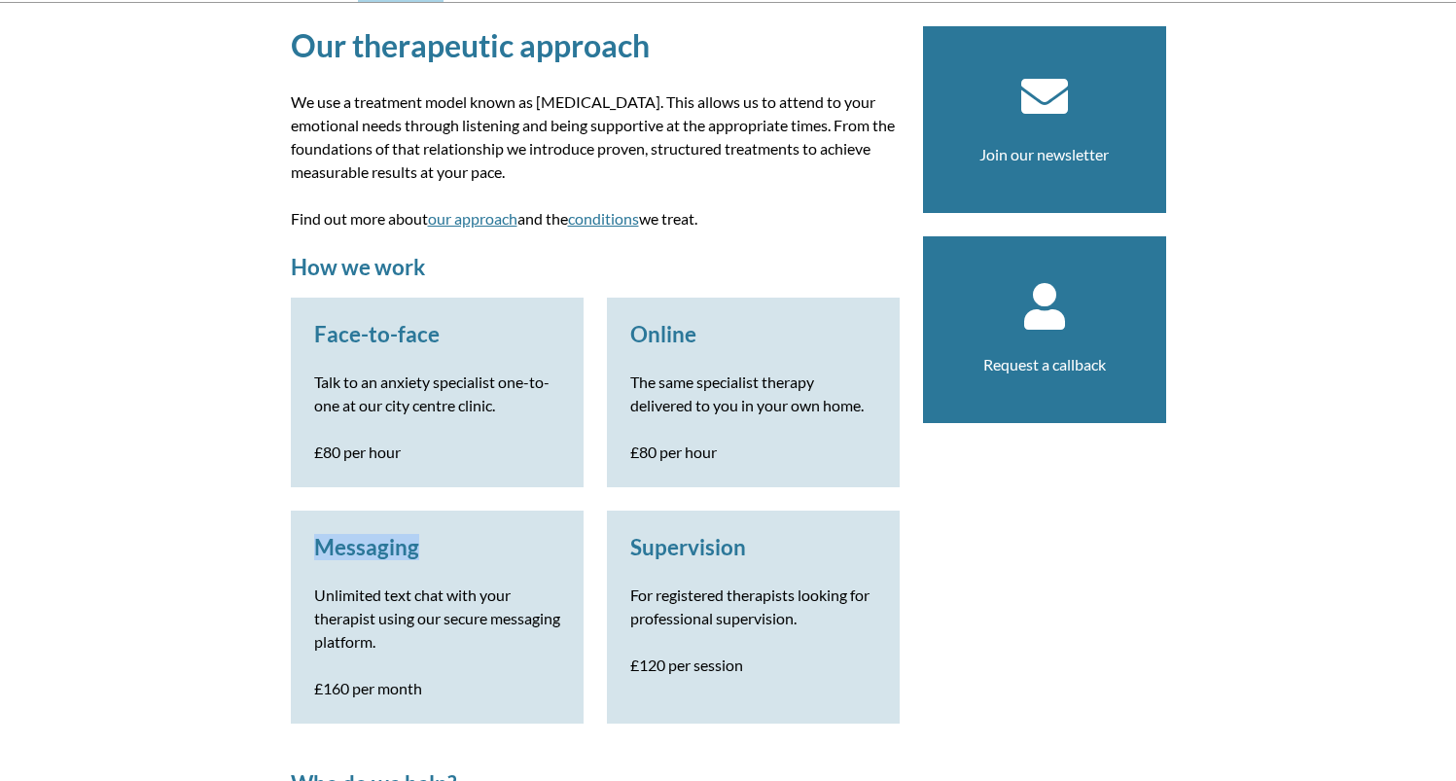
click at [378, 525] on div "Messaging Unlimited text chat with your therapist using our secure messaging pl…" at bounding box center [437, 617] width 293 height 213
drag, startPoint x: 617, startPoint y: 545, endPoint x: 746, endPoint y: 545, distance: 128.4
click at [746, 545] on div "Supervision For registered therapists looking for professional supervision. £12…" at bounding box center [753, 617] width 293 height 213
drag, startPoint x: 863, startPoint y: 405, endPoint x: 624, endPoint y: 377, distance: 240.8
click at [624, 377] on div "Online The same specialist therapy delivered to you in your own home. £80 per h…" at bounding box center [753, 393] width 293 height 190
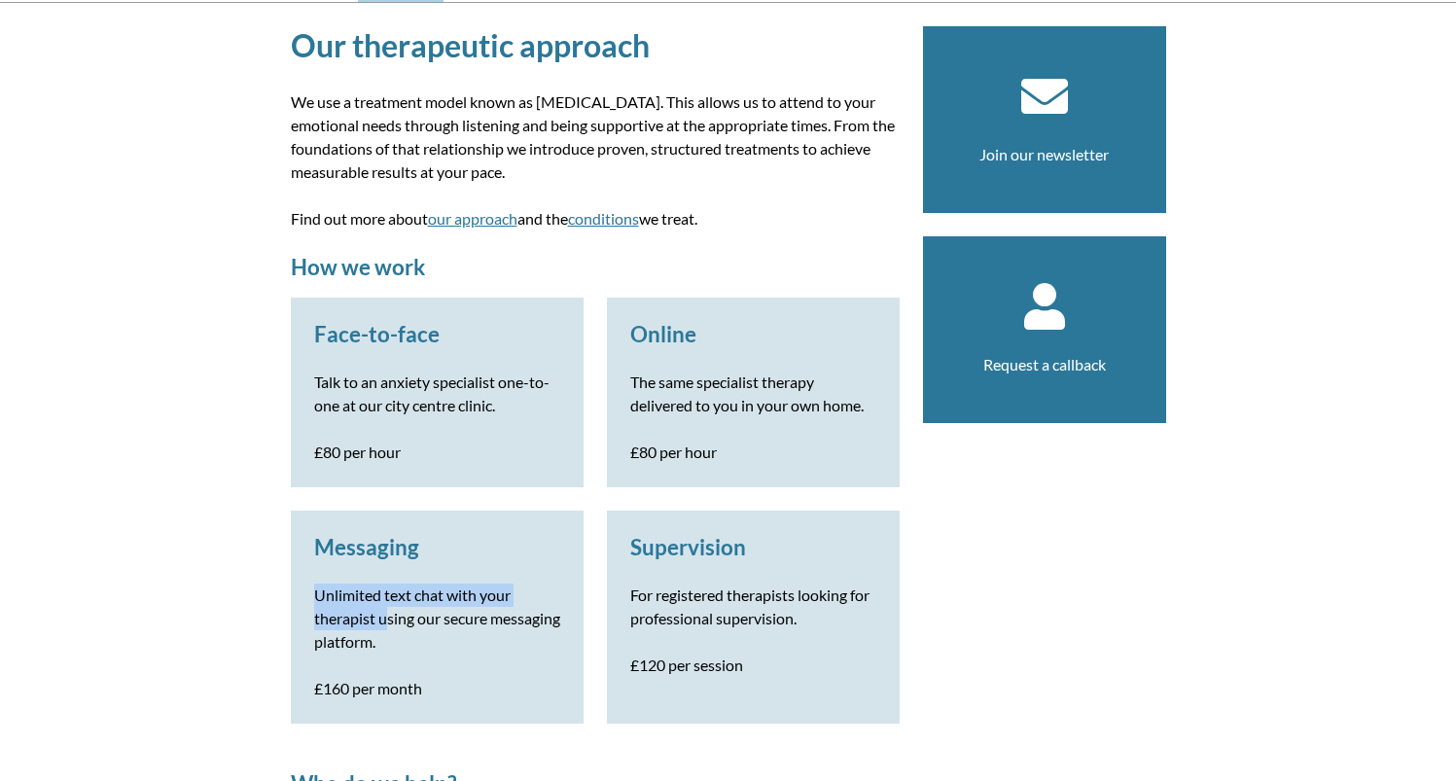
drag, startPoint x: 385, startPoint y: 605, endPoint x: 362, endPoint y: 603, distance: 23.4
click at [376, 604] on div "Messaging Unlimited text chat with your therapist using our secure messaging pl…" at bounding box center [437, 617] width 293 height 213
click at [291, 592] on div "Messaging Unlimited text chat with your therapist using our secure messaging pl…" at bounding box center [437, 617] width 293 height 213
drag, startPoint x: 292, startPoint y: 589, endPoint x: 469, endPoint y: 643, distance: 184.9
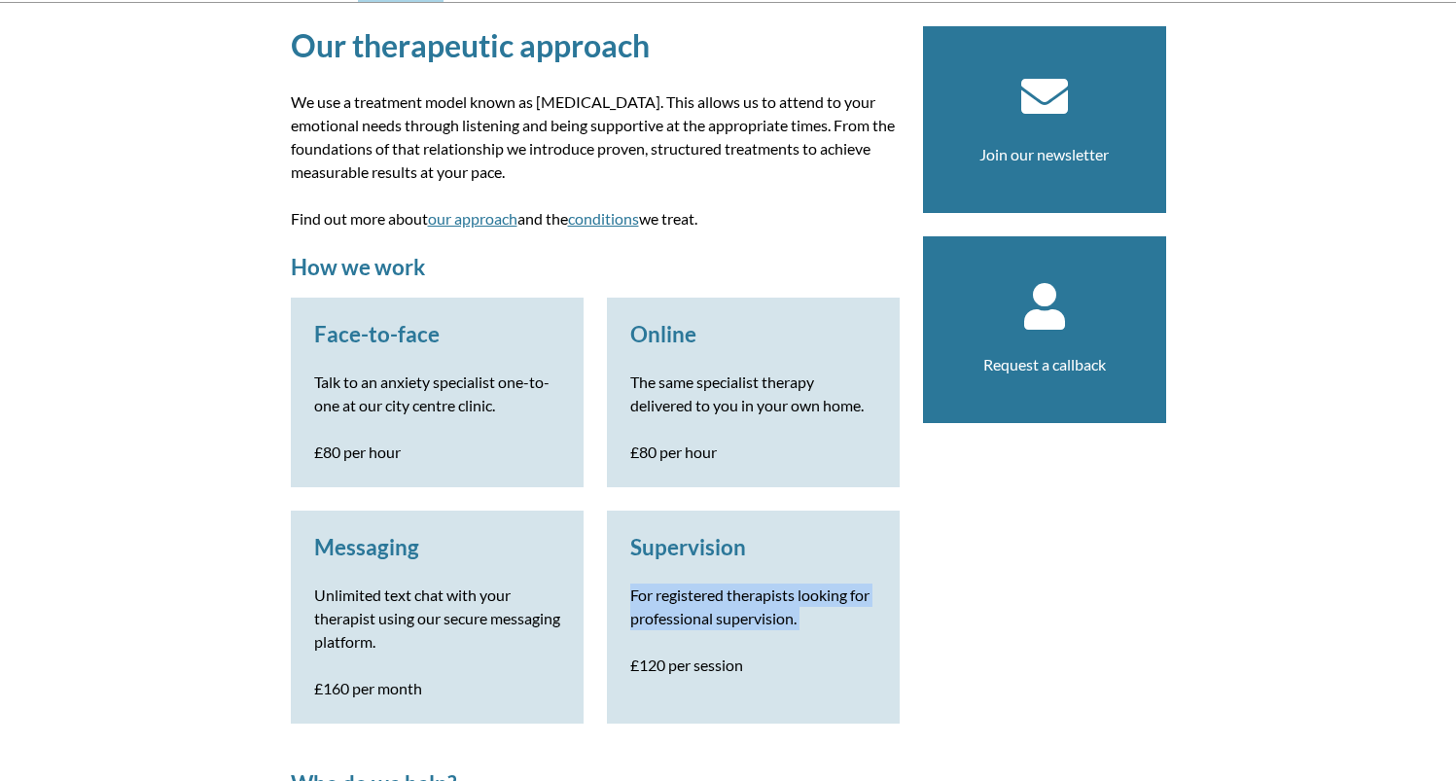
drag, startPoint x: 636, startPoint y: 591, endPoint x: 875, endPoint y: 638, distance: 243.7
click at [873, 640] on div "Supervision For registered therapists looking for professional supervision. £12…" at bounding box center [753, 617] width 293 height 213
drag, startPoint x: 451, startPoint y: 451, endPoint x: 249, endPoint y: 459, distance: 202.4
click at [724, 451] on div "Online The same specialist therapy delivered to you in your own home. £80 per h…" at bounding box center [753, 393] width 293 height 190
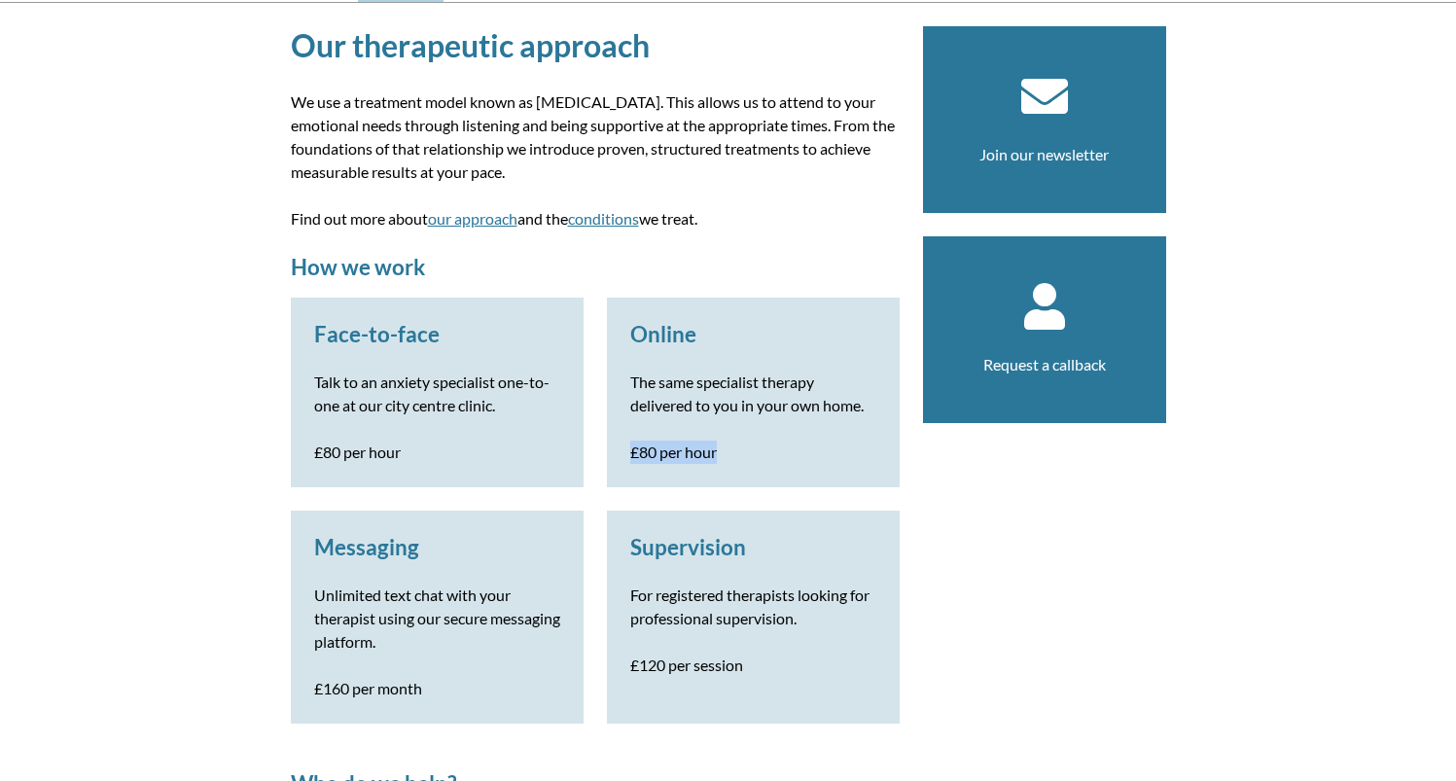
drag, startPoint x: 300, startPoint y: 685, endPoint x: 982, endPoint y: 708, distance: 682.0
click at [450, 689] on div "Messaging Unlimited text chat with your therapist using our secure messaging pl…" at bounding box center [437, 617] width 293 height 213
drag, startPoint x: 611, startPoint y: 661, endPoint x: 765, endPoint y: 666, distance: 154.7
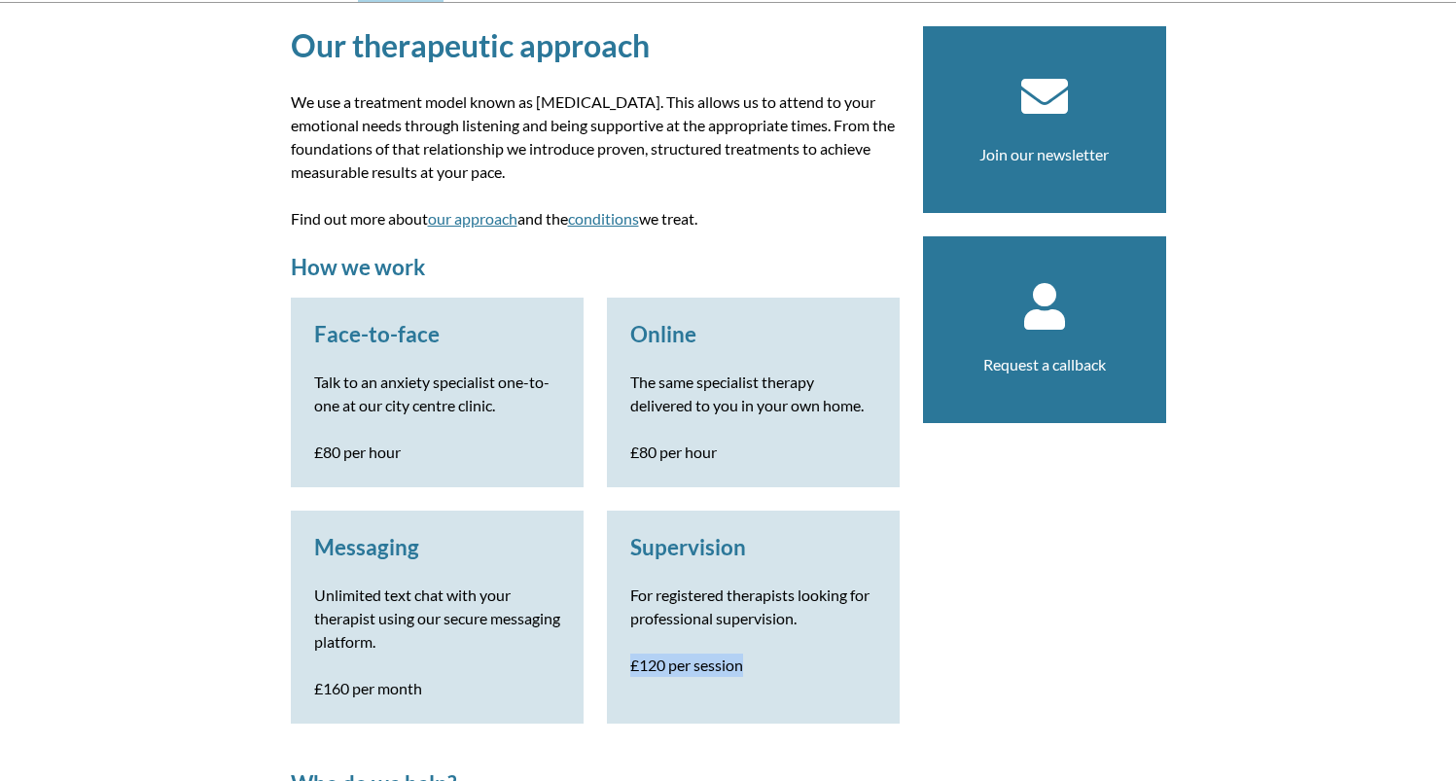
click at [765, 666] on div "Supervision For registered therapists looking for professional supervision. £12…" at bounding box center [753, 617] width 293 height 213
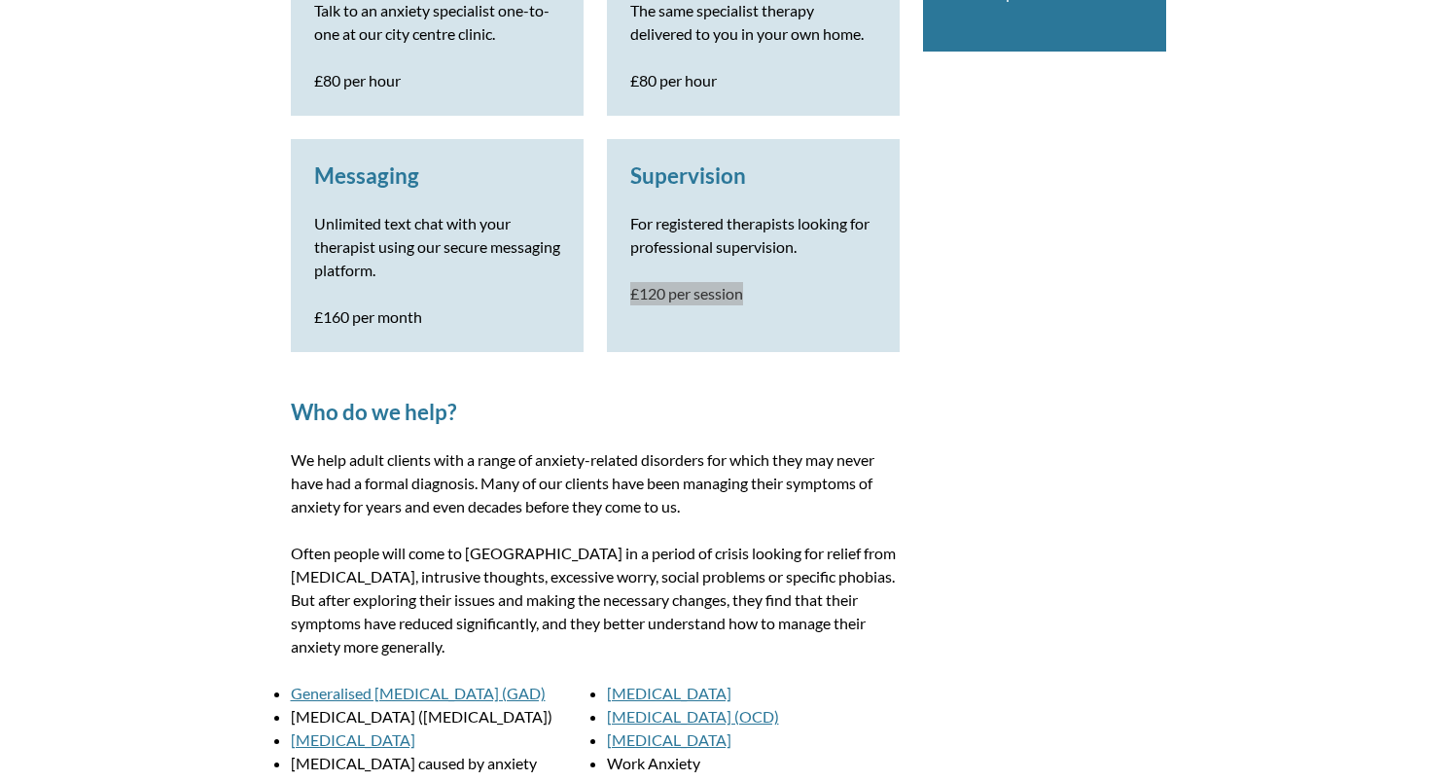
scroll to position [700, 0]
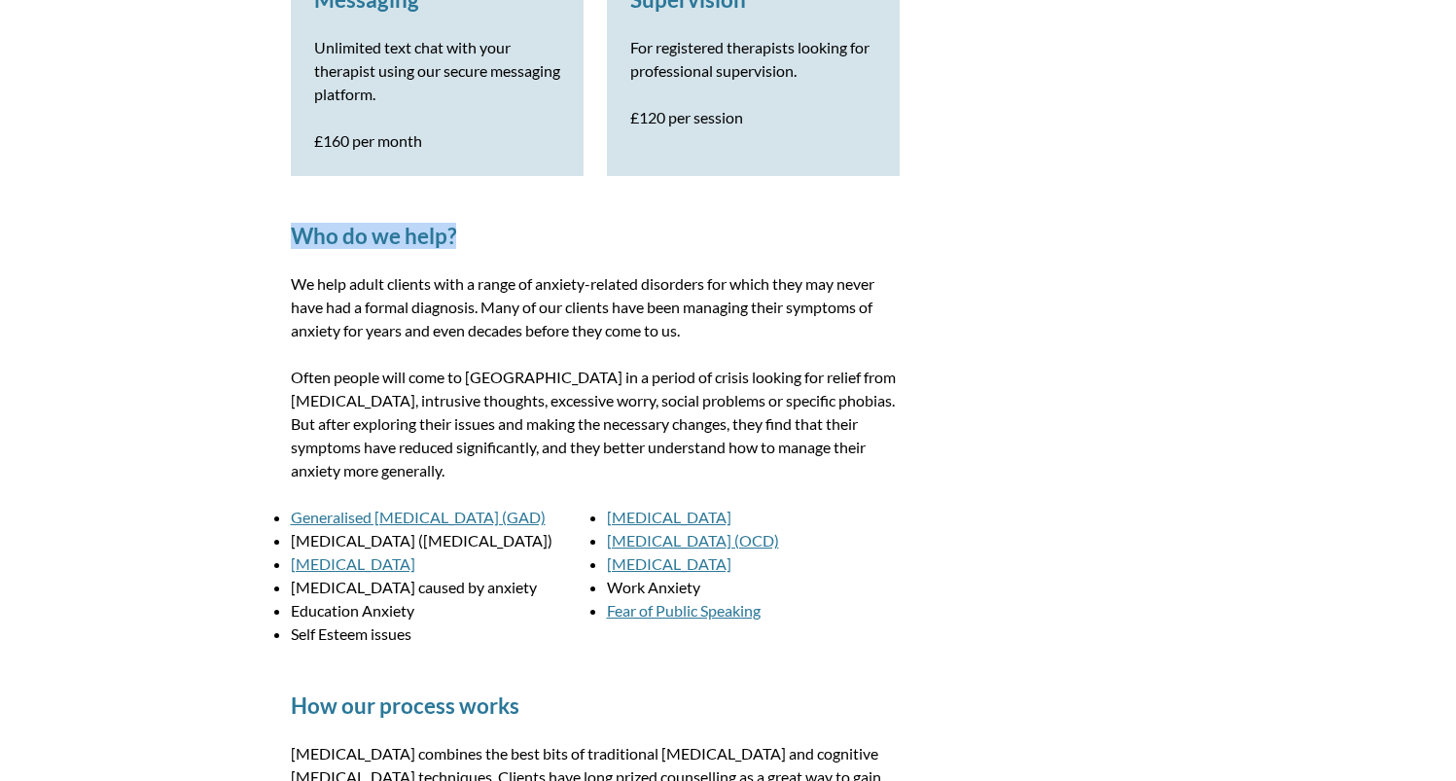
drag, startPoint x: 464, startPoint y: 239, endPoint x: 385, endPoint y: 254, distance: 80.1
click at [279, 227] on div "Our therapeutic approach We use a treatment model known as [MEDICAL_DATA]. This…" at bounding box center [728, 646] width 922 height 2383
drag, startPoint x: 370, startPoint y: 475, endPoint x: 276, endPoint y: 283, distance: 213.1
click at [276, 283] on div "Our therapeutic approach We use a treatment model known as [MEDICAL_DATA]. This…" at bounding box center [728, 646] width 922 height 2383
drag, startPoint x: 525, startPoint y: 596, endPoint x: 507, endPoint y: 590, distance: 19.4
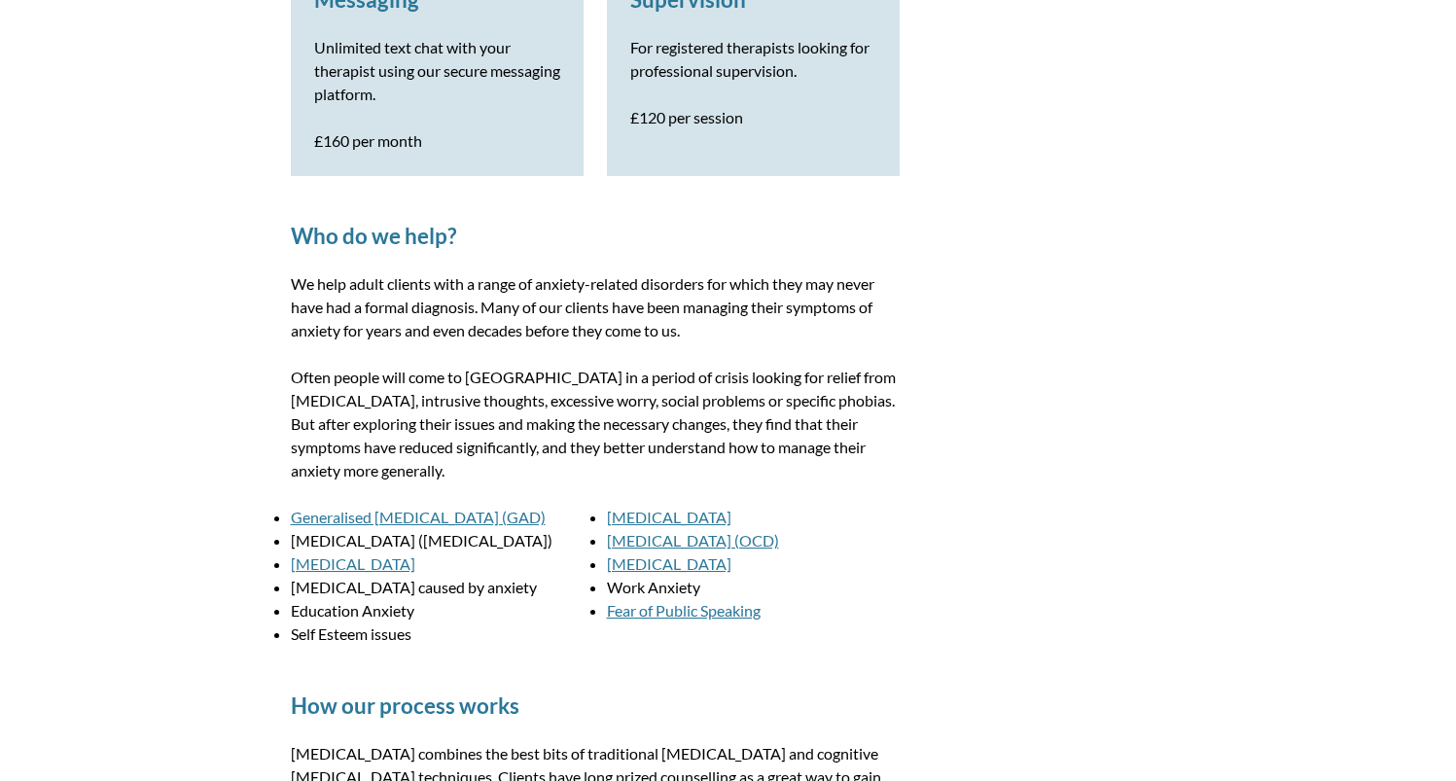
click at [525, 596] on li "[MEDICAL_DATA] caused by anxiety" at bounding box center [437, 587] width 293 height 23
click at [506, 587] on li "[MEDICAL_DATA] caused by anxiety" at bounding box center [437, 587] width 293 height 23
click at [330, 443] on p "Often people will come to [GEOGRAPHIC_DATA] in a period of crisis looking for r…" at bounding box center [595, 424] width 609 height 117
drag, startPoint x: 374, startPoint y: 479, endPoint x: 285, endPoint y: 284, distance: 215.0
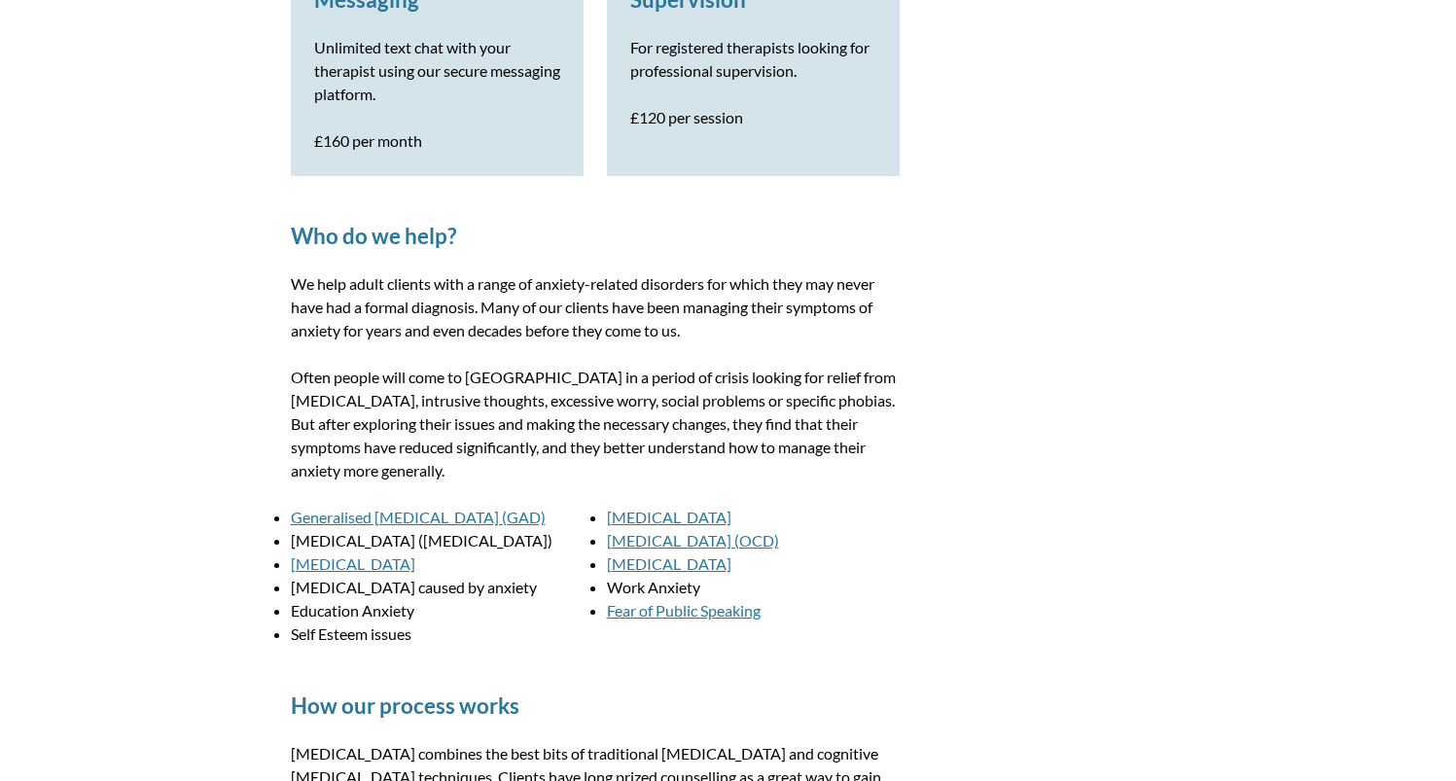
click at [285, 284] on div "Our therapeutic approach We use a treatment model known as [MEDICAL_DATA]. This…" at bounding box center [728, 646] width 922 height 2383
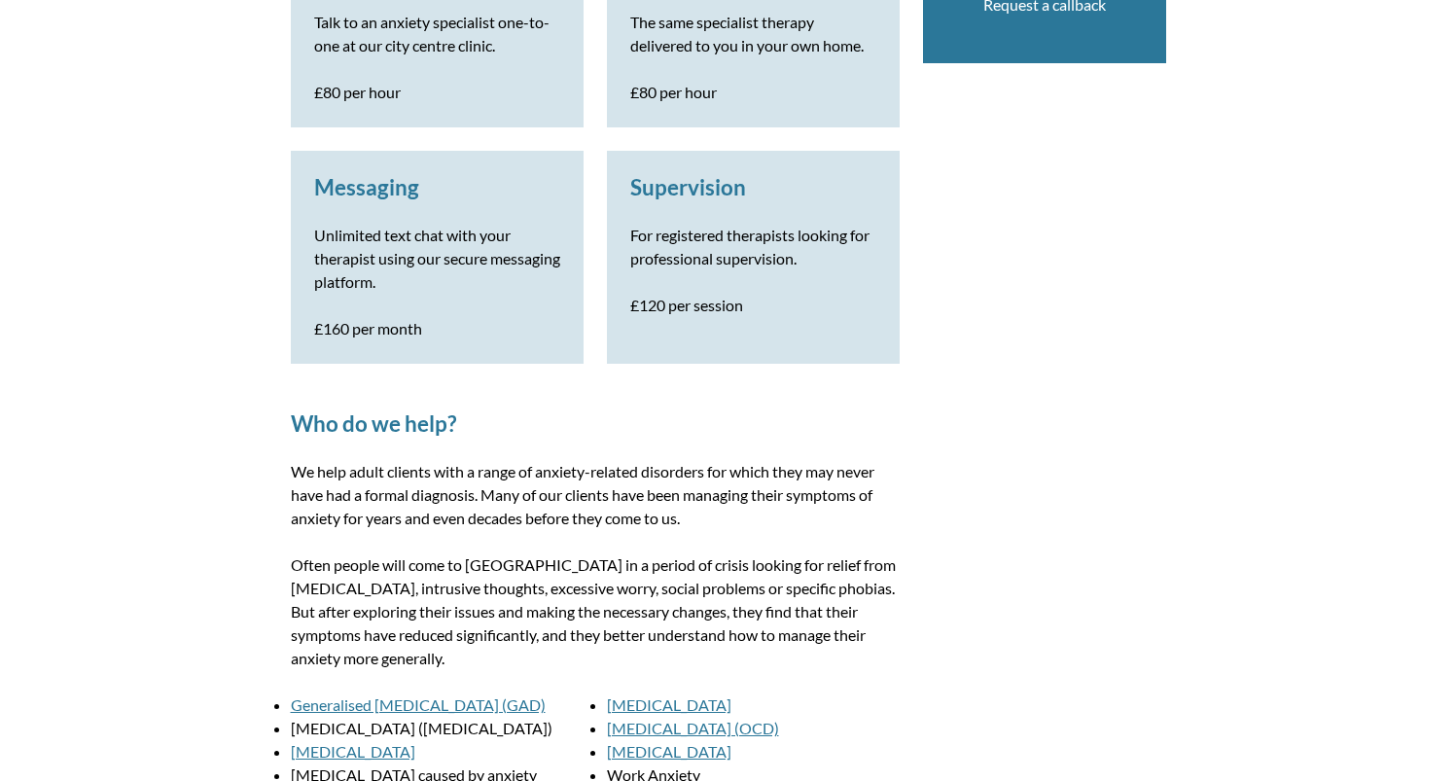
scroll to position [652, 0]
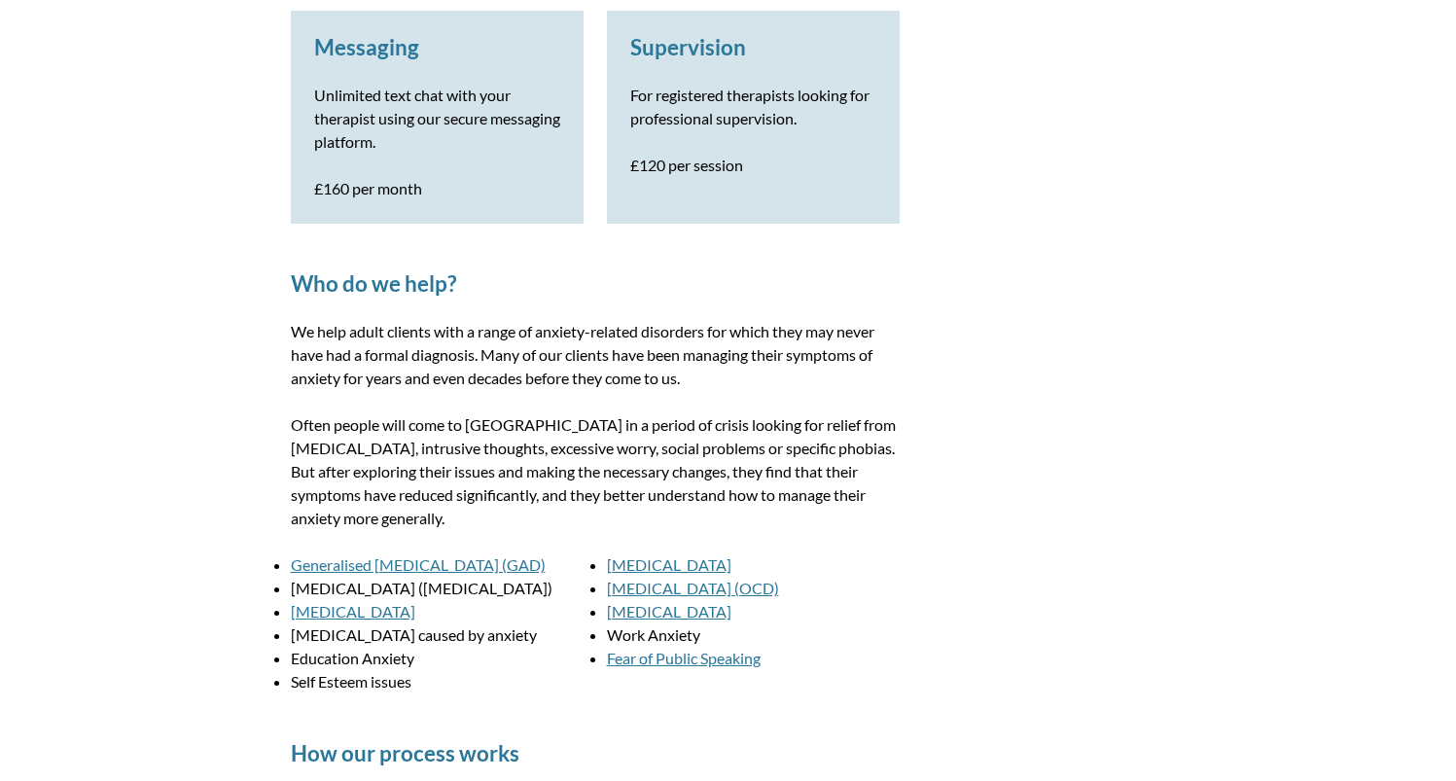
drag, startPoint x: 546, startPoint y: 559, endPoint x: 296, endPoint y: 558, distance: 249.9
click at [296, 558] on li "Generalised [MEDICAL_DATA] (GAD)" at bounding box center [437, 564] width 293 height 23
drag, startPoint x: 549, startPoint y: 586, endPoint x: 566, endPoint y: 605, distance: 24.8
click at [287, 588] on div "Our therapeutic approach We use a treatment model known as [MEDICAL_DATA]. This…" at bounding box center [728, 694] width 922 height 2383
drag, startPoint x: 402, startPoint y: 614, endPoint x: 285, endPoint y: 607, distance: 116.9
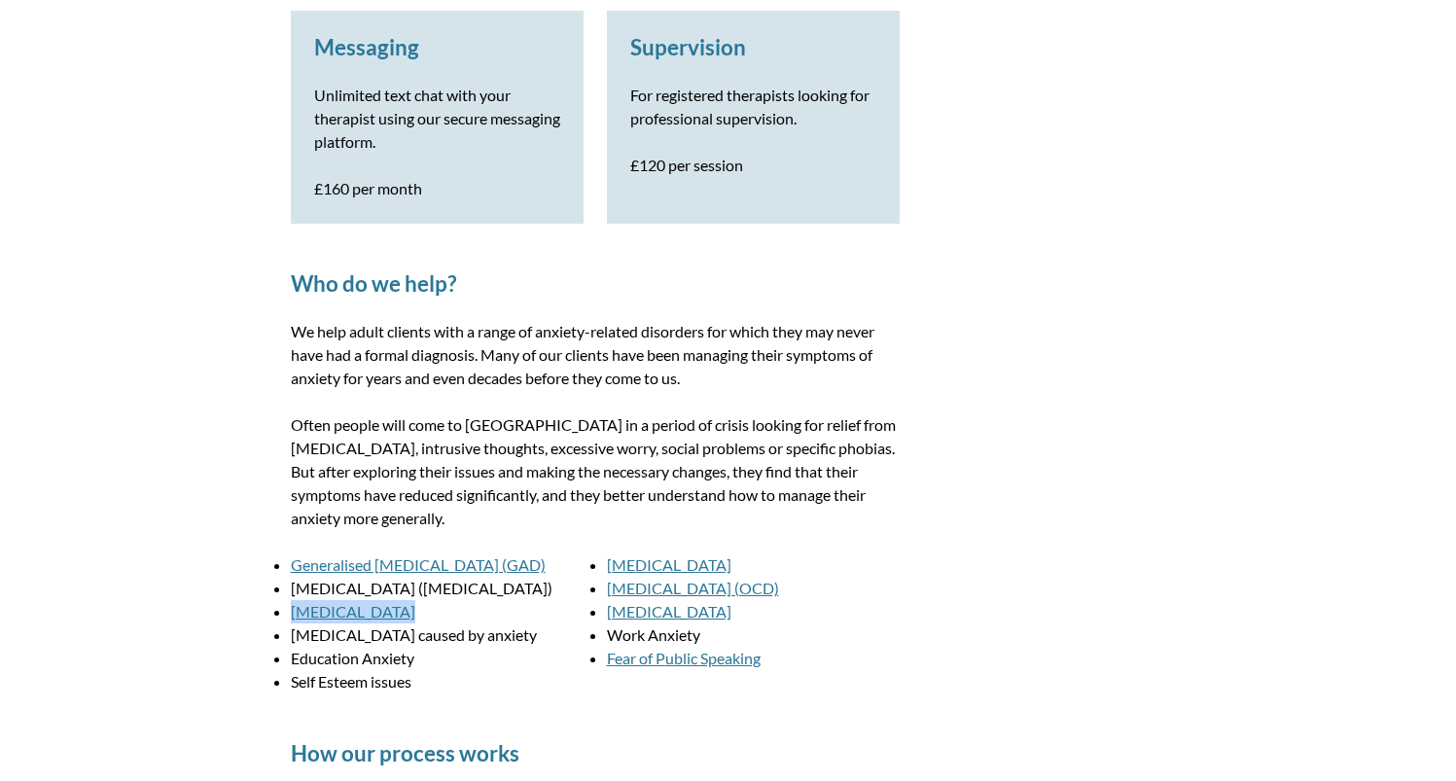
click at [285, 607] on div "Our therapeutic approach We use a treatment model known as [MEDICAL_DATA]. This…" at bounding box center [728, 694] width 922 height 2383
drag, startPoint x: 564, startPoint y: 637, endPoint x: 273, endPoint y: 634, distance: 290.8
click at [291, 634] on li "[MEDICAL_DATA] caused by anxiety" at bounding box center [437, 634] width 293 height 23
drag, startPoint x: 393, startPoint y: 656, endPoint x: 385, endPoint y: 670, distance: 15.7
click at [293, 666] on li "Education Anxiety" at bounding box center [437, 658] width 293 height 23
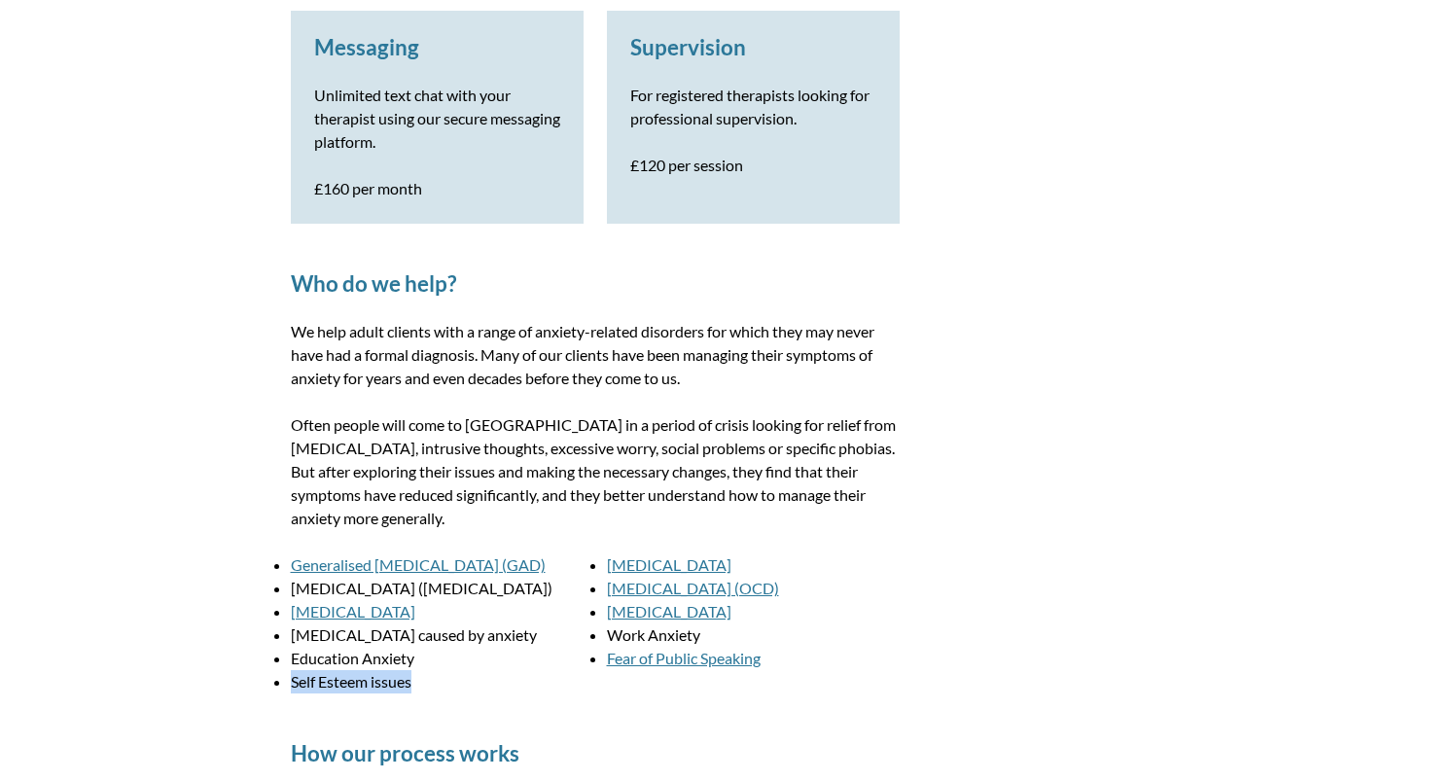
drag, startPoint x: 425, startPoint y: 681, endPoint x: 280, endPoint y: 683, distance: 144.9
click at [280, 683] on div "Our therapeutic approach We use a treatment model known as [MEDICAL_DATA]. This…" at bounding box center [728, 694] width 922 height 2383
drag, startPoint x: 693, startPoint y: 568, endPoint x: 597, endPoint y: 567, distance: 96.3
click at [597, 567] on ul "Generalised [MEDICAL_DATA] (GAD) [MEDICAL_DATA] [MEDICAL_DATA] ([MEDICAL_DATA])…" at bounding box center [595, 623] width 609 height 140
drag, startPoint x: 1379, startPoint y: 612, endPoint x: 899, endPoint y: 592, distance: 479.8
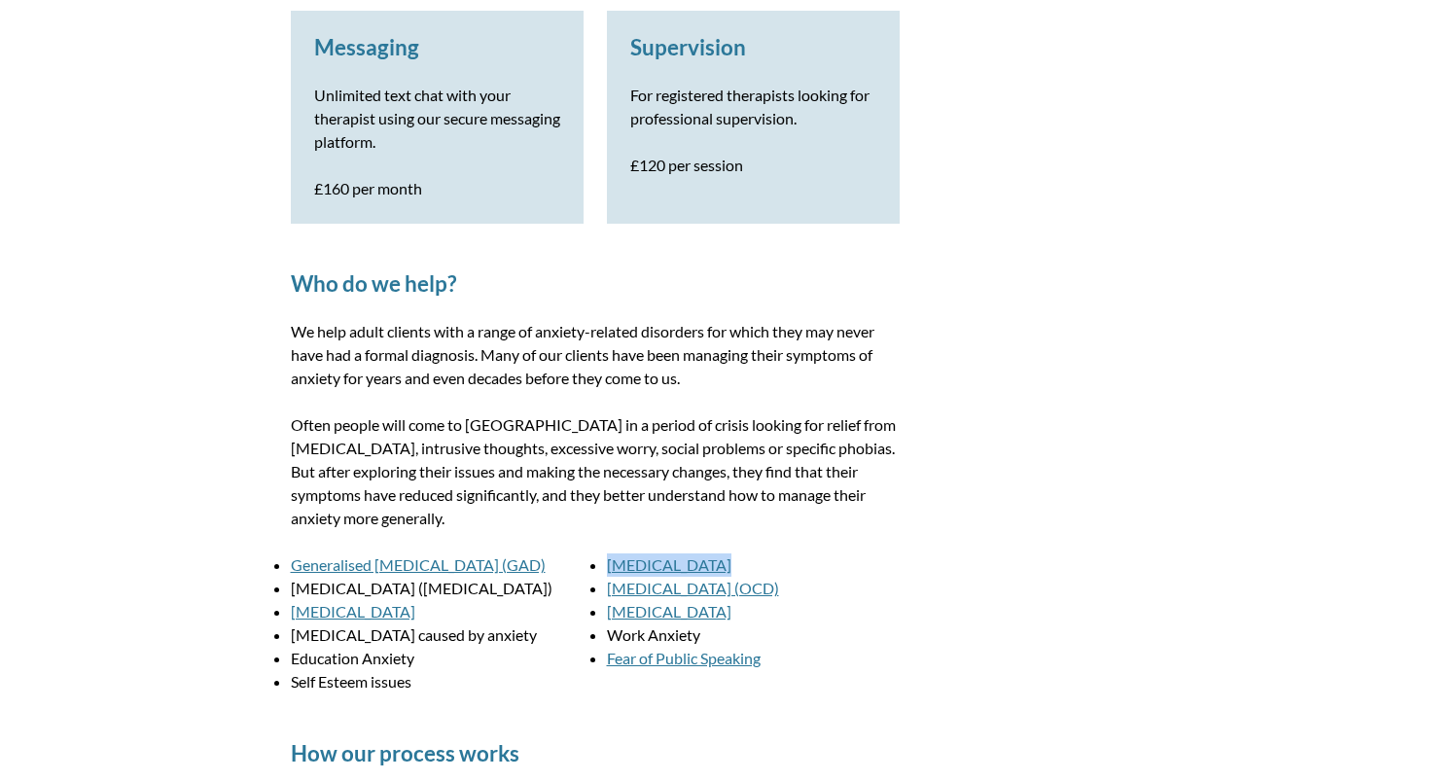
click at [898, 569] on li "[MEDICAL_DATA]" at bounding box center [753, 564] width 293 height 23
drag, startPoint x: 860, startPoint y: 597, endPoint x: 609, endPoint y: 589, distance: 251.0
click at [609, 589] on li "[MEDICAL_DATA] (OCD)" at bounding box center [753, 588] width 293 height 23
drag, startPoint x: 762, startPoint y: 620, endPoint x: 607, endPoint y: 613, distance: 155.8
click at [607, 613] on li "[MEDICAL_DATA]" at bounding box center [753, 611] width 293 height 23
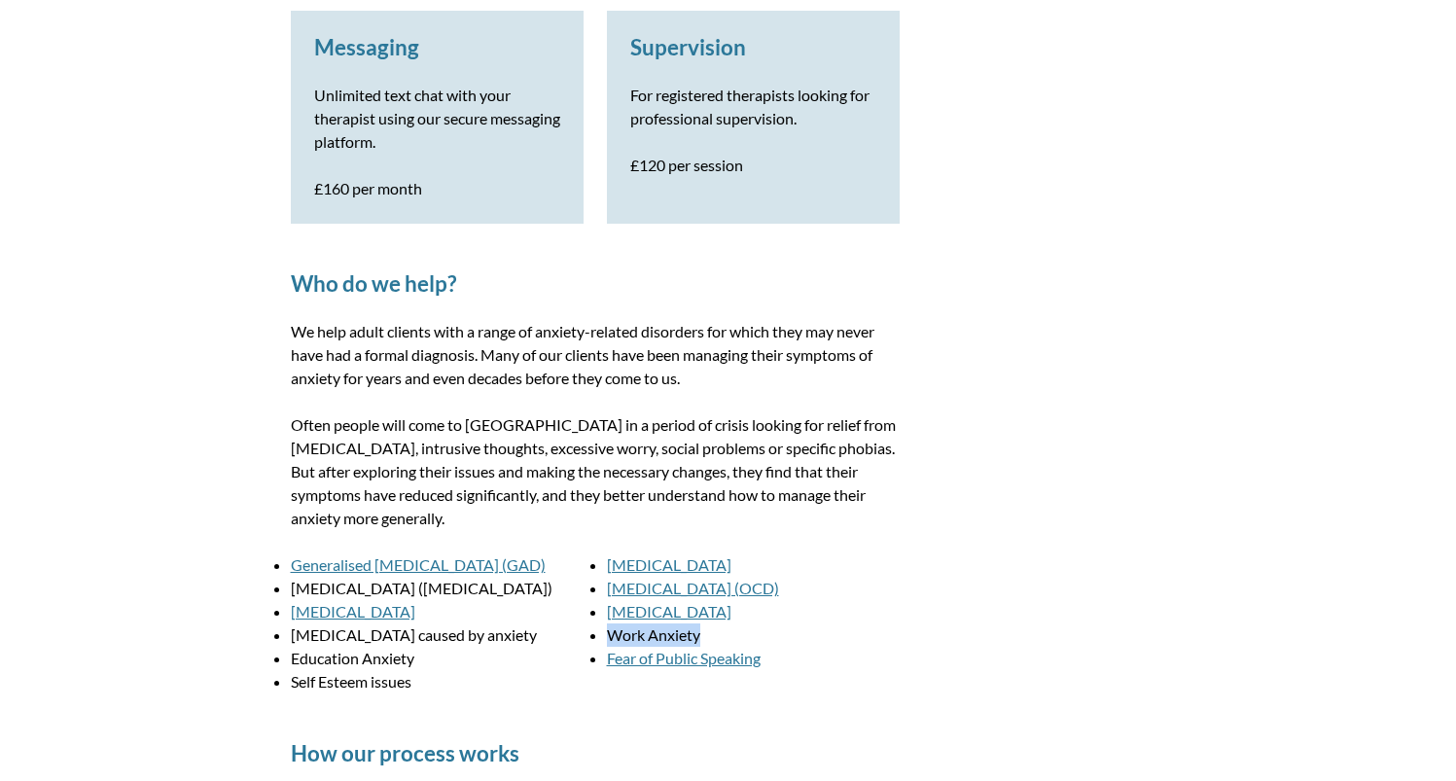
drag, startPoint x: 670, startPoint y: 640, endPoint x: 600, endPoint y: 641, distance: 70.0
click at [600, 641] on ul "Generalised [MEDICAL_DATA] (GAD) [MEDICAL_DATA] [MEDICAL_DATA] ([MEDICAL_DATA])…" at bounding box center [595, 623] width 609 height 140
drag, startPoint x: 697, startPoint y: 659, endPoint x: 608, endPoint y: 665, distance: 89.7
click at [608, 665] on li "Fear of Public Speaking" at bounding box center [753, 658] width 293 height 23
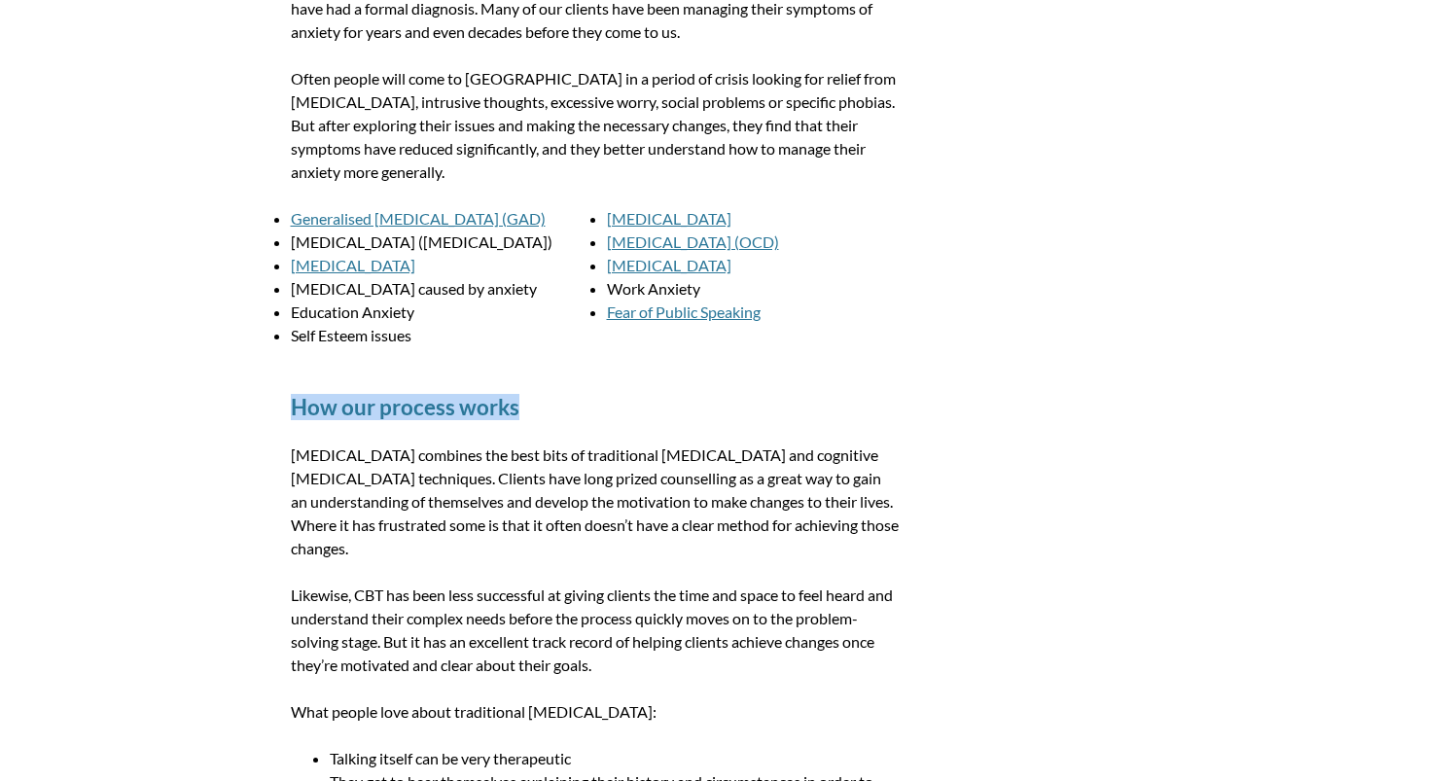
drag, startPoint x: 534, startPoint y: 408, endPoint x: 250, endPoint y: 391, distance: 284.5
click at [250, 391] on div "Our therapeutic approach We use a treatment model known as [MEDICAL_DATA]. This…" at bounding box center [728, 348] width 1456 height 2383
drag, startPoint x: 620, startPoint y: 664, endPoint x: 285, endPoint y: 444, distance: 401.0
click at [285, 444] on div "Our therapeutic approach We use a treatment model known as [MEDICAL_DATA]. This…" at bounding box center [728, 348] width 922 height 2383
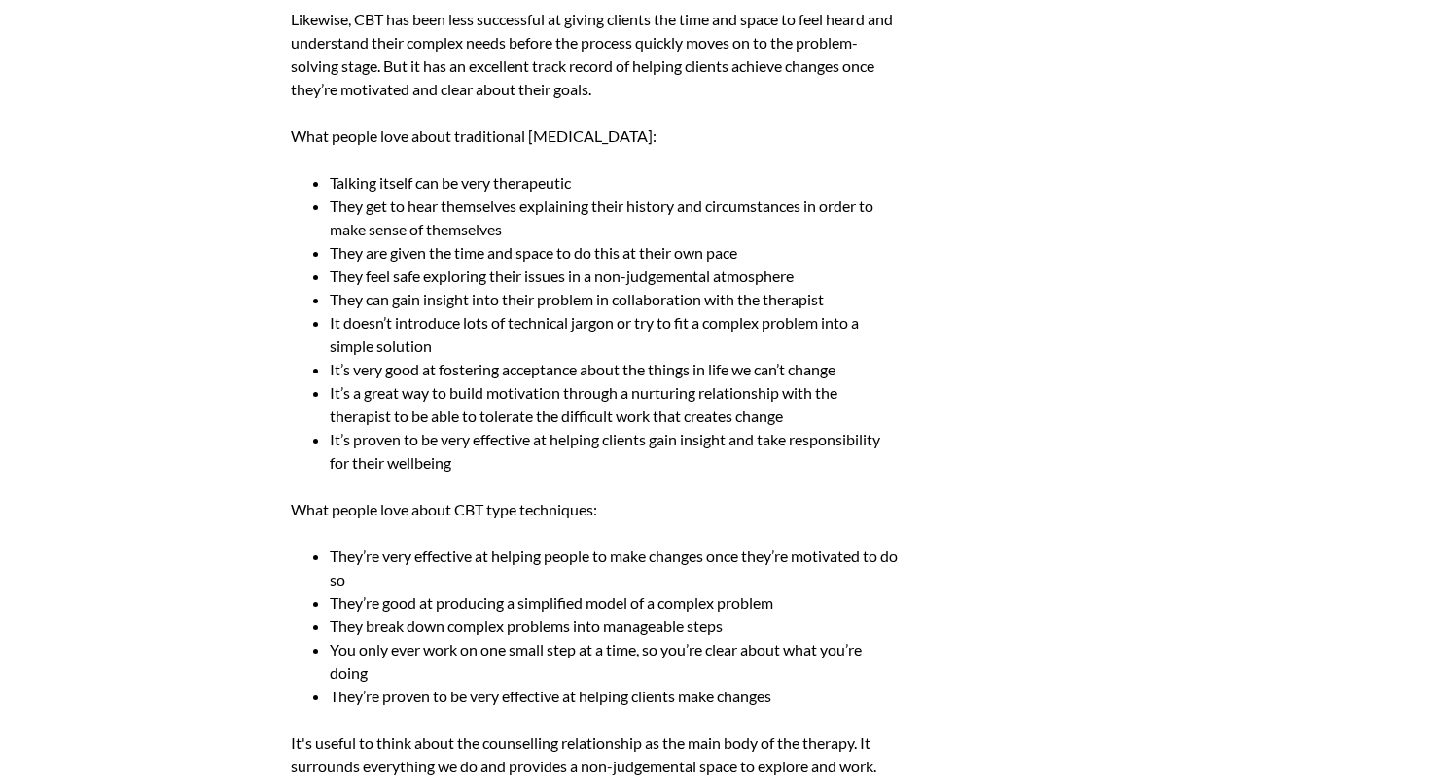
scroll to position [1504, 0]
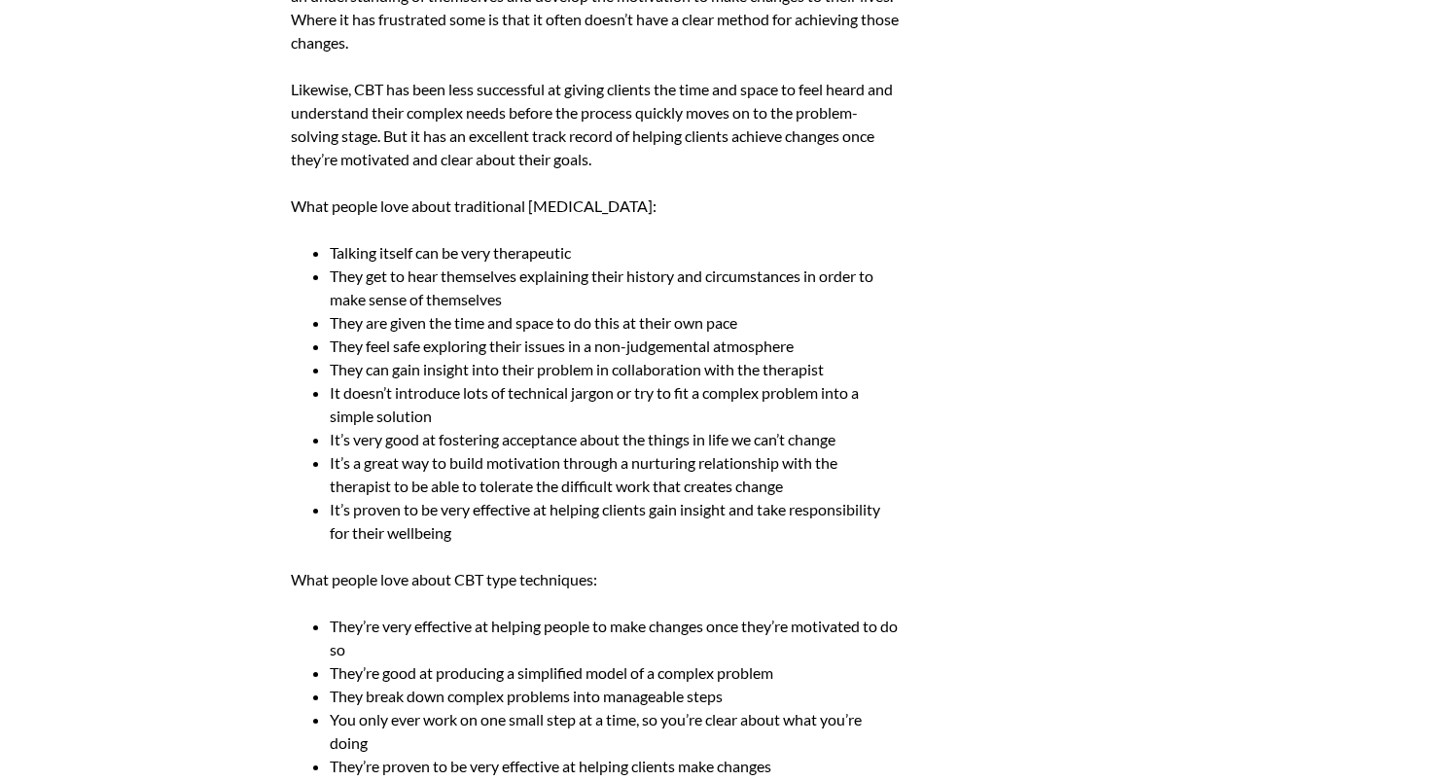
drag, startPoint x: 643, startPoint y: 209, endPoint x: 209, endPoint y: 202, distance: 433.7
drag, startPoint x: 597, startPoint y: 250, endPoint x: 320, endPoint y: 244, distance: 277.2
click at [320, 244] on ul "Talking itself can be very therapeutic They get to hear themselves explaining t…" at bounding box center [595, 392] width 609 height 303
click at [511, 299] on li "They get to hear themselves explaining their history and circumstances in order…" at bounding box center [615, 287] width 570 height 47
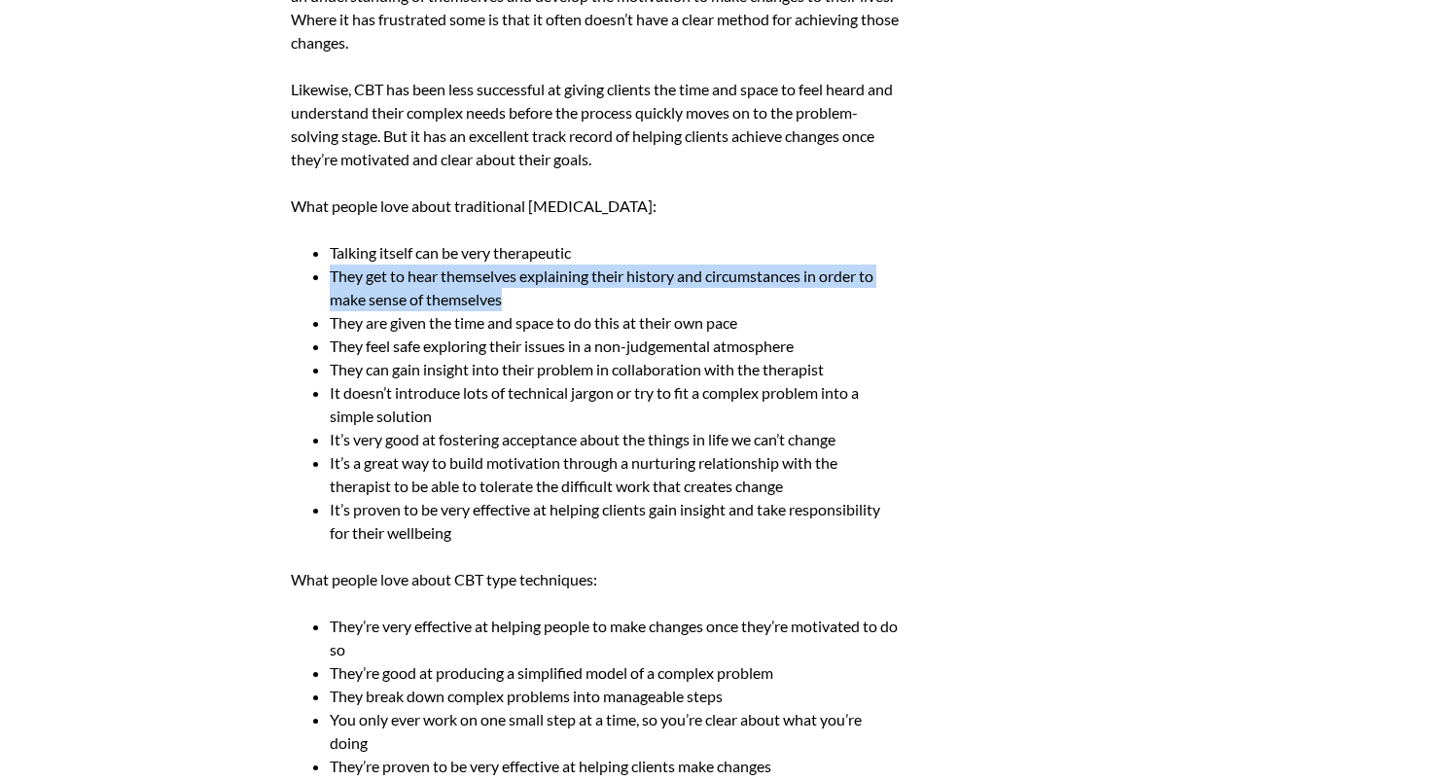
drag, startPoint x: 397, startPoint y: 287, endPoint x: 329, endPoint y: 276, distance: 68.9
click at [330, 276] on li "They get to hear themselves explaining their history and circumstances in order…" at bounding box center [615, 287] width 570 height 47
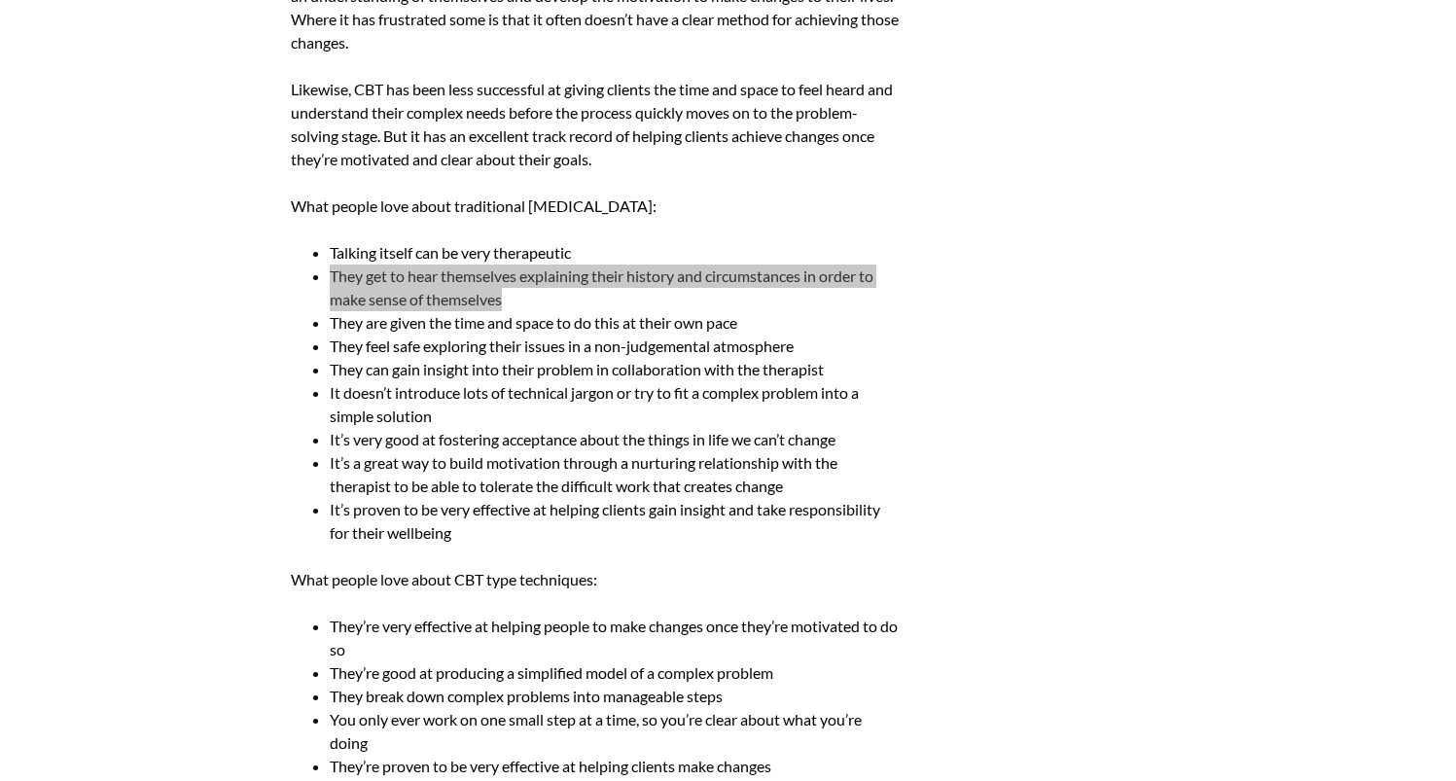
drag, startPoint x: 941, startPoint y: 330, endPoint x: 538, endPoint y: 291, distance: 405.4
click at [538, 291] on li "They get to hear themselves explaining their history and circumstances in order…" at bounding box center [615, 287] width 570 height 47
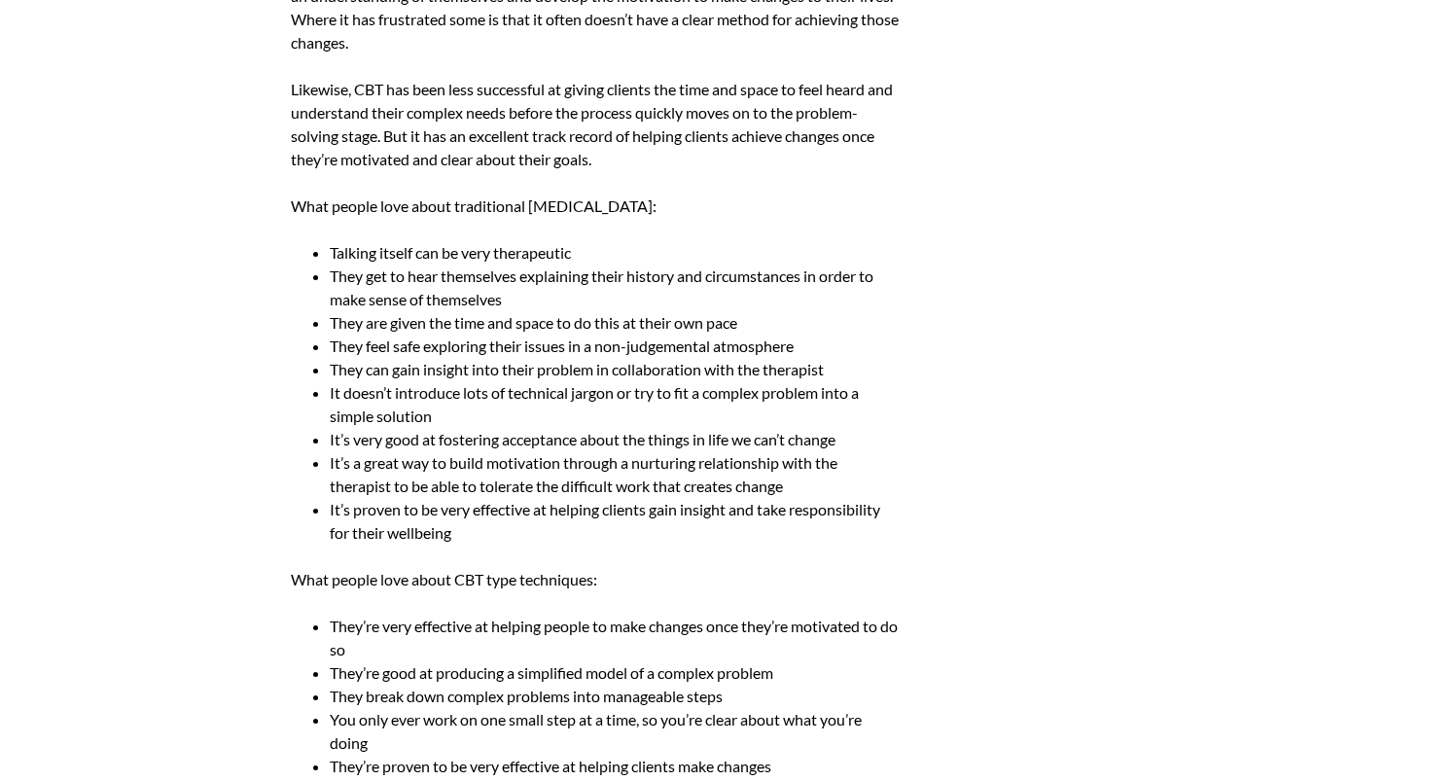
click at [337, 318] on li "They are given the time and space to do this at their own pace" at bounding box center [615, 322] width 570 height 23
drag, startPoint x: 331, startPoint y: 321, endPoint x: 1351, endPoint y: 371, distance: 1021.3
click at [802, 323] on li "They are given the time and space to do this at their own pace" at bounding box center [615, 322] width 570 height 23
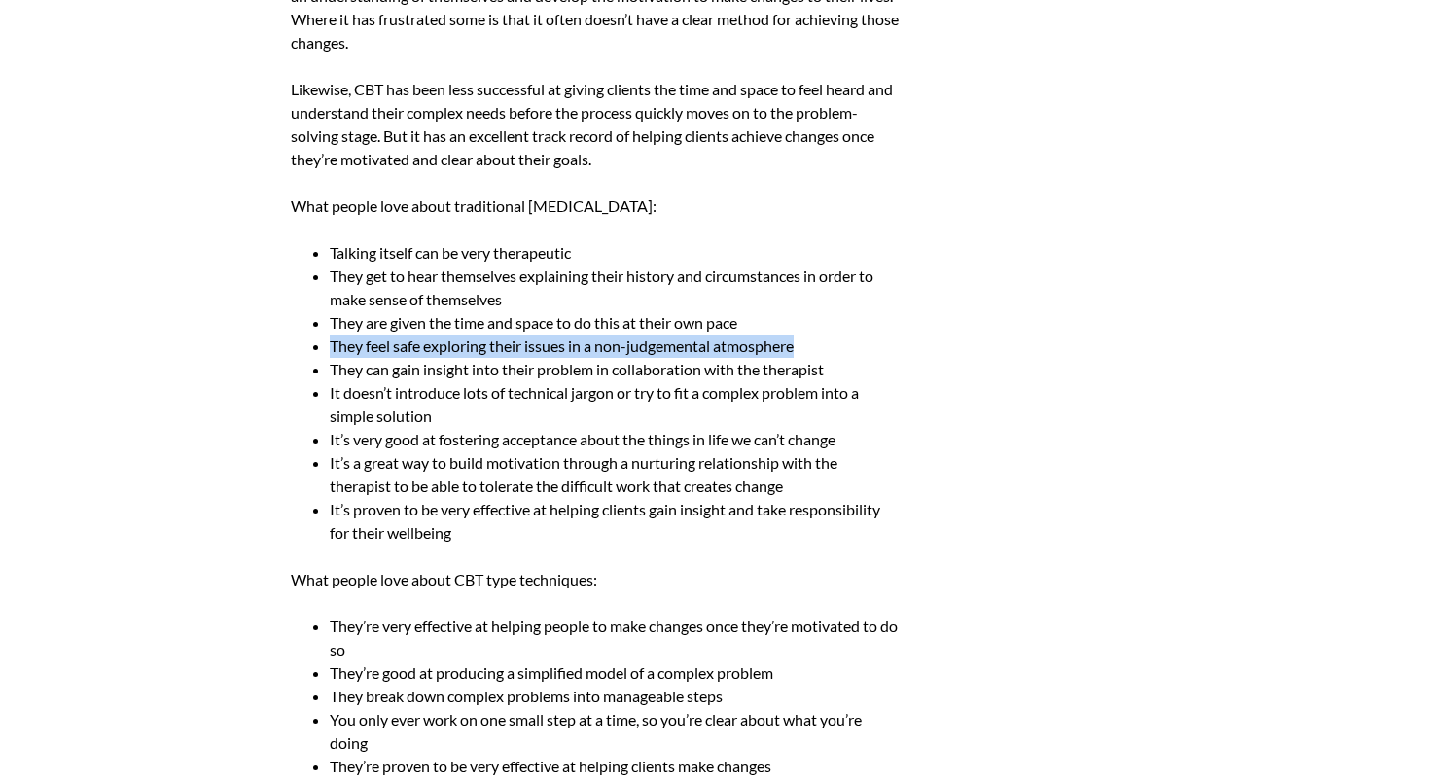
drag, startPoint x: 323, startPoint y: 342, endPoint x: 1133, endPoint y: 394, distance: 811.6
click at [836, 348] on ul "Talking itself can be very therapeutic They get to hear themselves explaining t…" at bounding box center [595, 392] width 609 height 303
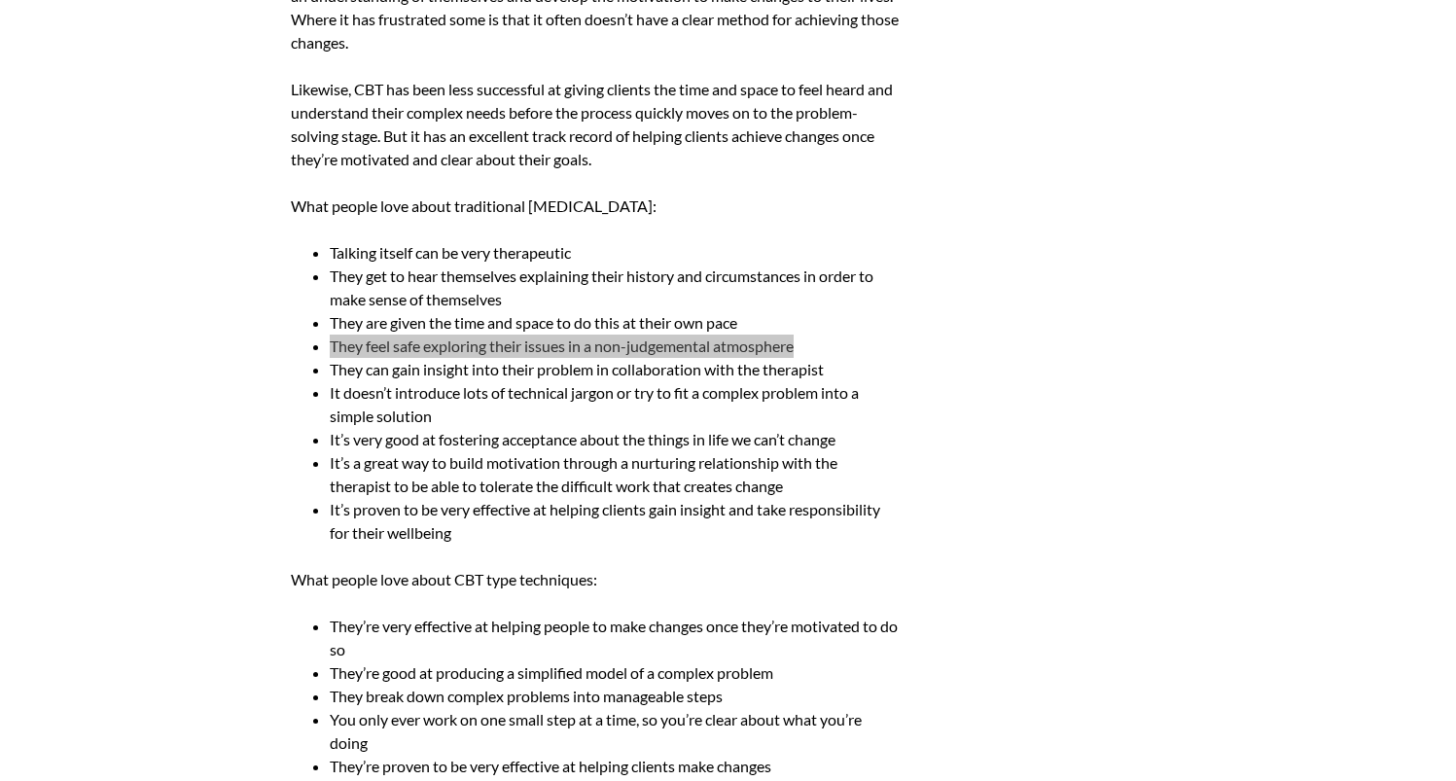
drag, startPoint x: 1404, startPoint y: 408, endPoint x: 347, endPoint y: 347, distance: 1058.8
click at [678, 343] on li "They feel safe exploring their issues in a non-judgemental atmosphere" at bounding box center [615, 346] width 570 height 23
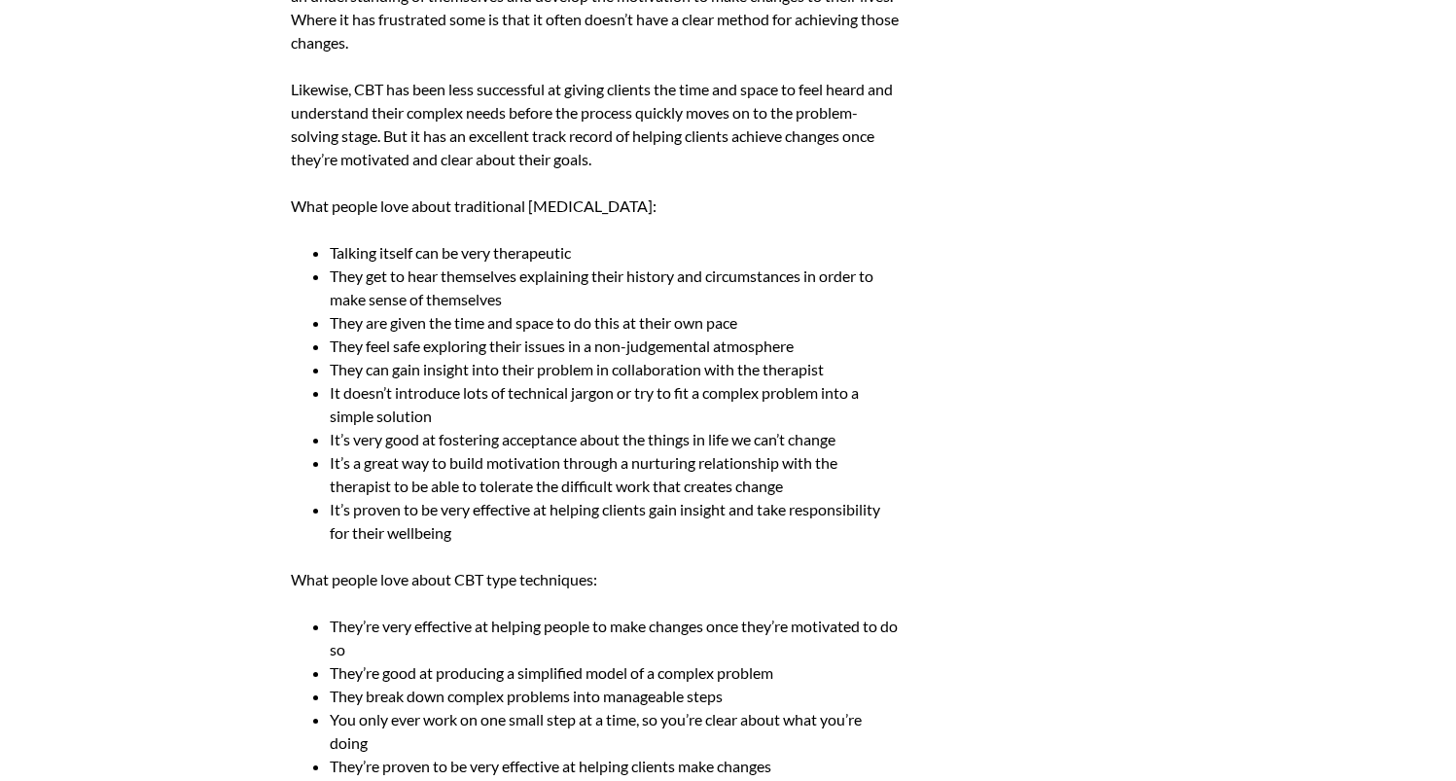
click at [330, 372] on li "They can gain insight into their problem in collaboration with the therapist" at bounding box center [615, 369] width 570 height 23
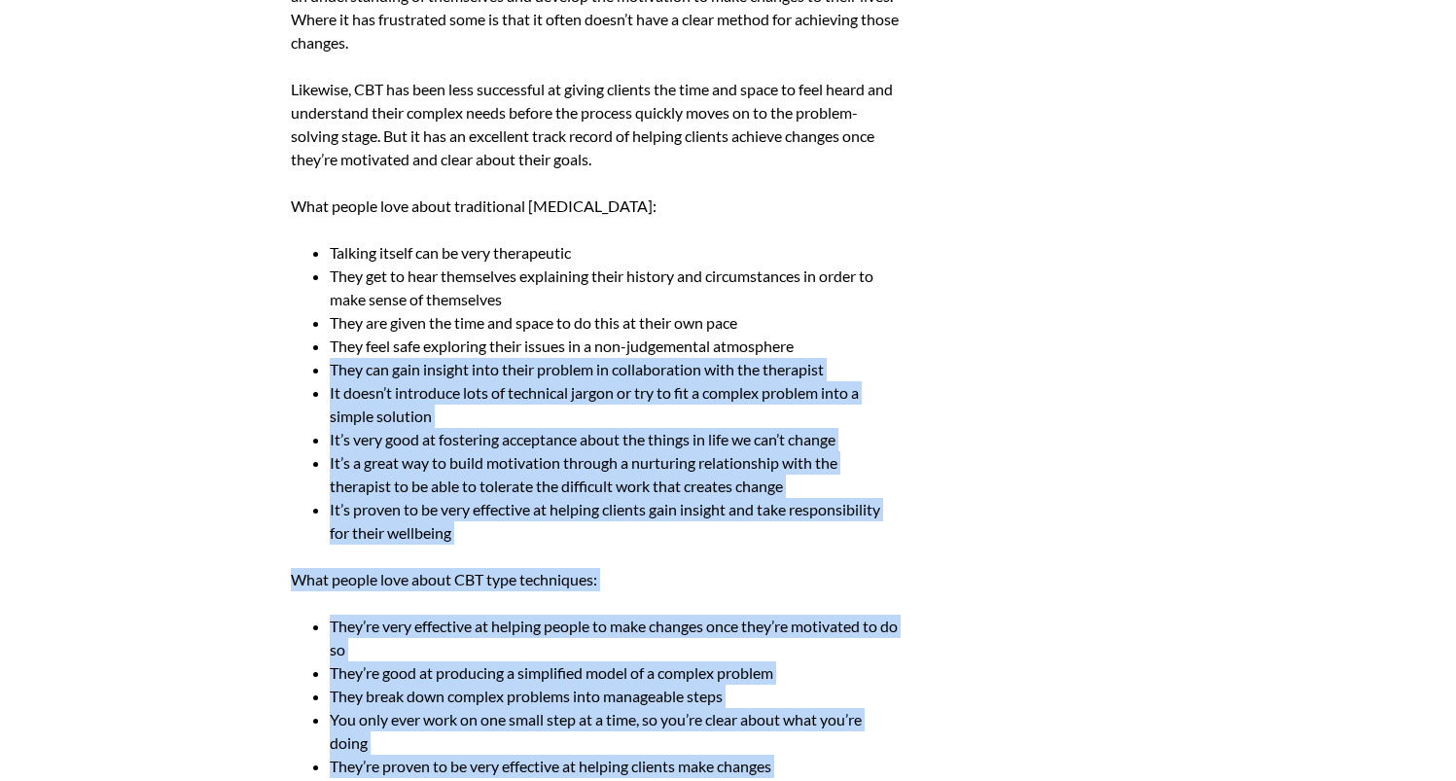
drag, startPoint x: 334, startPoint y: 370, endPoint x: 920, endPoint y: 370, distance: 586.4
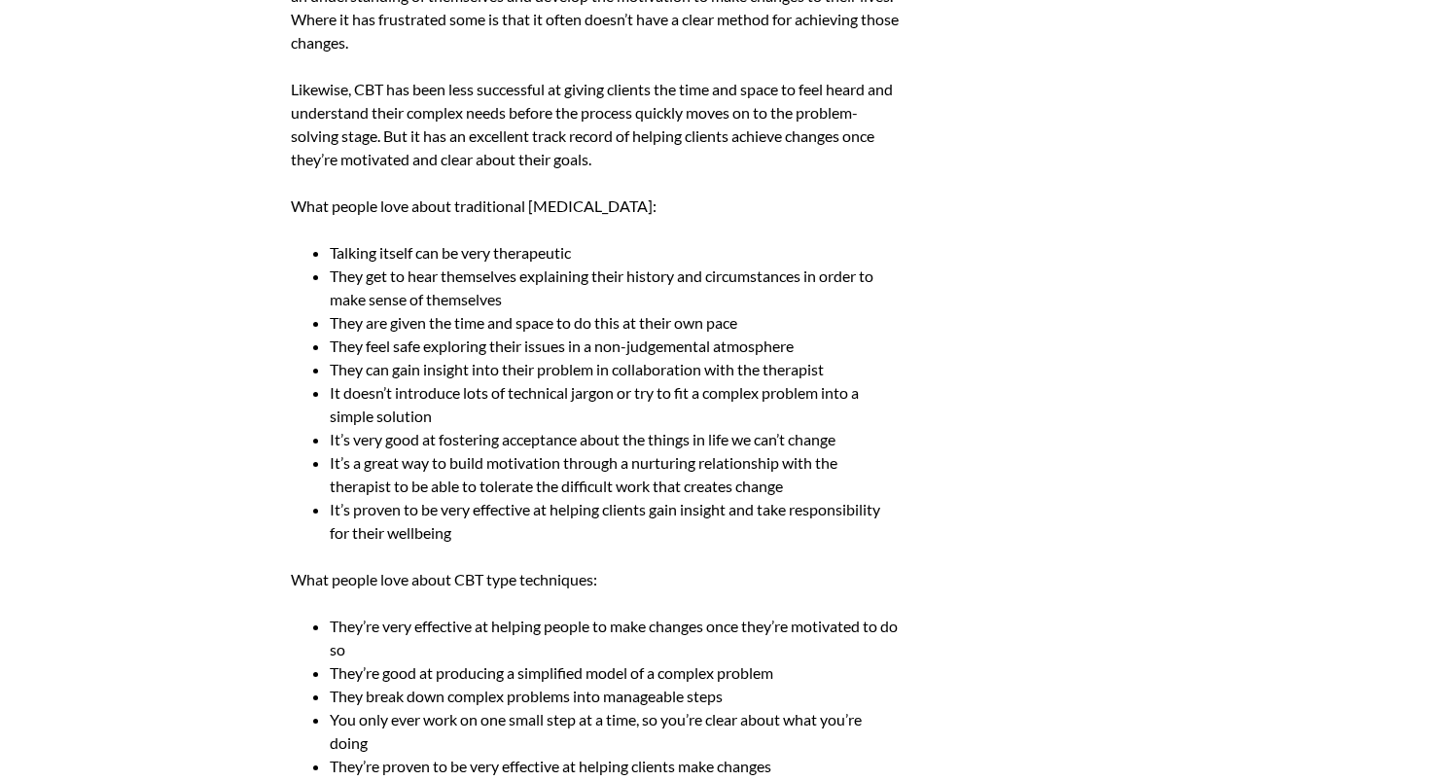
drag, startPoint x: 840, startPoint y: 371, endPoint x: 328, endPoint y: 374, distance: 512.5
click at [326, 375] on ul "Talking itself can be very therapeutic They get to hear themselves explaining t…" at bounding box center [595, 392] width 609 height 303
drag, startPoint x: 1386, startPoint y: 472, endPoint x: 425, endPoint y: 375, distance: 965.5
click at [496, 377] on li "They can gain insight into their problem in collaboration with the therapist" at bounding box center [615, 369] width 570 height 23
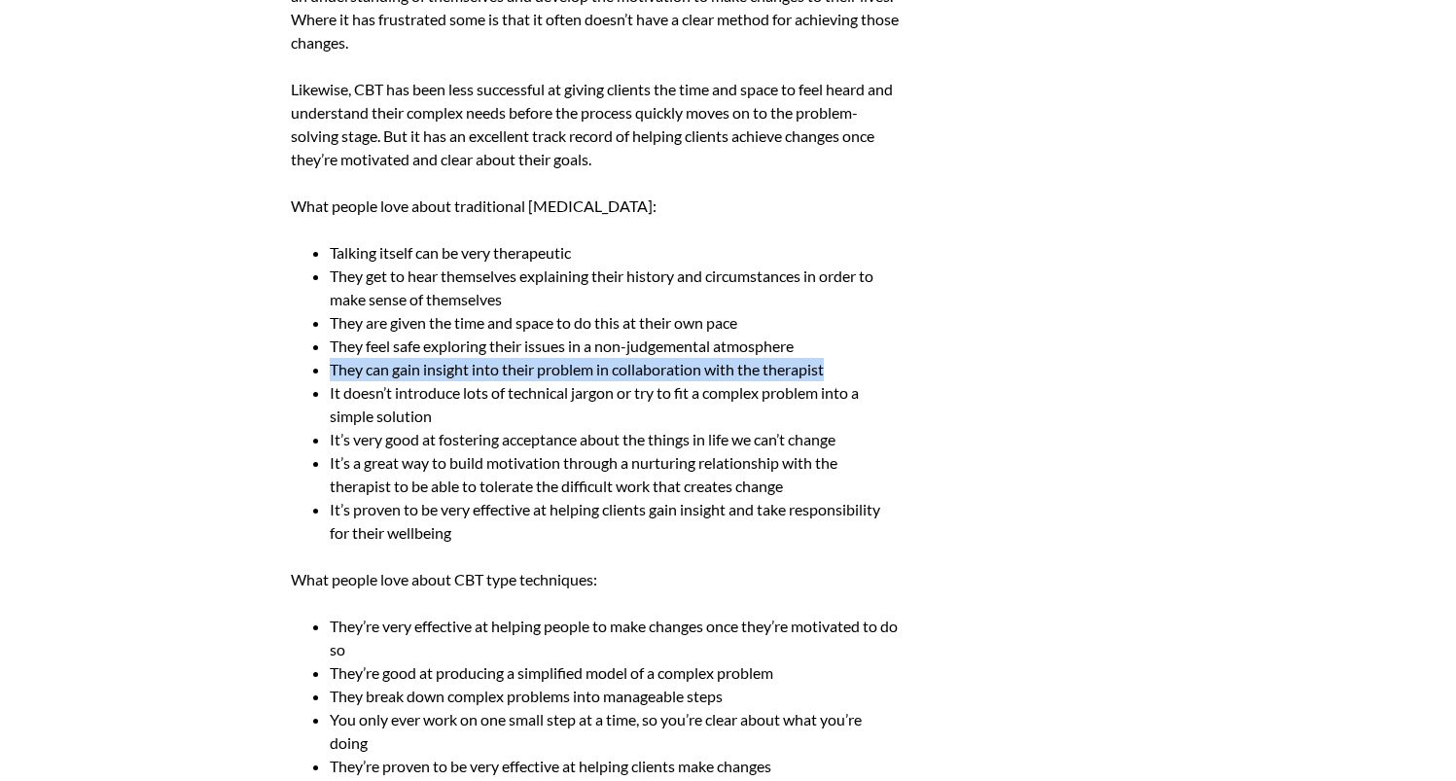
drag, startPoint x: 376, startPoint y: 371, endPoint x: 363, endPoint y: 371, distance: 13.6
click at [376, 371] on li "They can gain insight into their problem in collaboration with the therapist" at bounding box center [615, 369] width 570 height 23
drag, startPoint x: 326, startPoint y: 366, endPoint x: 886, endPoint y: 374, distance: 560.2
click at [886, 374] on ul "Talking itself can be very therapeutic They get to hear themselves explaining t…" at bounding box center [595, 392] width 609 height 303
drag, startPoint x: 483, startPoint y: 397, endPoint x: 384, endPoint y: 394, distance: 99.2
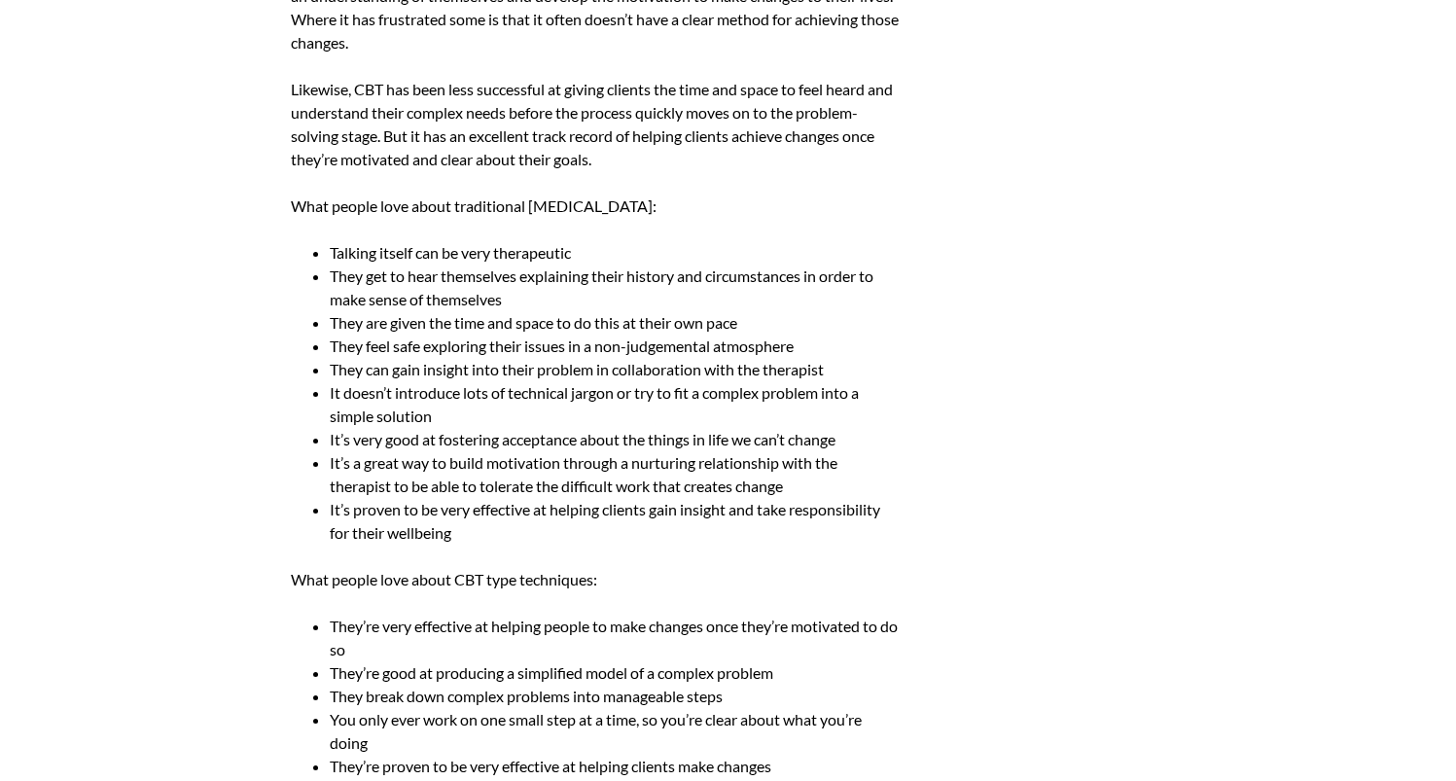
click at [483, 397] on li "It doesn’t introduce lots of technical jargon or try to fit a complex problem i…" at bounding box center [615, 404] width 570 height 47
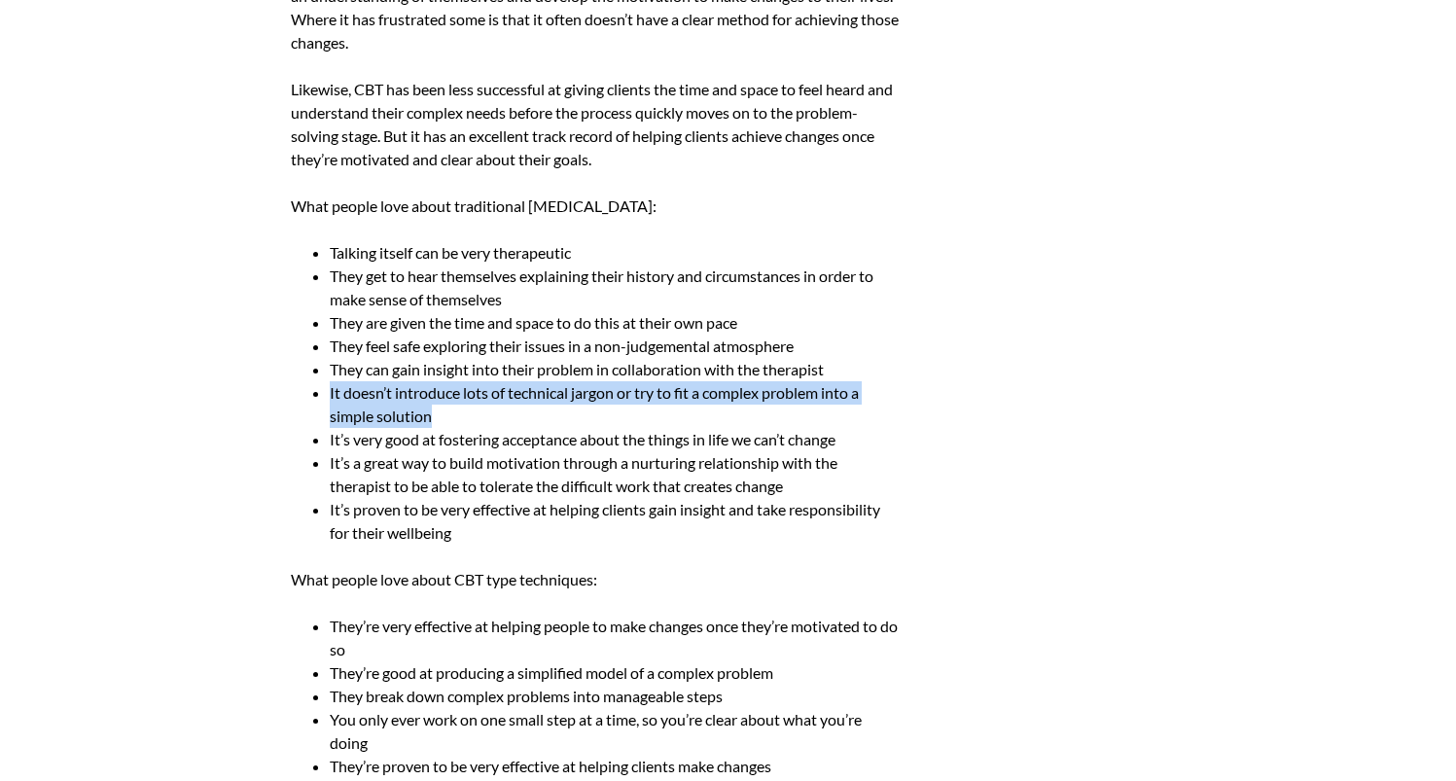
drag, startPoint x: 329, startPoint y: 393, endPoint x: 452, endPoint y: 416, distance: 125.7
click at [438, 416] on li "It doesn’t introduce lots of technical jargon or try to fit a complex problem i…" at bounding box center [615, 404] width 570 height 47
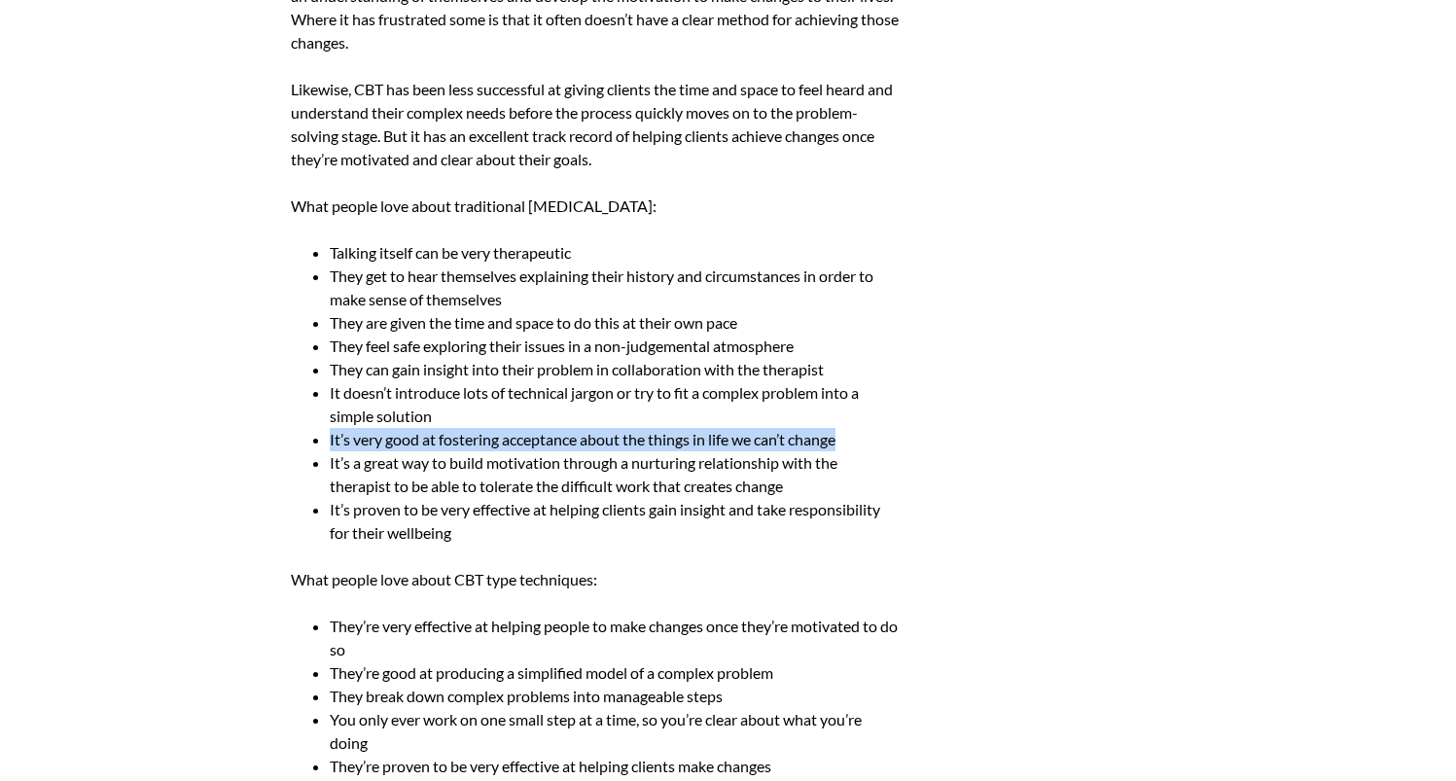
drag, startPoint x: 327, startPoint y: 440, endPoint x: 866, endPoint y: 440, distance: 539.7
click at [866, 440] on ul "Talking itself can be very therapeutic They get to hear themselves explaining t…" at bounding box center [595, 392] width 609 height 303
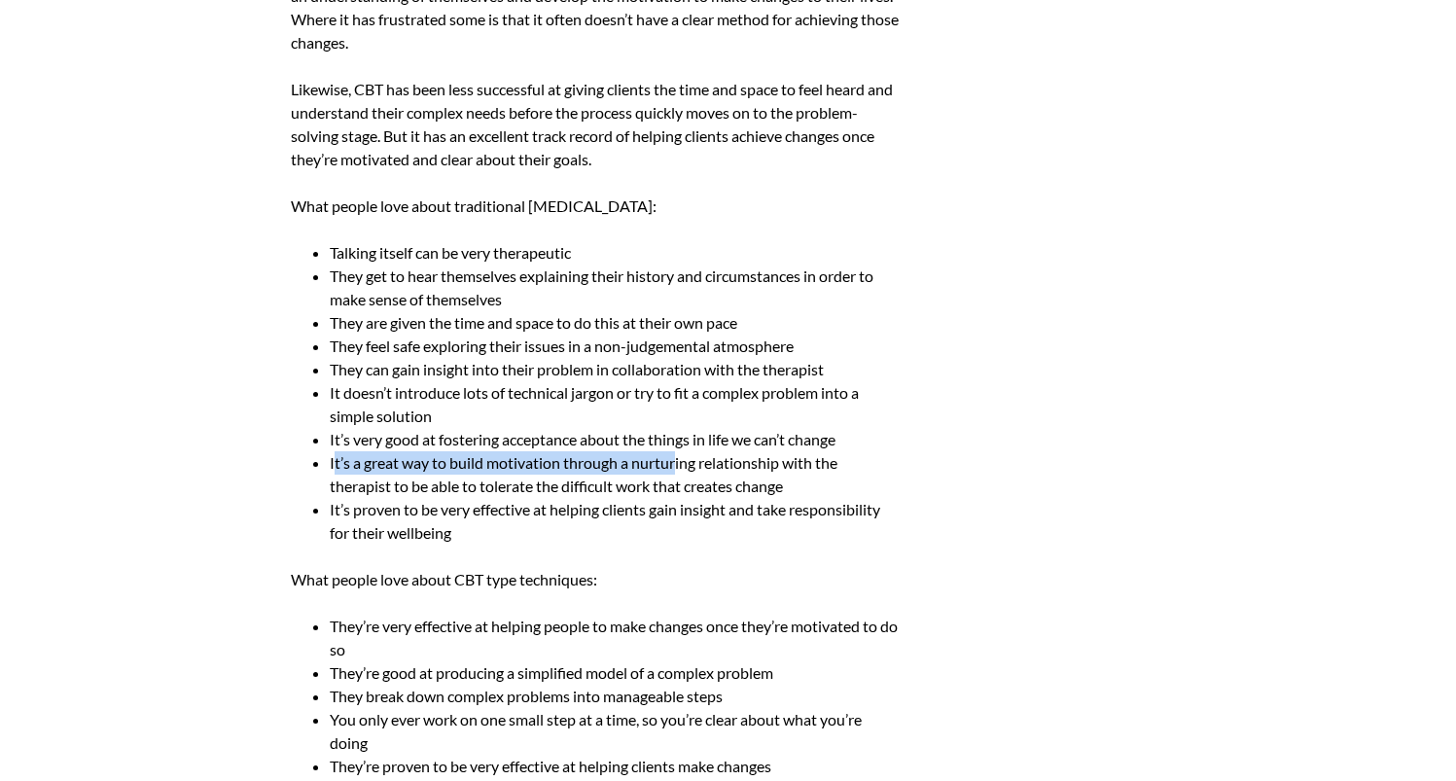
drag, startPoint x: 332, startPoint y: 462, endPoint x: 677, endPoint y: 467, distance: 345.2
click at [677, 467] on li "It’s a great way to build motivation through a nurturing relationship with the …" at bounding box center [615, 474] width 570 height 47
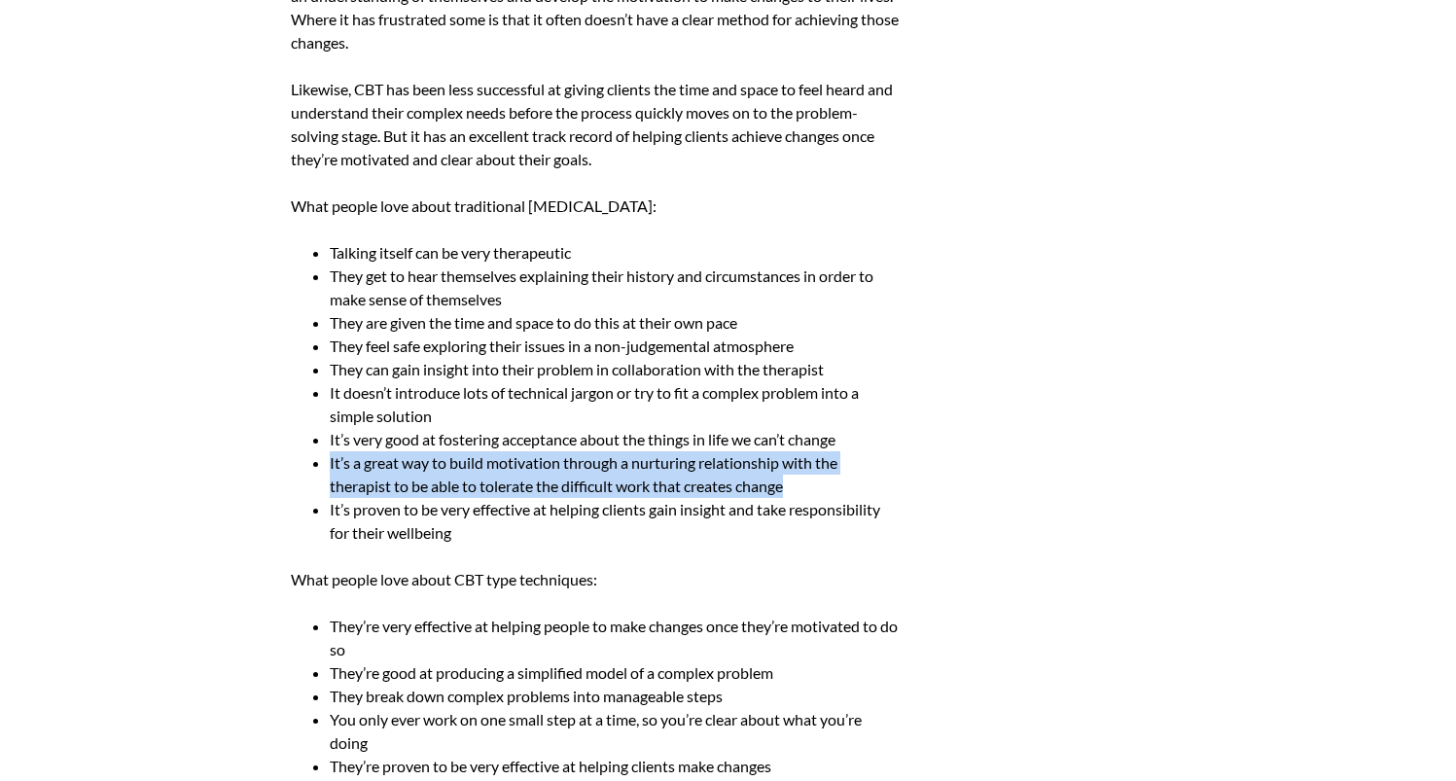
drag, startPoint x: 322, startPoint y: 459, endPoint x: 877, endPoint y: 481, distance: 555.7
click at [865, 481] on li "It’s a great way to build motivation through a nurturing relationship with the …" at bounding box center [615, 474] width 570 height 47
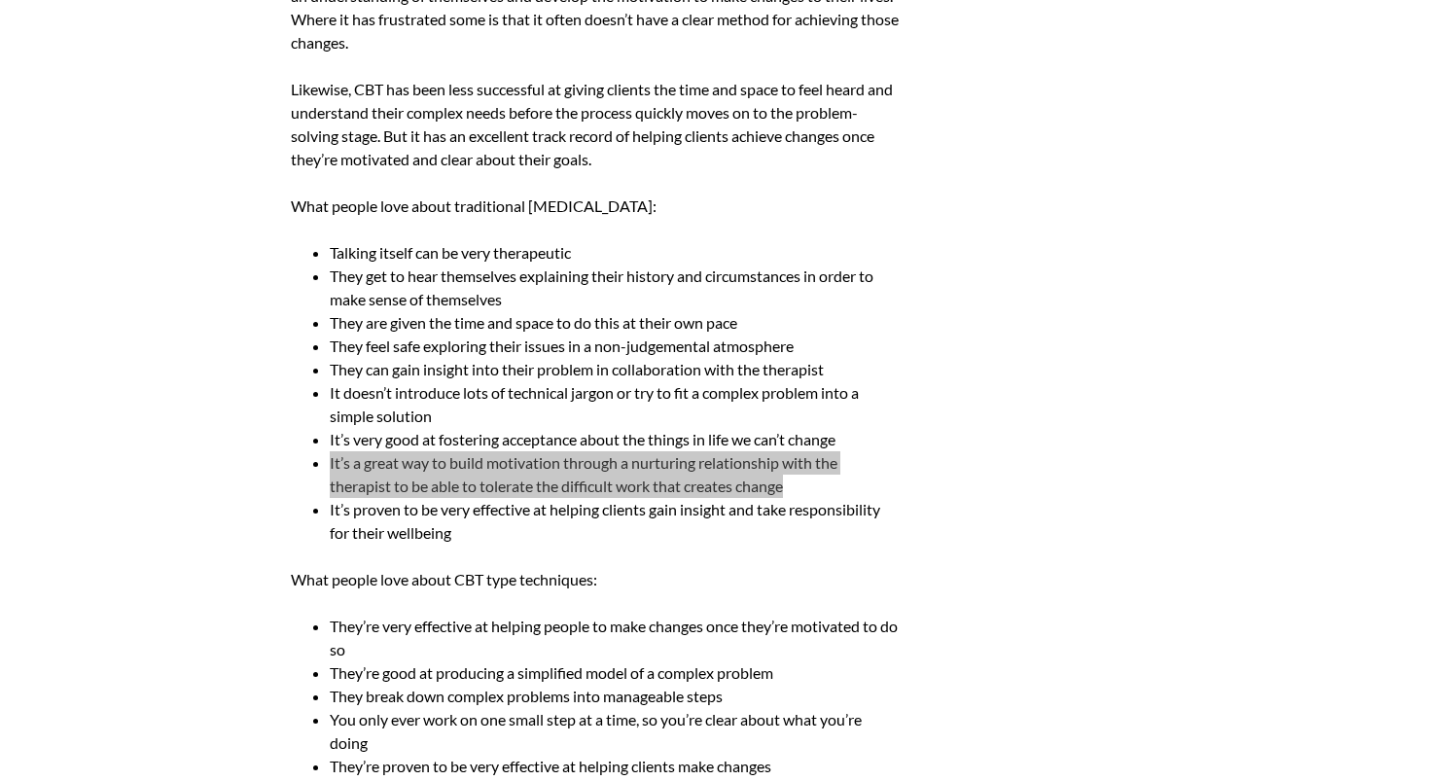
drag, startPoint x: 1358, startPoint y: 511, endPoint x: 373, endPoint y: 475, distance: 985.7
click at [452, 459] on li "It’s a great way to build motivation through a nurturing relationship with the …" at bounding box center [615, 474] width 570 height 47
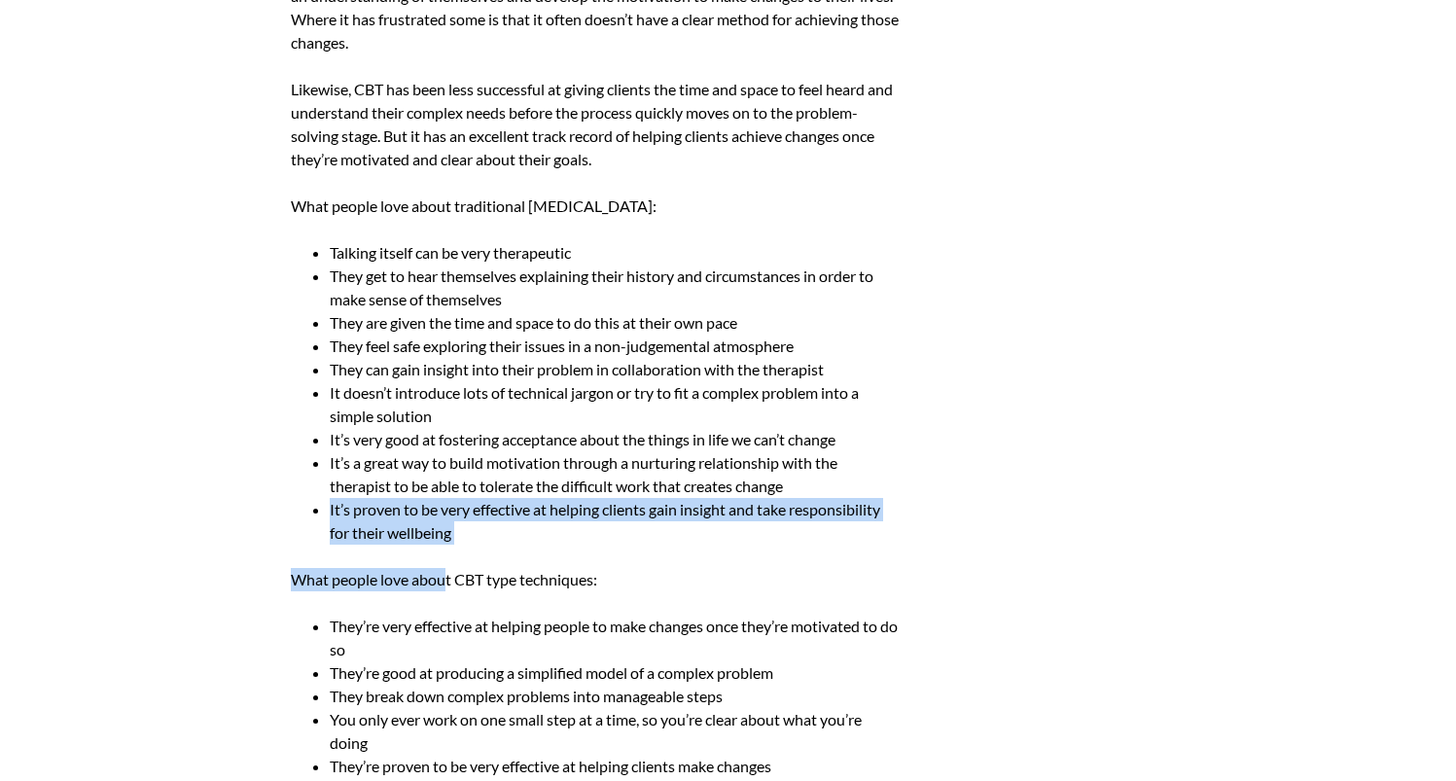
drag, startPoint x: 332, startPoint y: 509, endPoint x: 525, endPoint y: 558, distance: 199.8
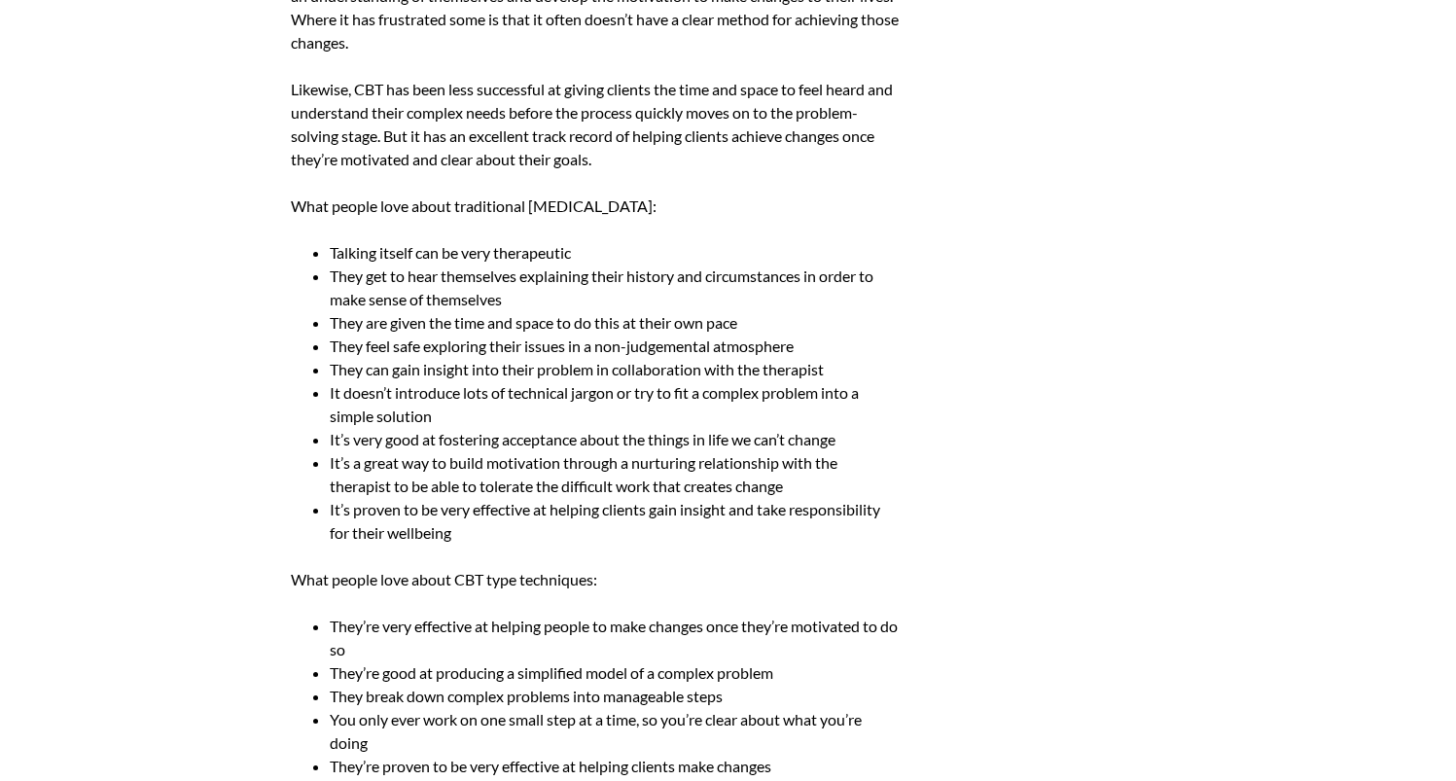
click at [602, 584] on p "What people love about CBT type techniques:" at bounding box center [595, 579] width 609 height 23
drag, startPoint x: 605, startPoint y: 582, endPoint x: 204, endPoint y: 570, distance: 400.8
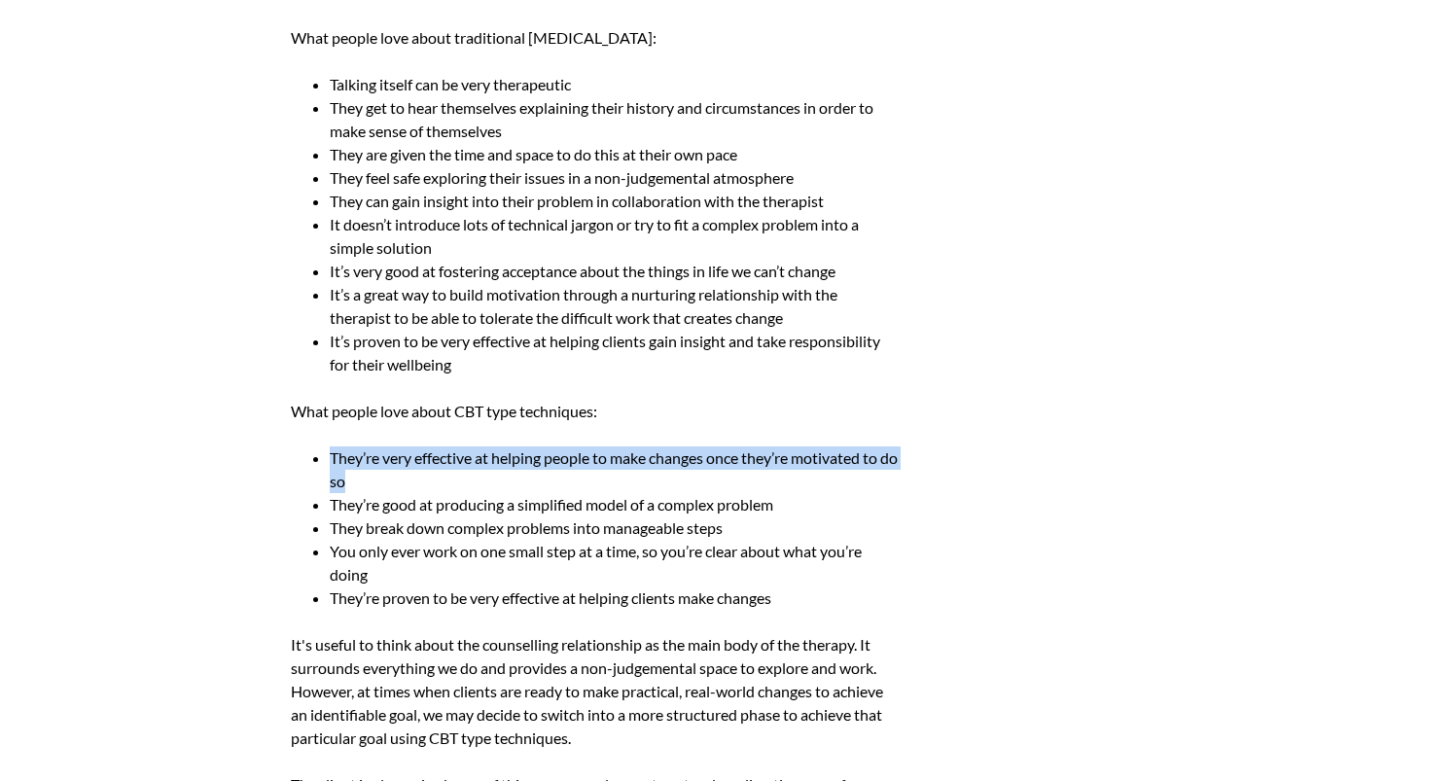
drag, startPoint x: 328, startPoint y: 454, endPoint x: 381, endPoint y: 485, distance: 61.9
click at [380, 485] on ul "They’re very effective at helping people to make changes once they’re motivated…" at bounding box center [595, 527] width 609 height 163
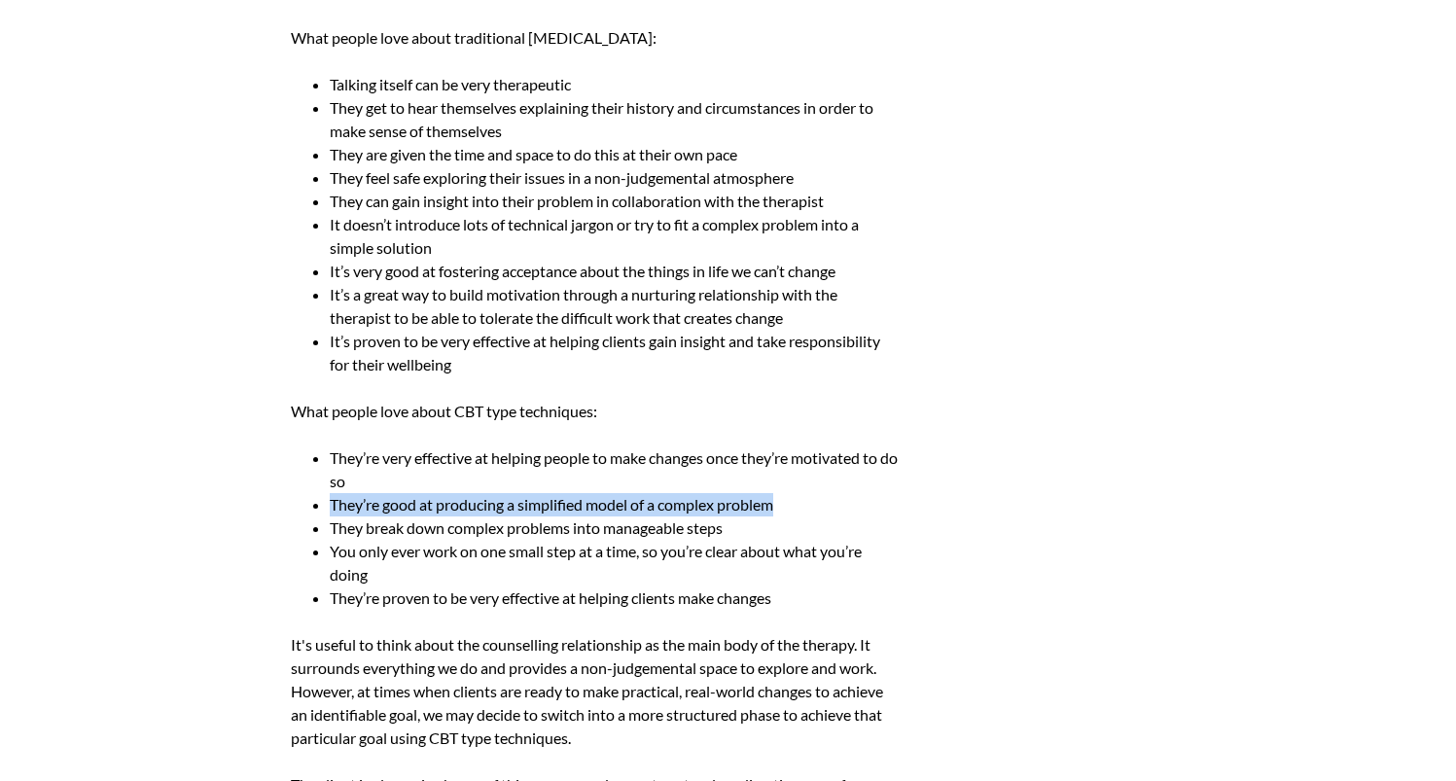
drag, startPoint x: 332, startPoint y: 504, endPoint x: 806, endPoint y: 511, distance: 474.6
click at [796, 510] on li "They’re good at producing a simplified model of a complex problem" at bounding box center [615, 504] width 570 height 23
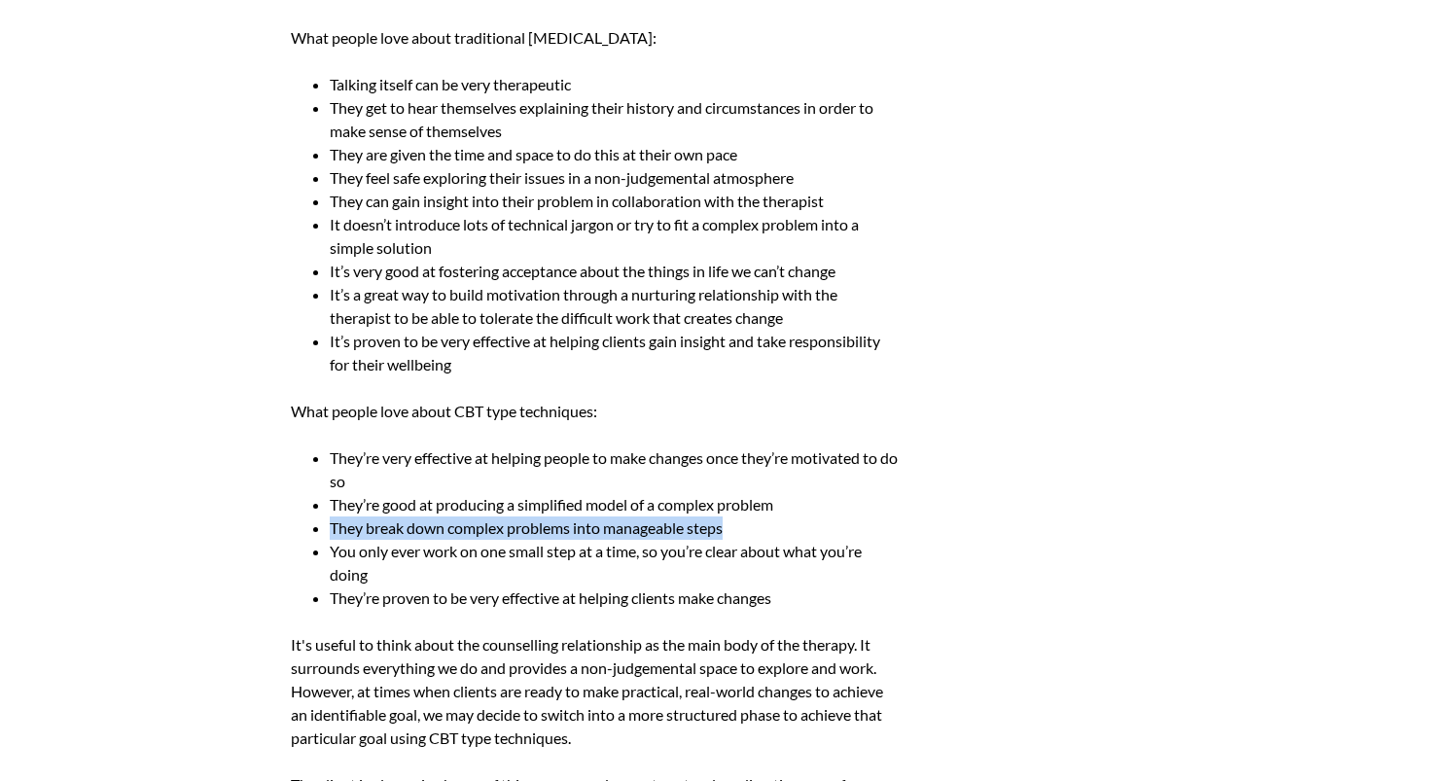
drag, startPoint x: 330, startPoint y: 529, endPoint x: 1432, endPoint y: 585, distance: 1104.1
click at [805, 521] on li "They break down complex problems into manageable steps" at bounding box center [615, 527] width 570 height 23
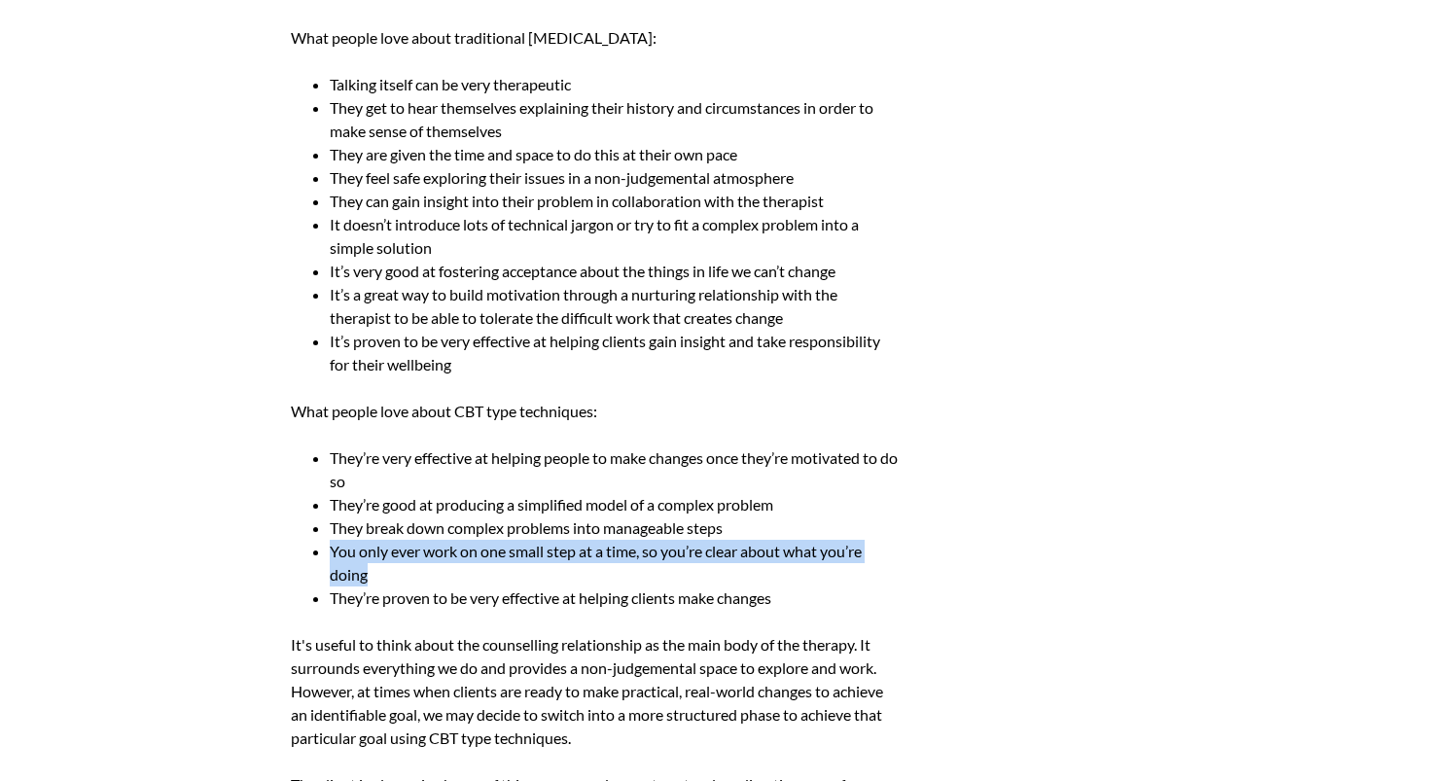
drag, startPoint x: 345, startPoint y: 549, endPoint x: 438, endPoint y: 580, distance: 97.2
click at [438, 580] on li "You only ever work on one small step at a time, so you’re clear about what you’…" at bounding box center [615, 563] width 570 height 47
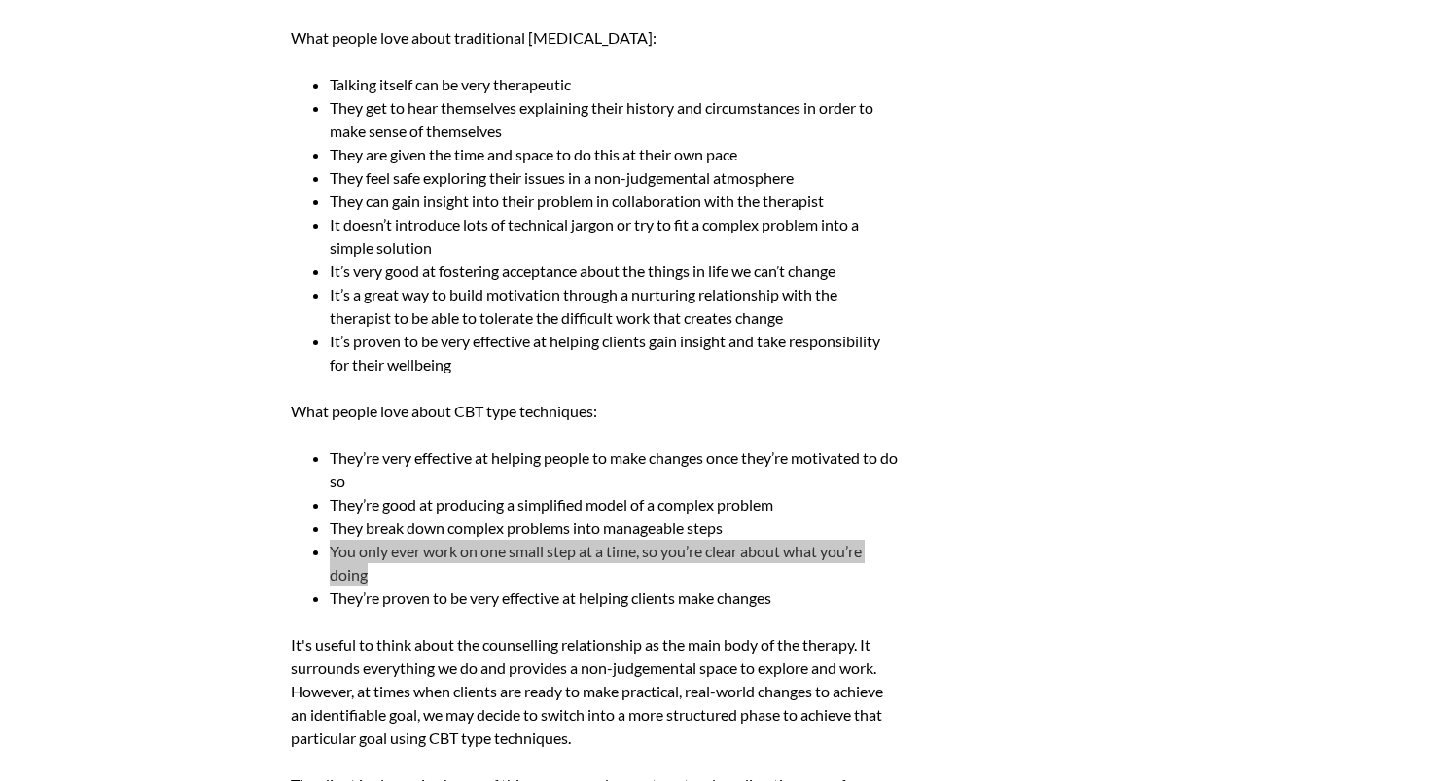
drag, startPoint x: 1310, startPoint y: 603, endPoint x: 362, endPoint y: 581, distance: 948.3
click at [362, 581] on li "You only ever work on one small step at a time, so you’re clear about what you’…" at bounding box center [615, 563] width 570 height 47
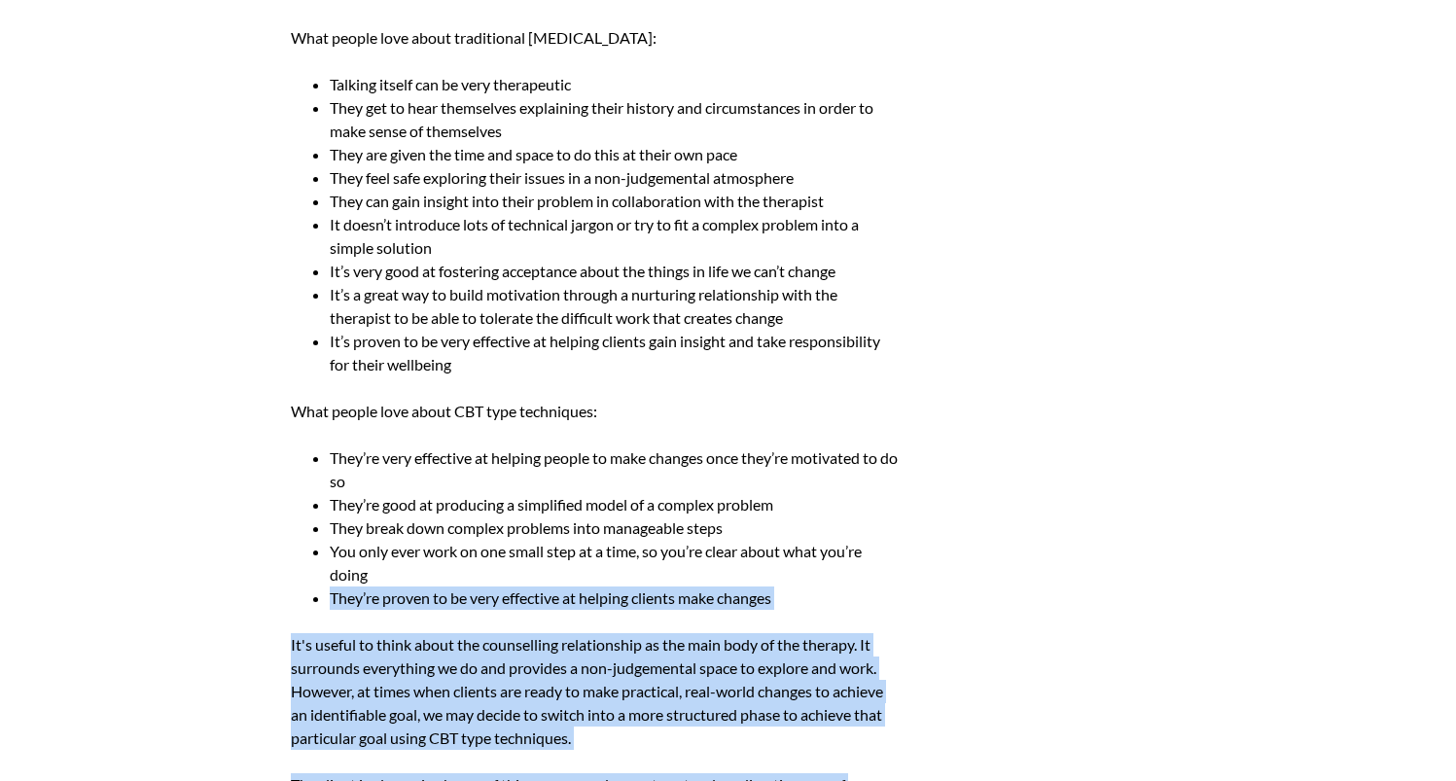
drag, startPoint x: 330, startPoint y: 596, endPoint x: 935, endPoint y: 606, distance: 605.9
drag, startPoint x: 744, startPoint y: 601, endPoint x: 657, endPoint y: 599, distance: 86.6
click at [738, 602] on li "They’re proven to be very effective at helping clients make changes" at bounding box center [615, 597] width 570 height 23
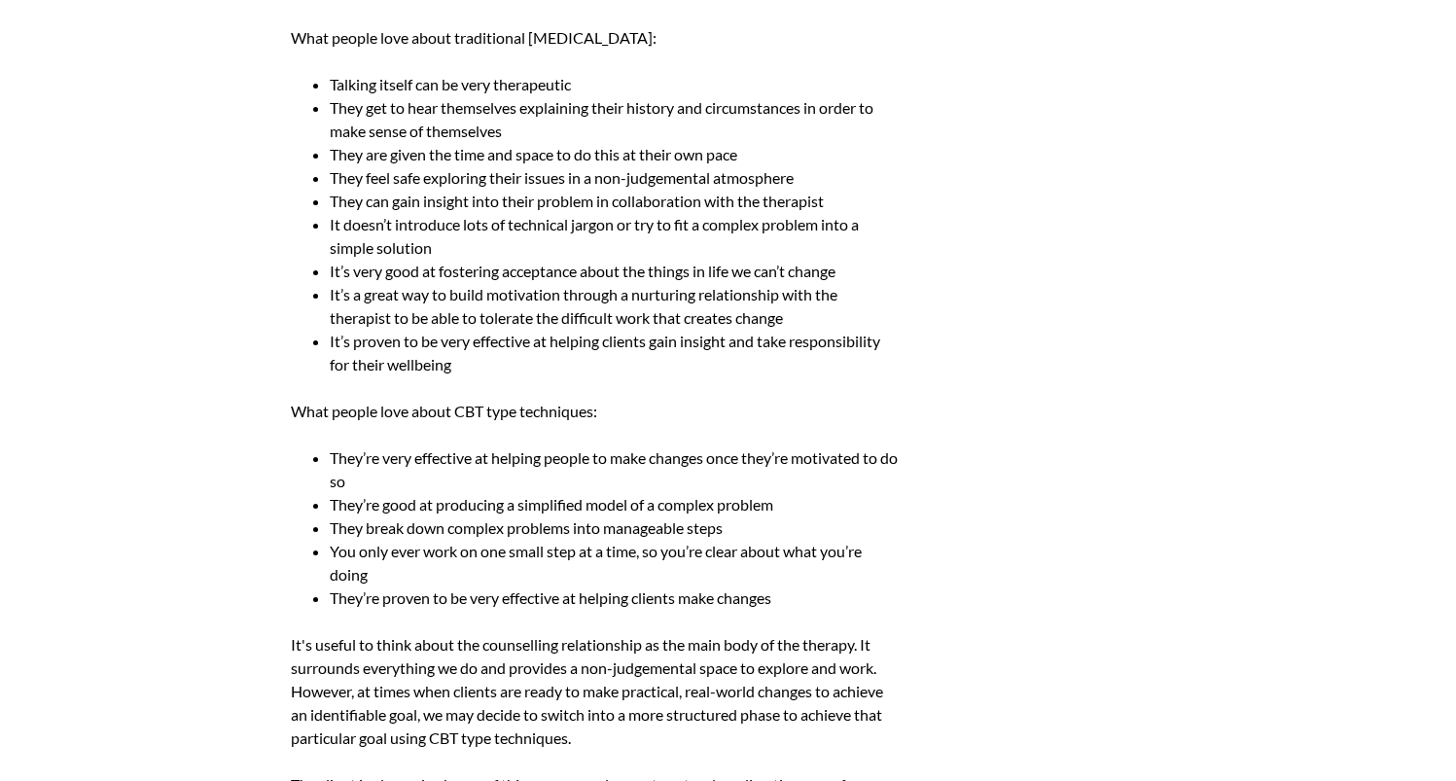
click at [657, 598] on li "They’re proven to be very effective at helping clients make changes" at bounding box center [615, 597] width 570 height 23
drag, startPoint x: 769, startPoint y: 595, endPoint x: 383, endPoint y: 597, distance: 386.0
click at [335, 599] on li "They’re proven to be very effective at helping clients make changes" at bounding box center [615, 597] width 570 height 23
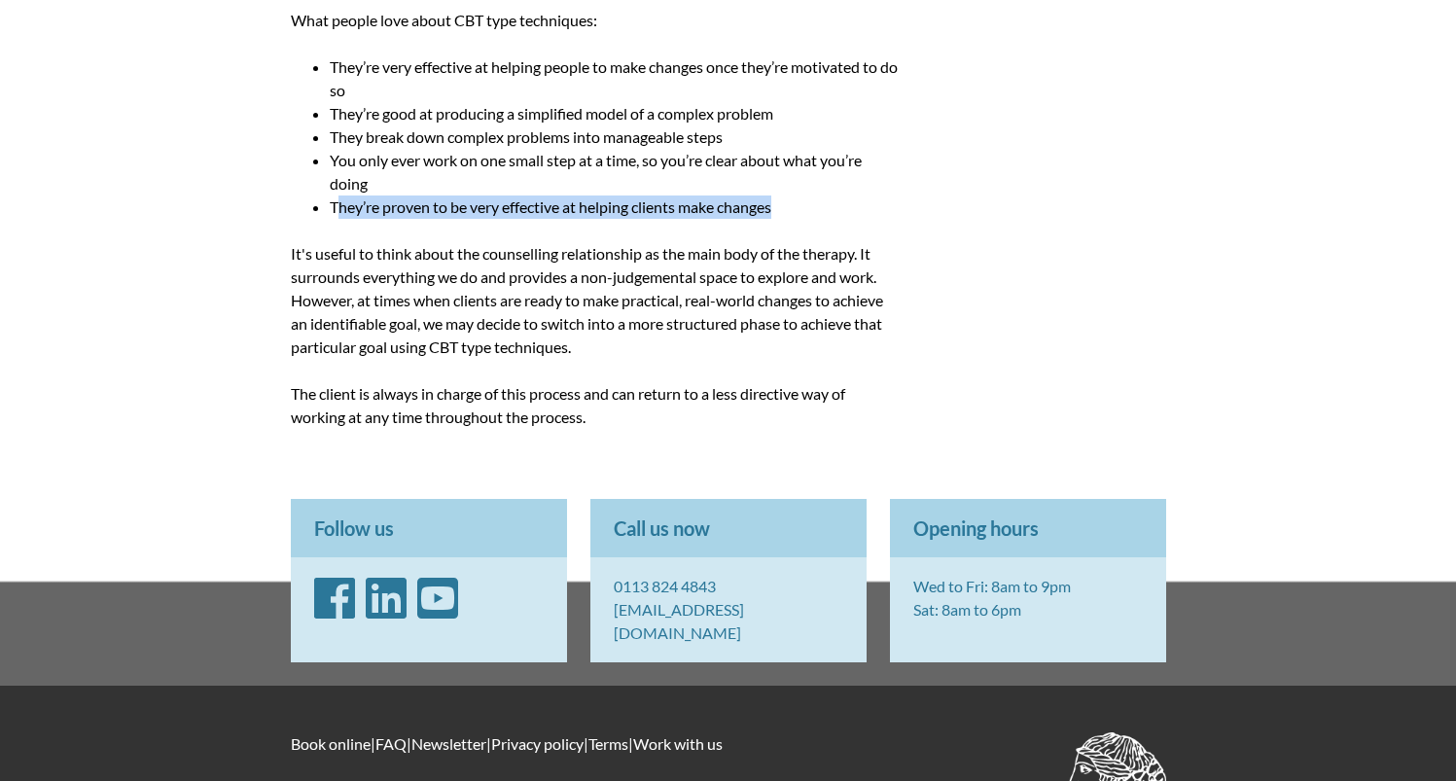
drag, startPoint x: 588, startPoint y: 341, endPoint x: 228, endPoint y: 249, distance: 372.4
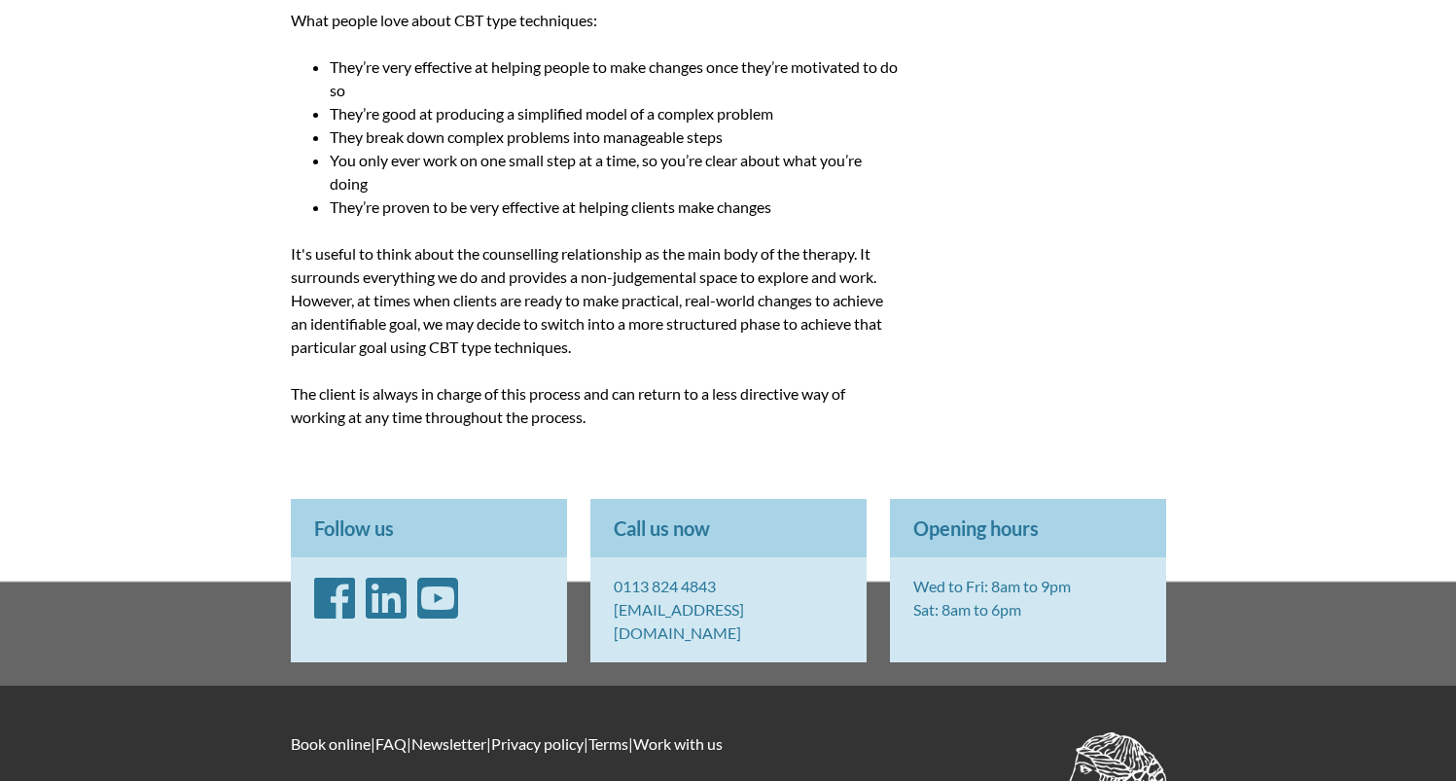
drag, startPoint x: 266, startPoint y: 249, endPoint x: 708, endPoint y: 416, distance: 472.1
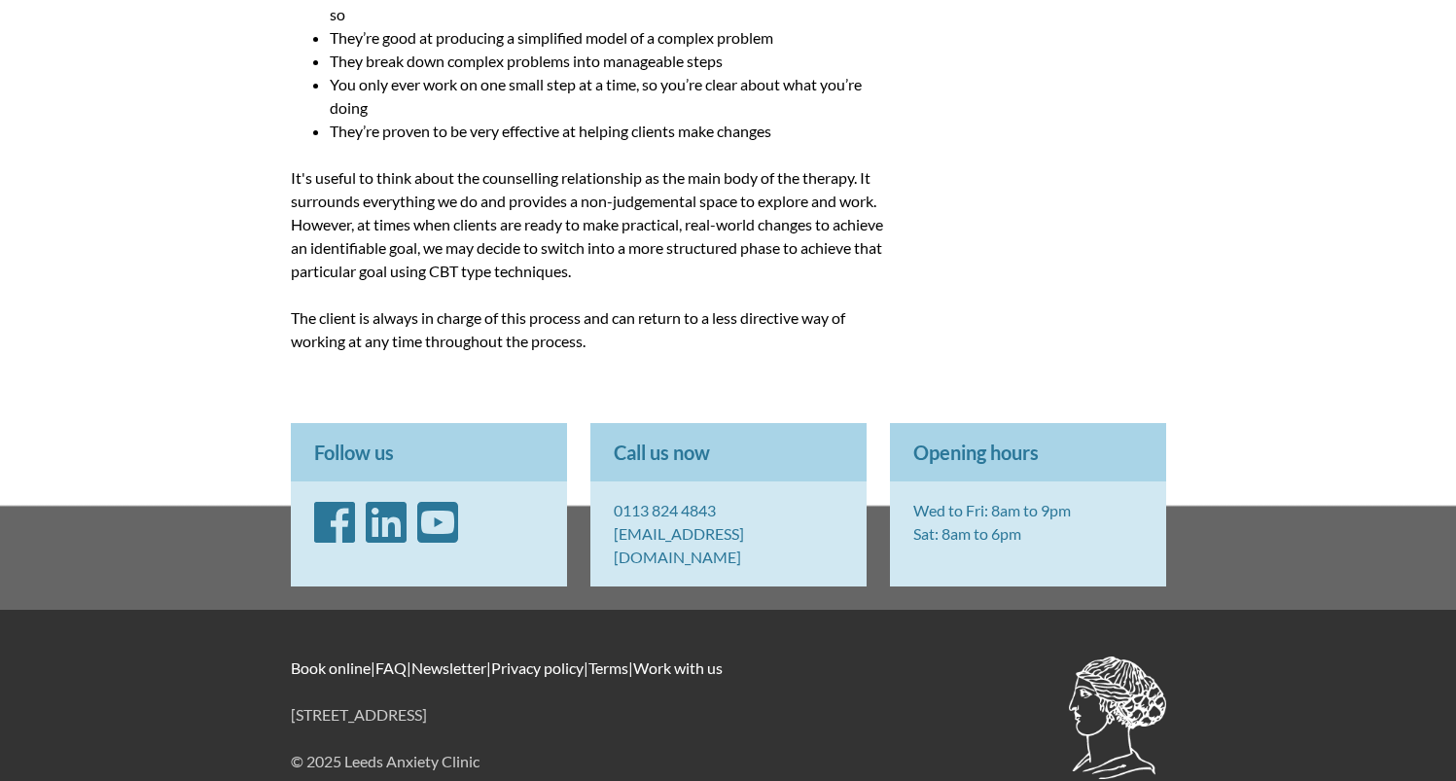
scroll to position [1909, 0]
